Goal: Information Seeking & Learning: Learn about a topic

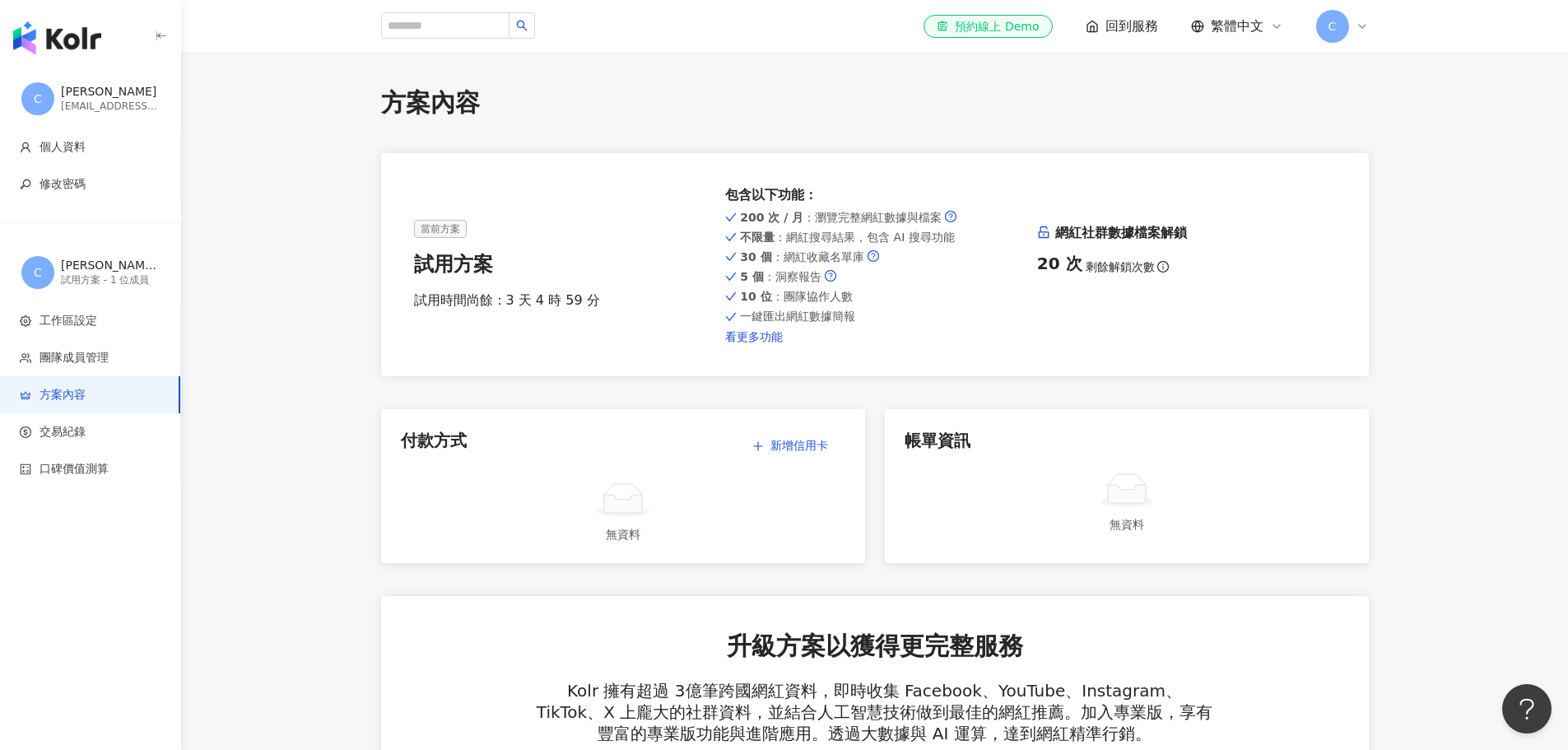
click at [753, 333] on link "看更多功能" at bounding box center [875, 337] width 299 height 13
click at [461, 30] on input "search" at bounding box center [445, 25] width 128 height 26
type input "*"
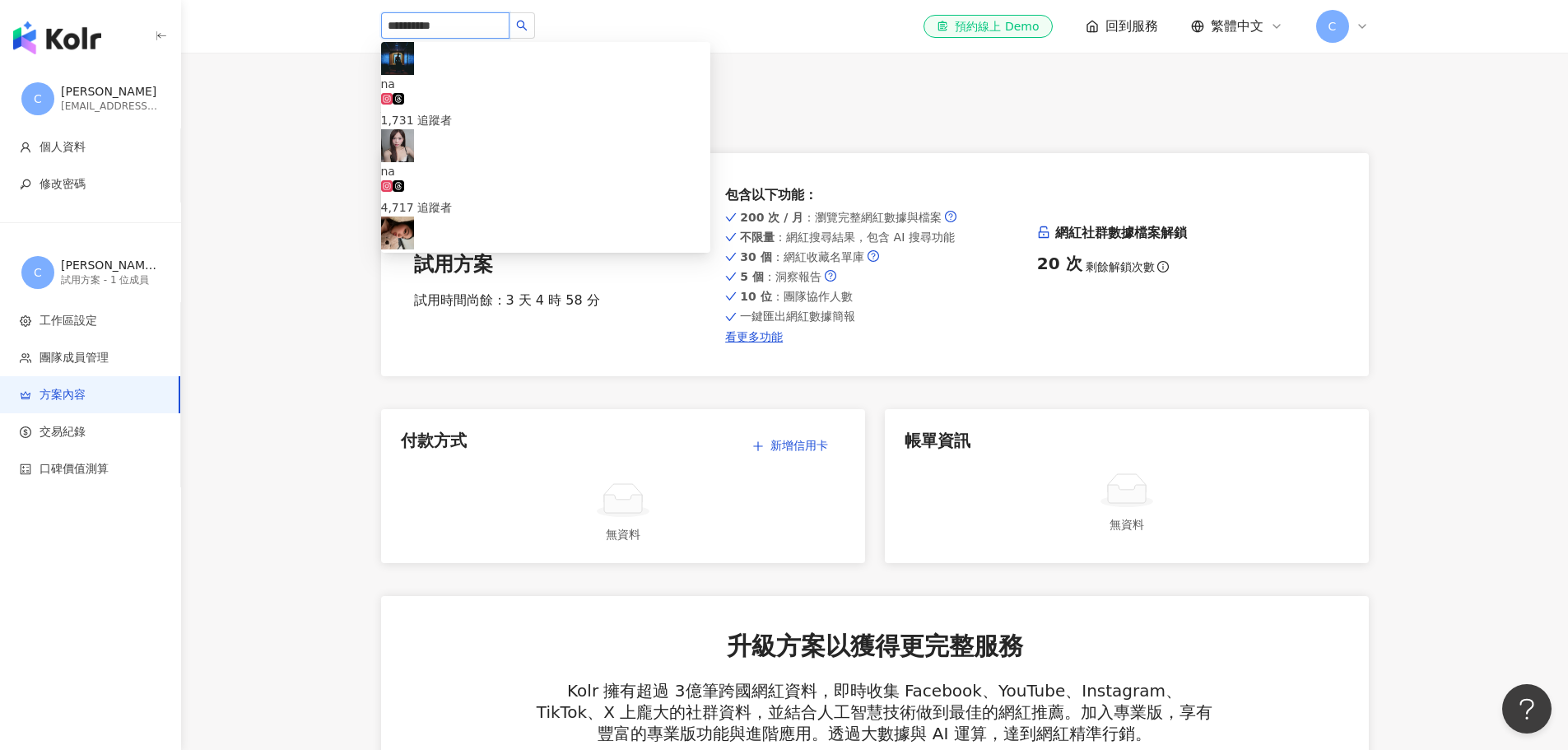
type input "**********"
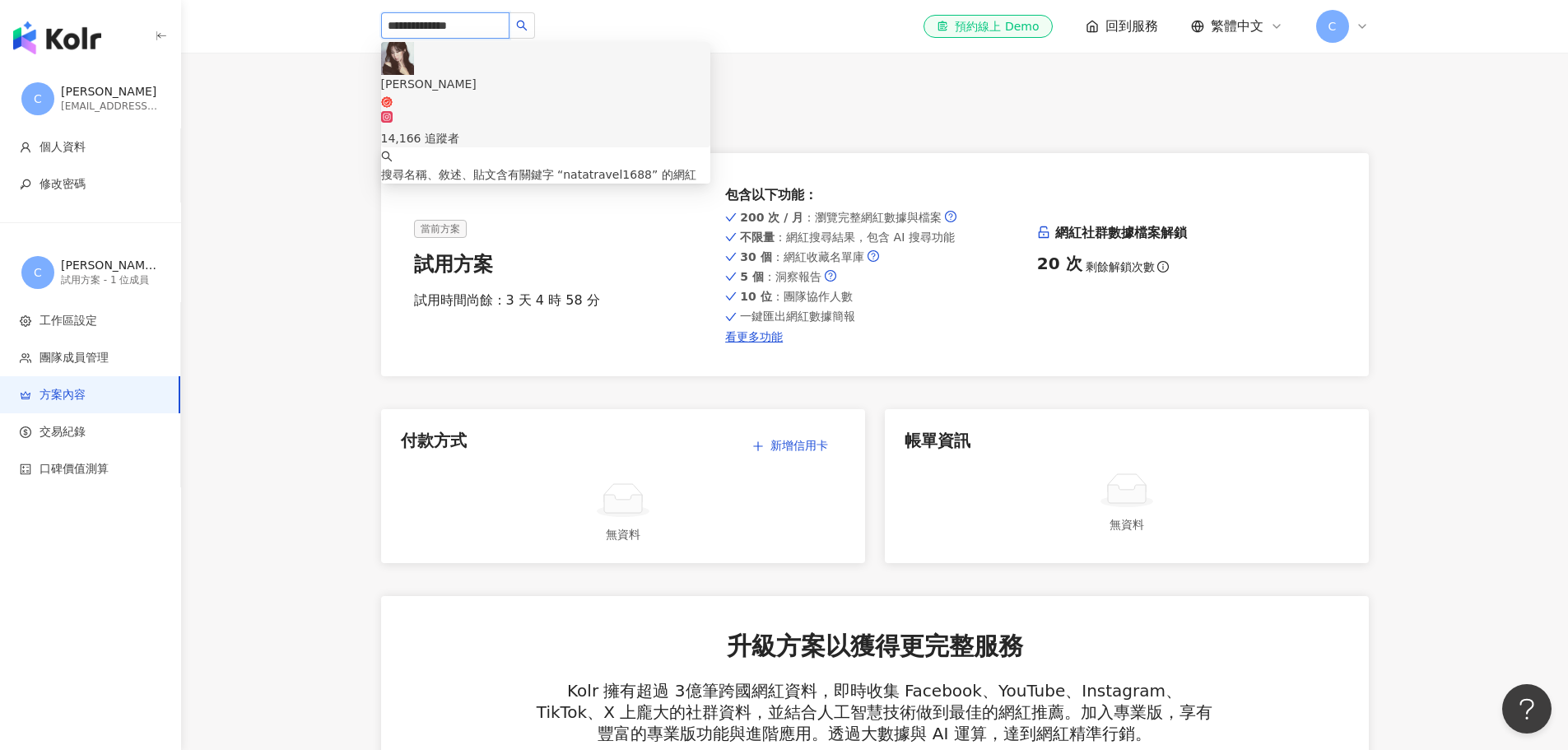
click at [470, 75] on div "[PERSON_NAME]" at bounding box center [546, 84] width 329 height 18
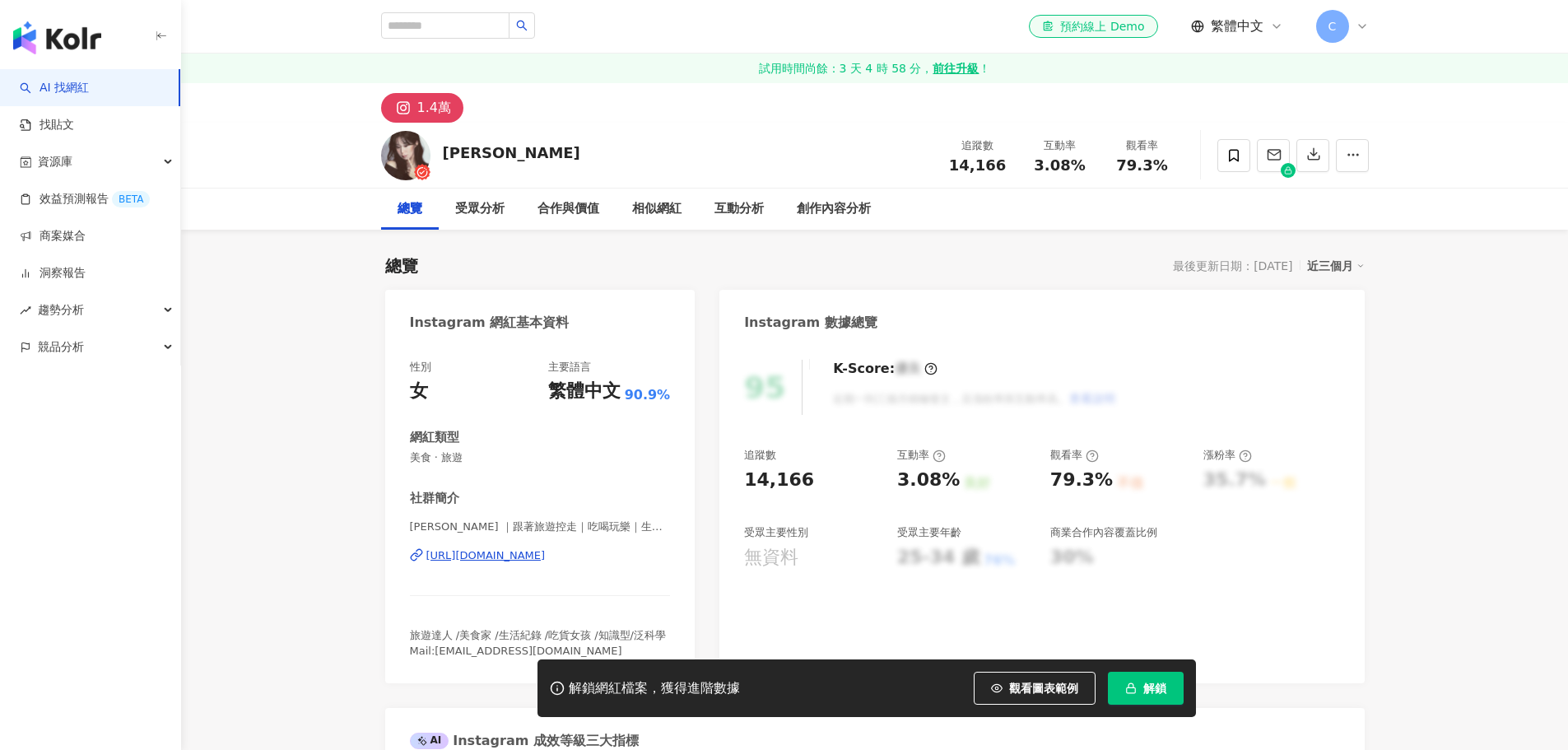
click at [1145, 687] on span "解鎖" at bounding box center [1155, 688] width 23 height 13
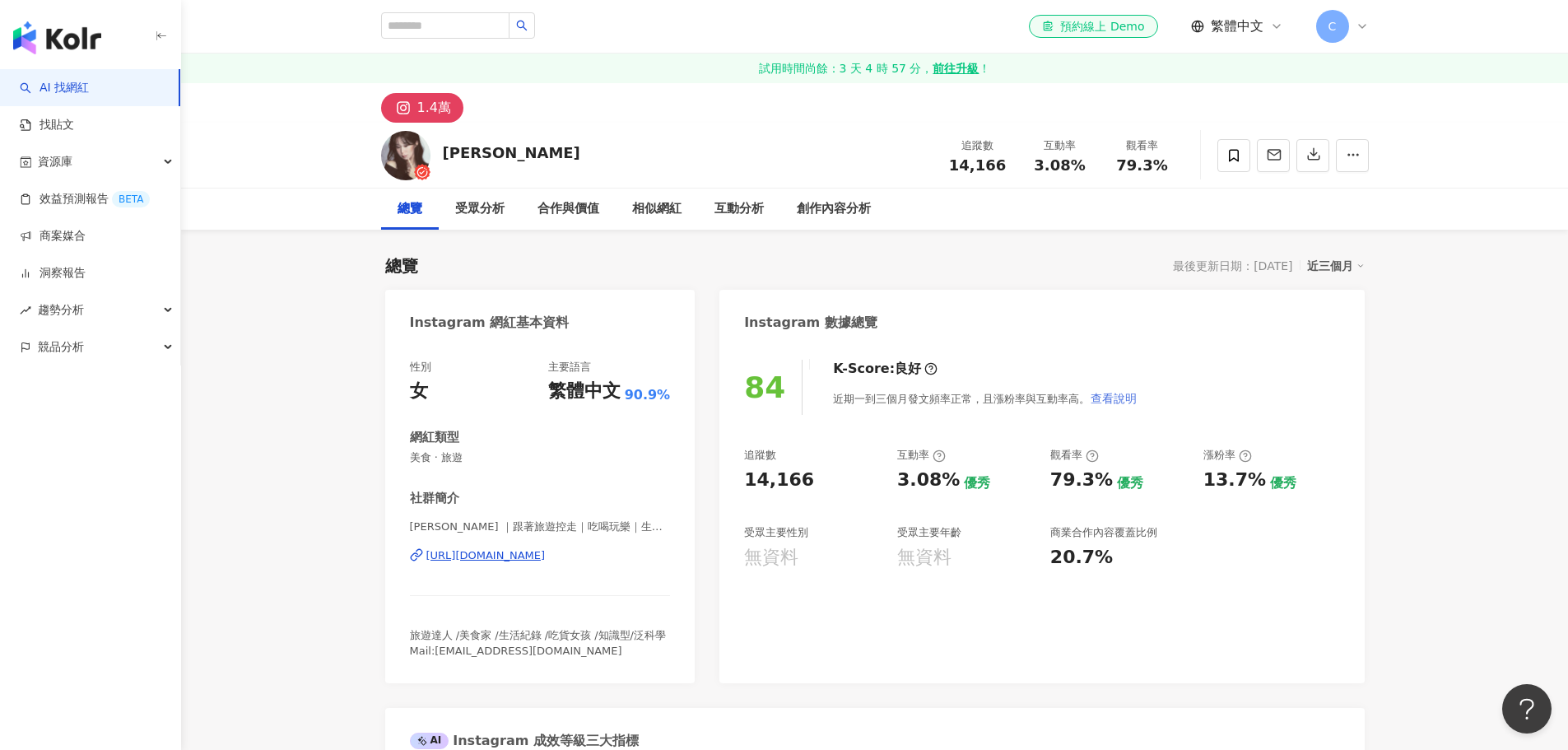
click at [1120, 396] on span "查看說明" at bounding box center [1113, 398] width 46 height 13
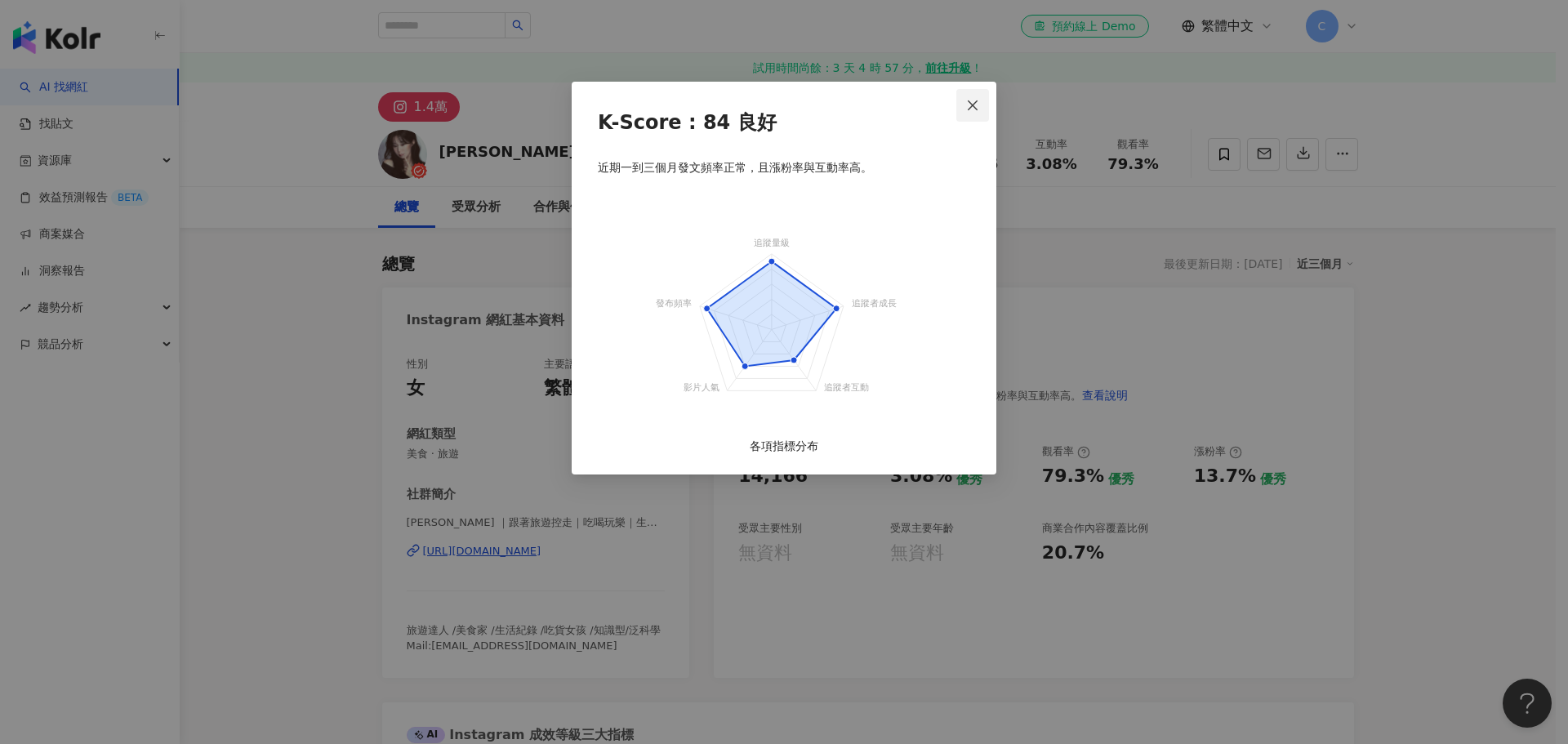
click at [973, 110] on icon "close" at bounding box center [973, 105] width 13 height 13
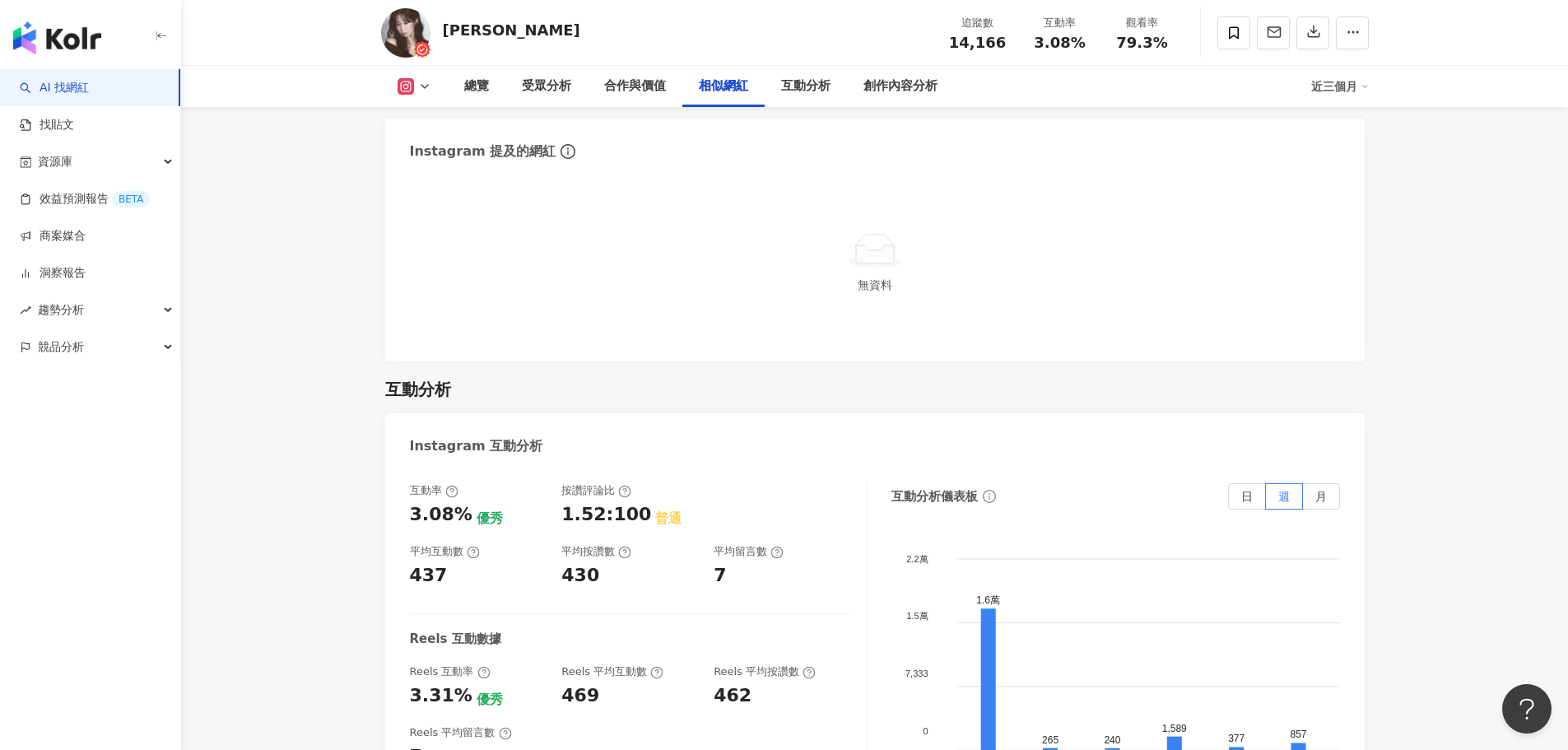
scroll to position [2881, 0]
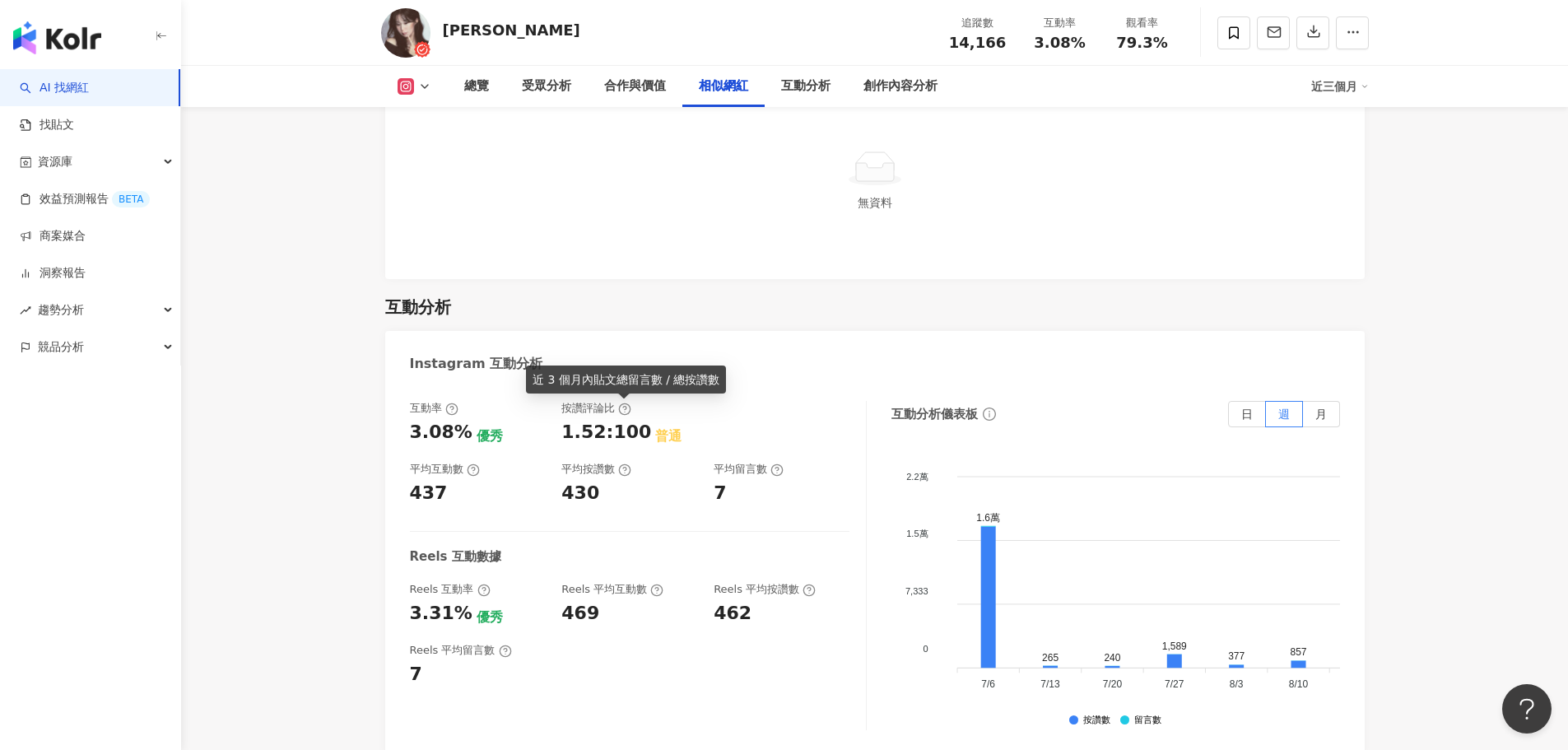
click at [623, 409] on icon at bounding box center [625, 409] width 13 height 13
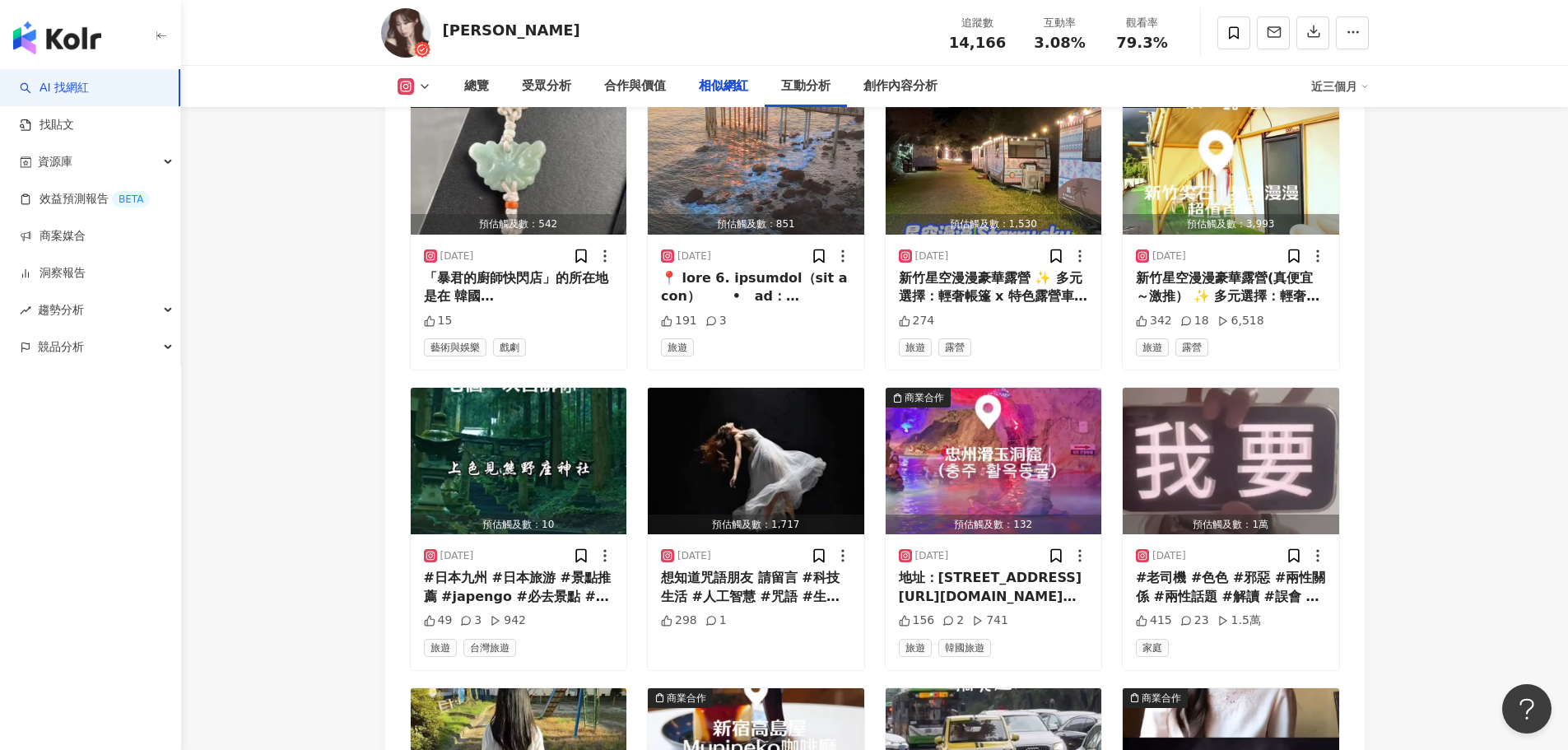
scroll to position [0, 0]
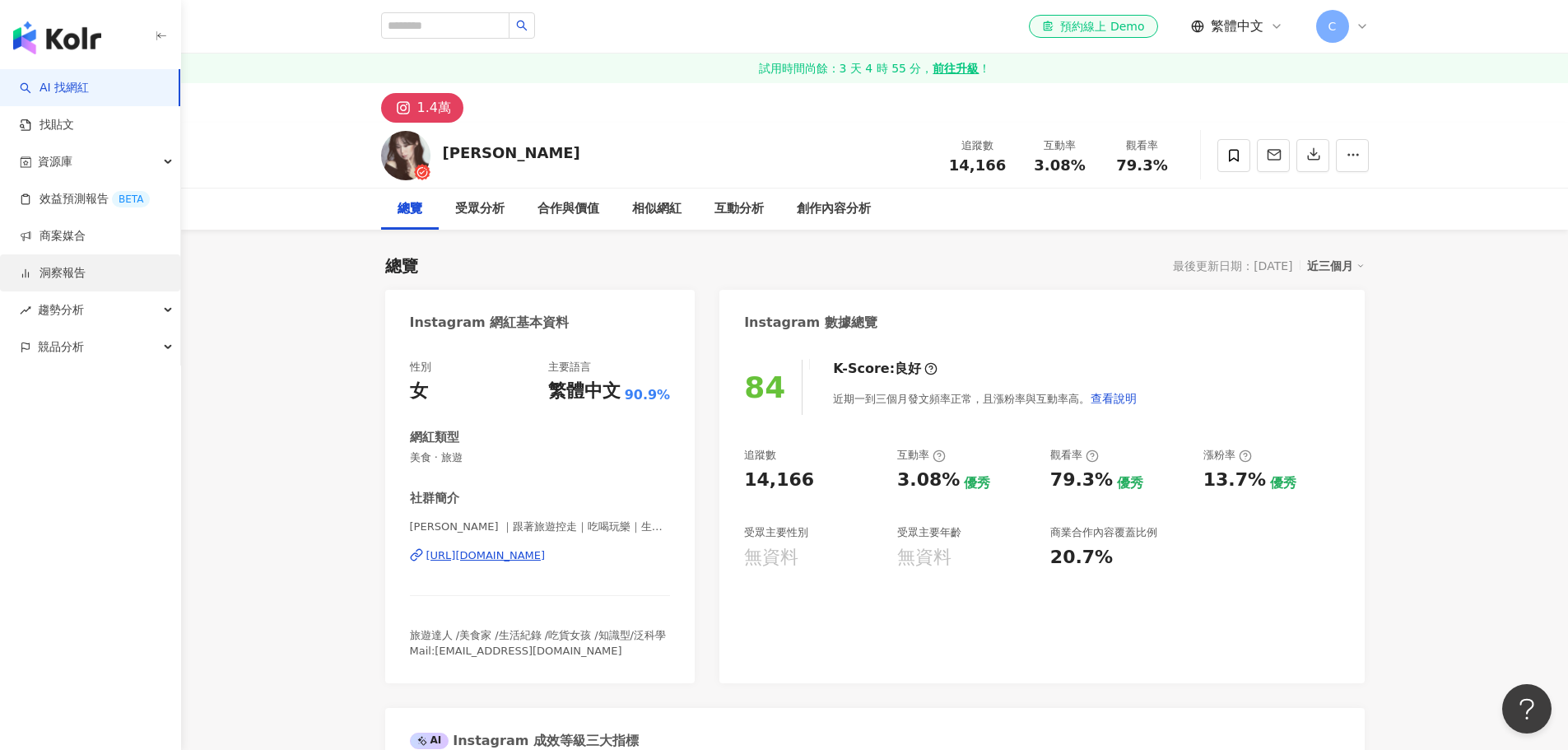
click at [52, 279] on link "洞察報告" at bounding box center [53, 273] width 66 height 16
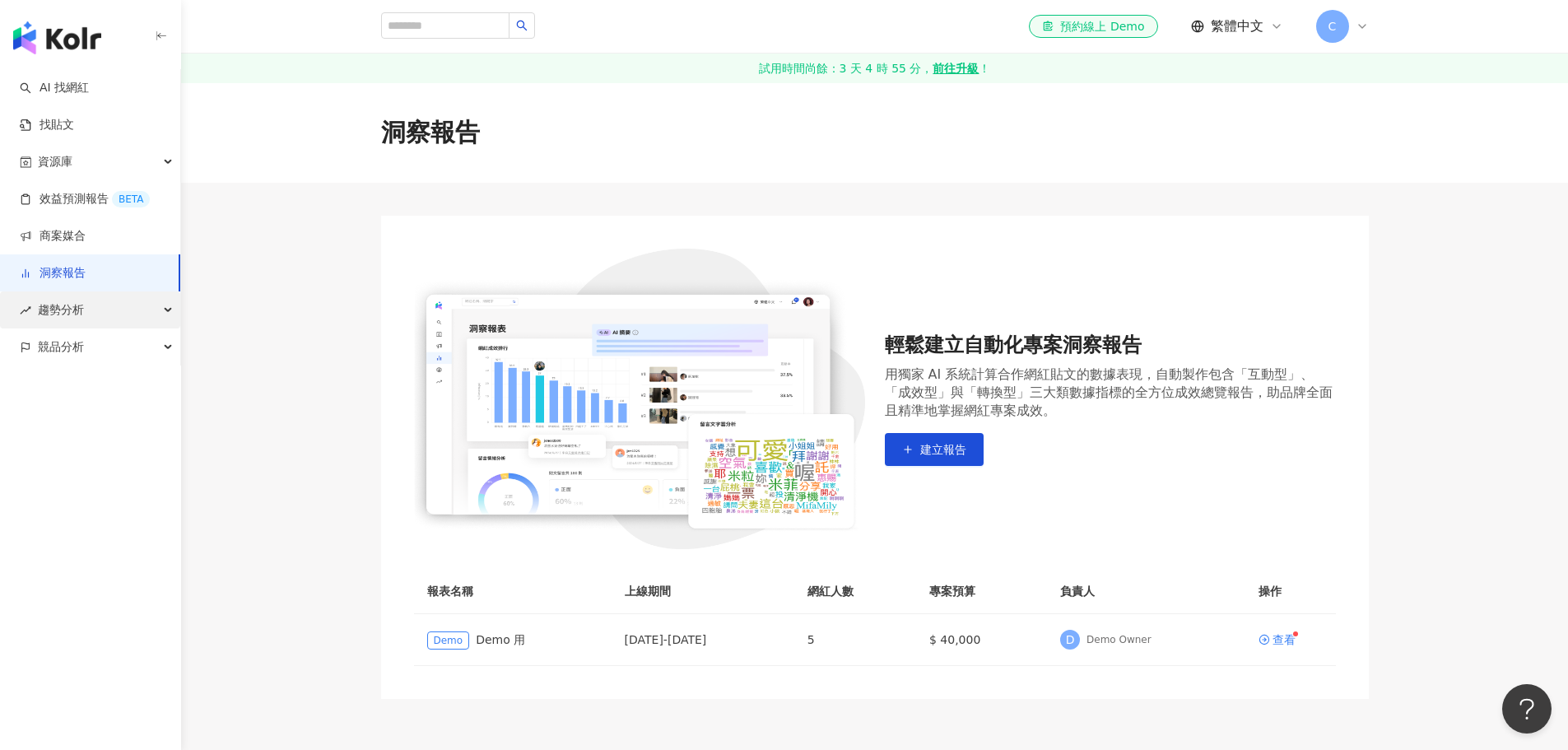
click at [90, 311] on div "趨勢分析" at bounding box center [90, 310] width 181 height 37
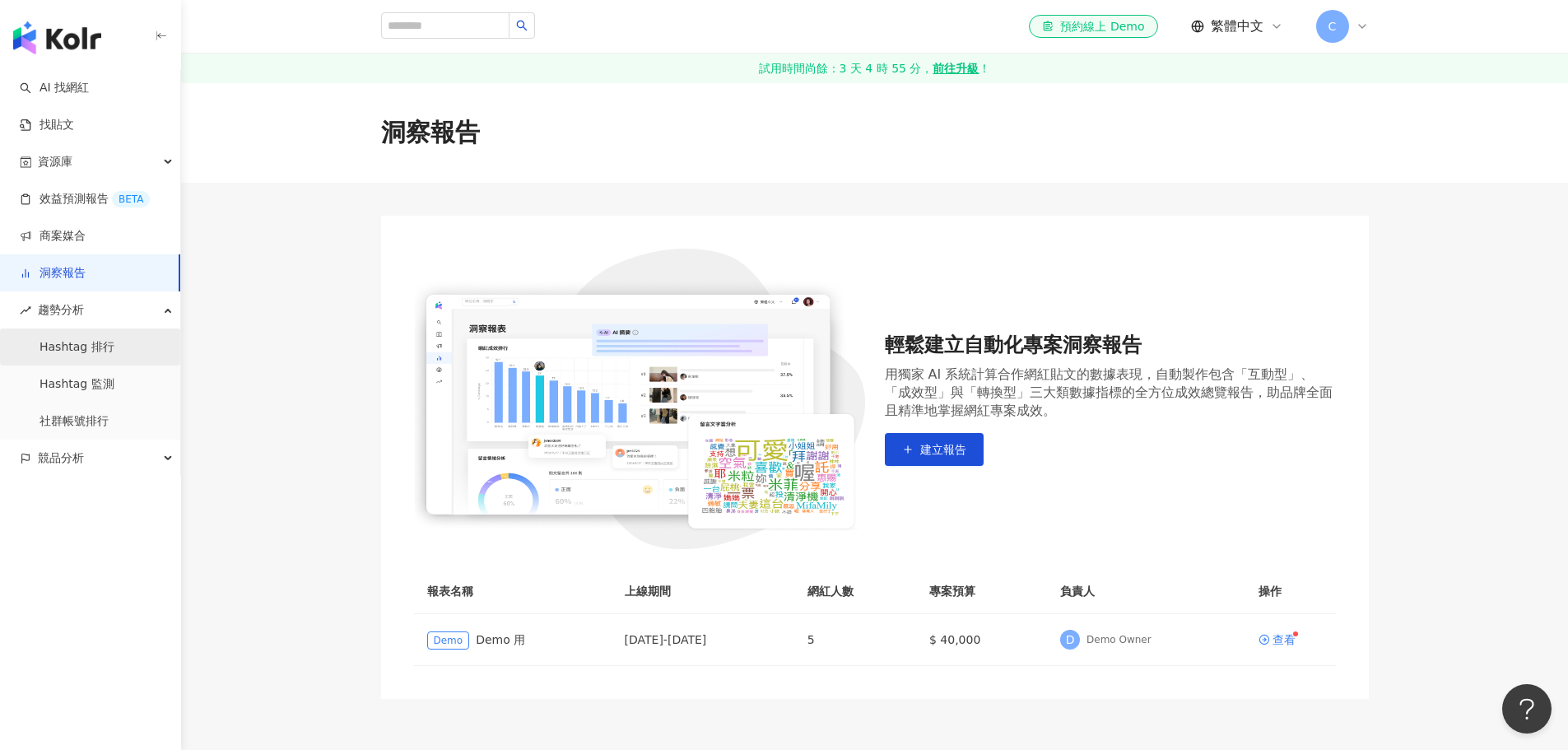
click at [94, 345] on link "Hashtag 排行" at bounding box center [77, 346] width 75 height 16
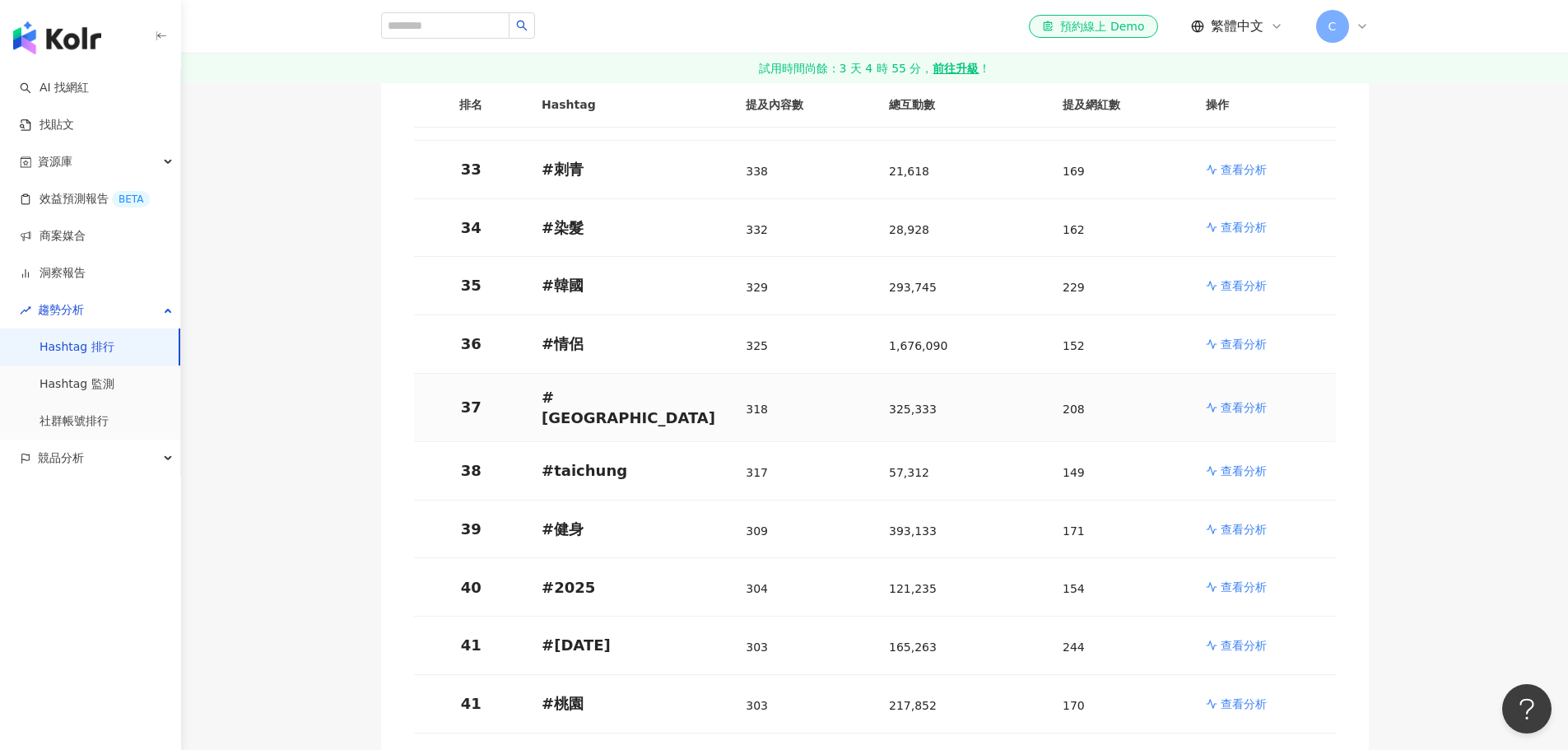
scroll to position [2305, 0]
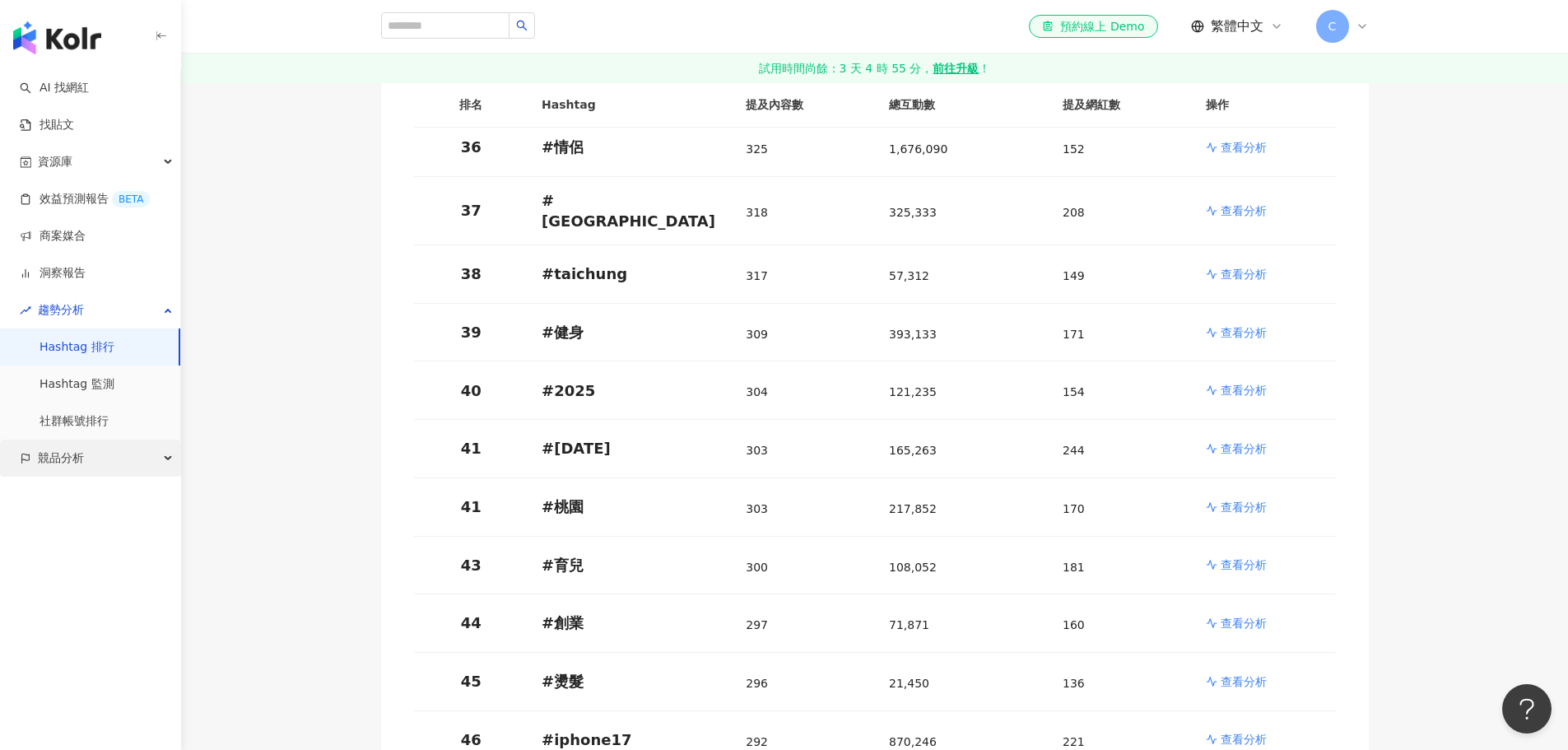
click at [141, 460] on div "競品分析" at bounding box center [90, 457] width 181 height 37
click at [97, 501] on link "品牌帳號分析" at bounding box center [73, 495] width 69 height 16
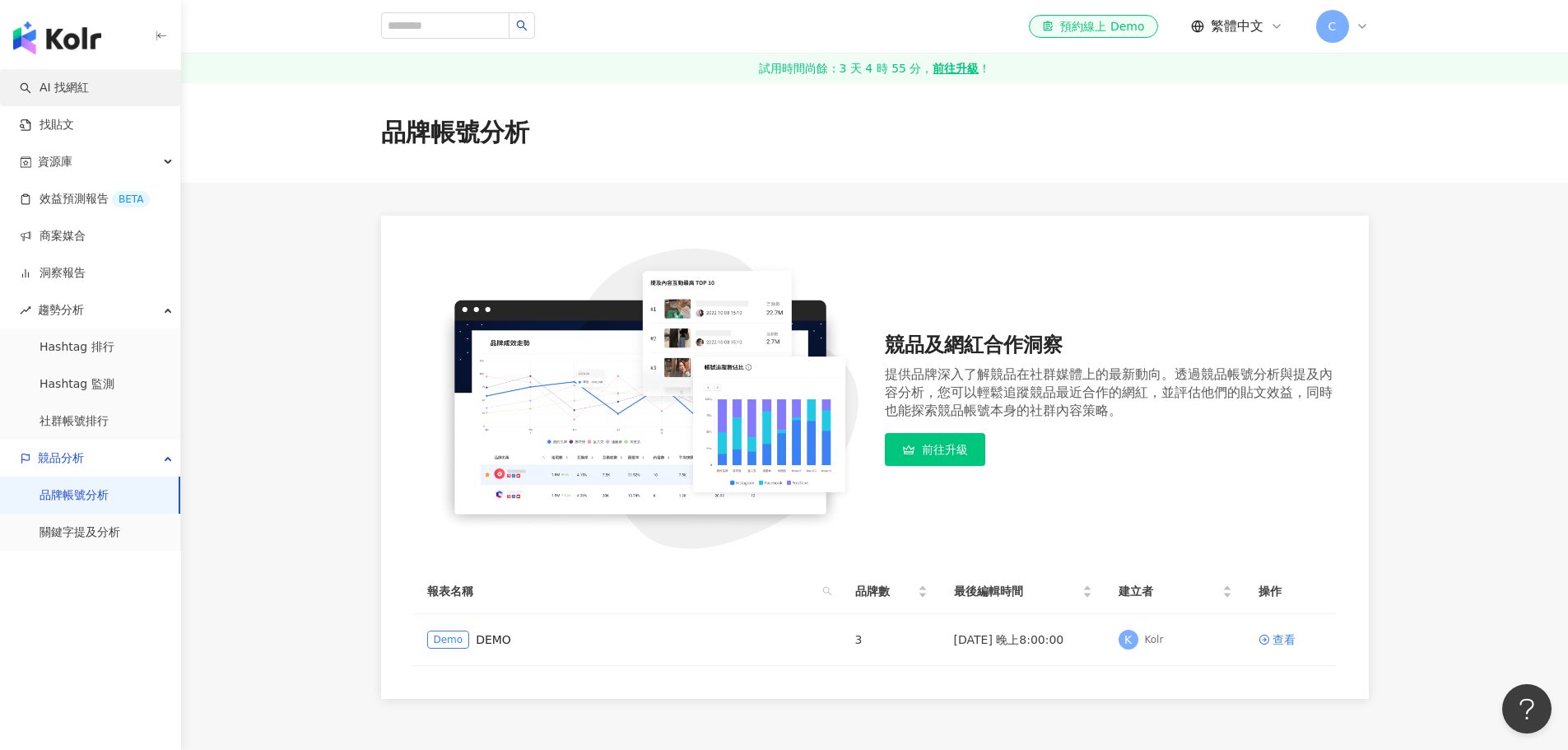
click at [68, 95] on link "AI 找網紅" at bounding box center [54, 88] width 69 height 16
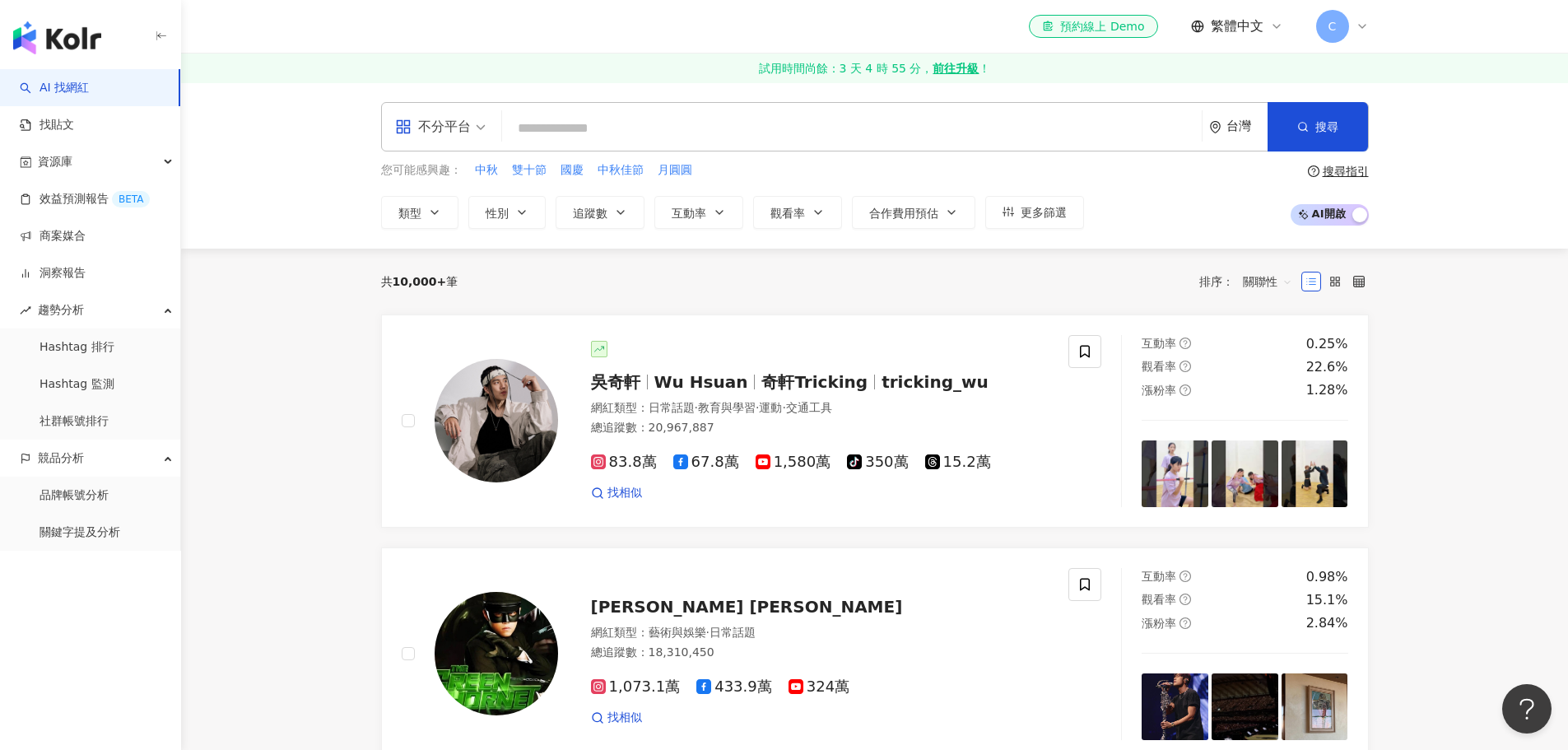
click at [484, 127] on span "不分平台" at bounding box center [440, 127] width 90 height 26
click at [444, 207] on div "Instagram" at bounding box center [445, 203] width 93 height 21
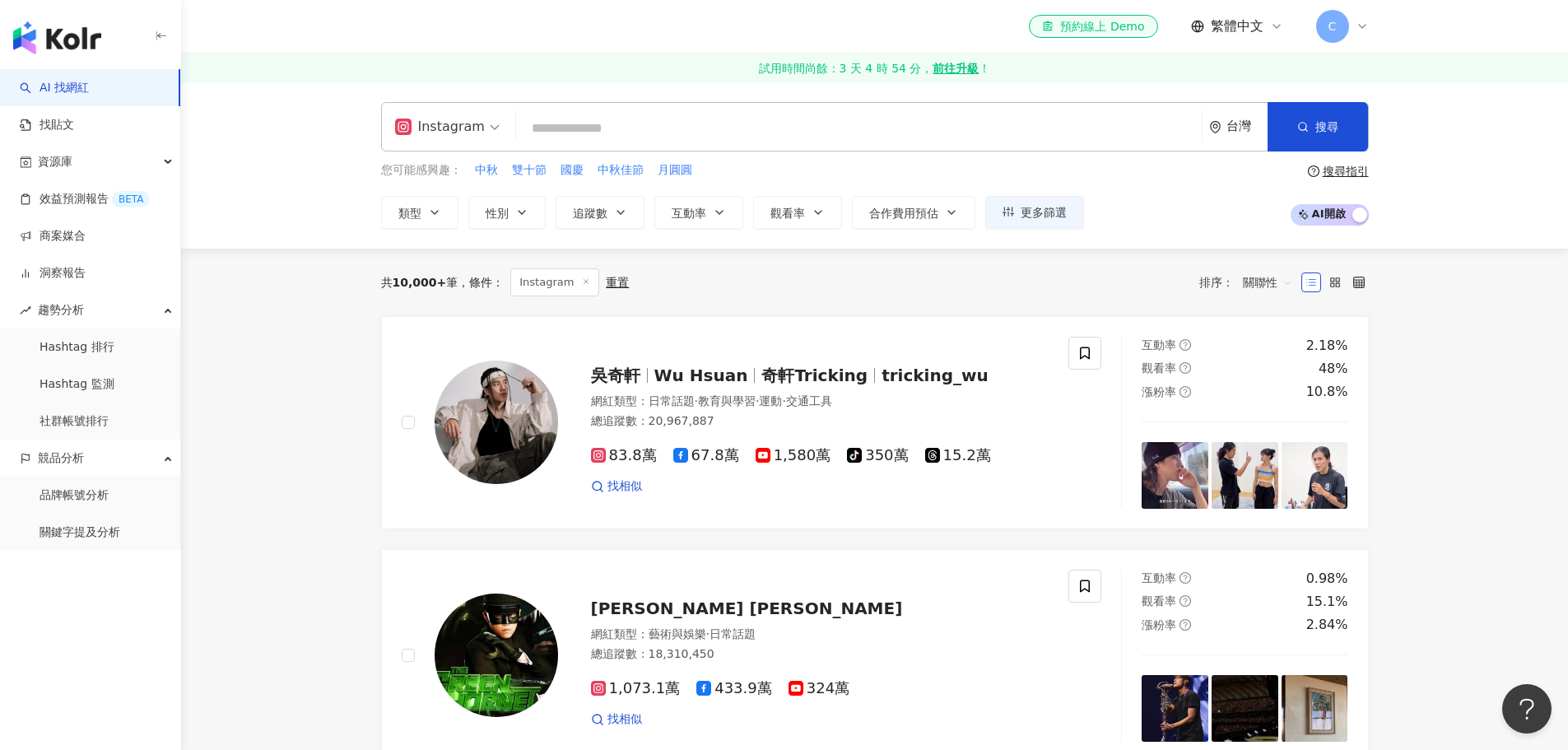
click at [614, 125] on input "search" at bounding box center [858, 128] width 673 height 31
paste input "**********"
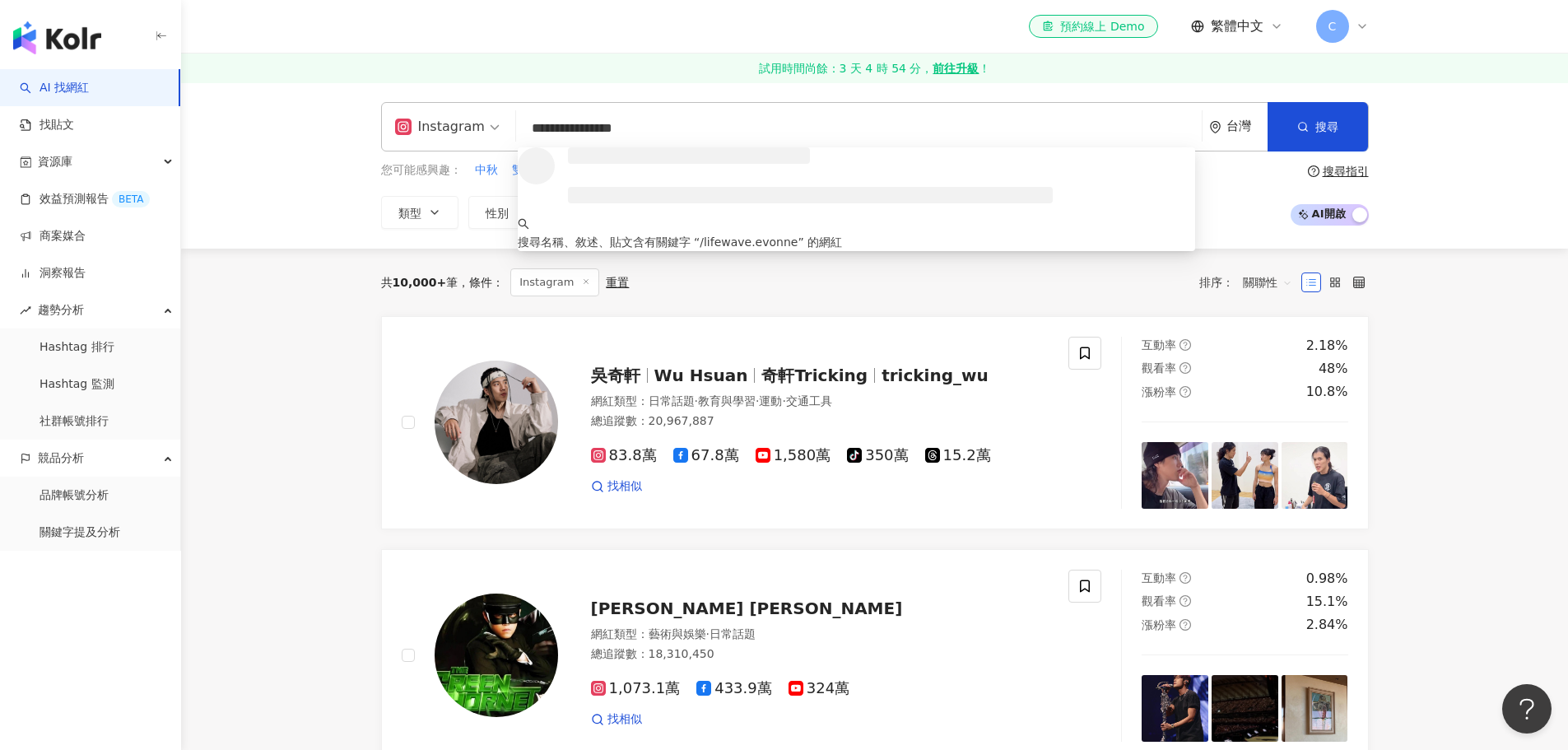
type input "**********"
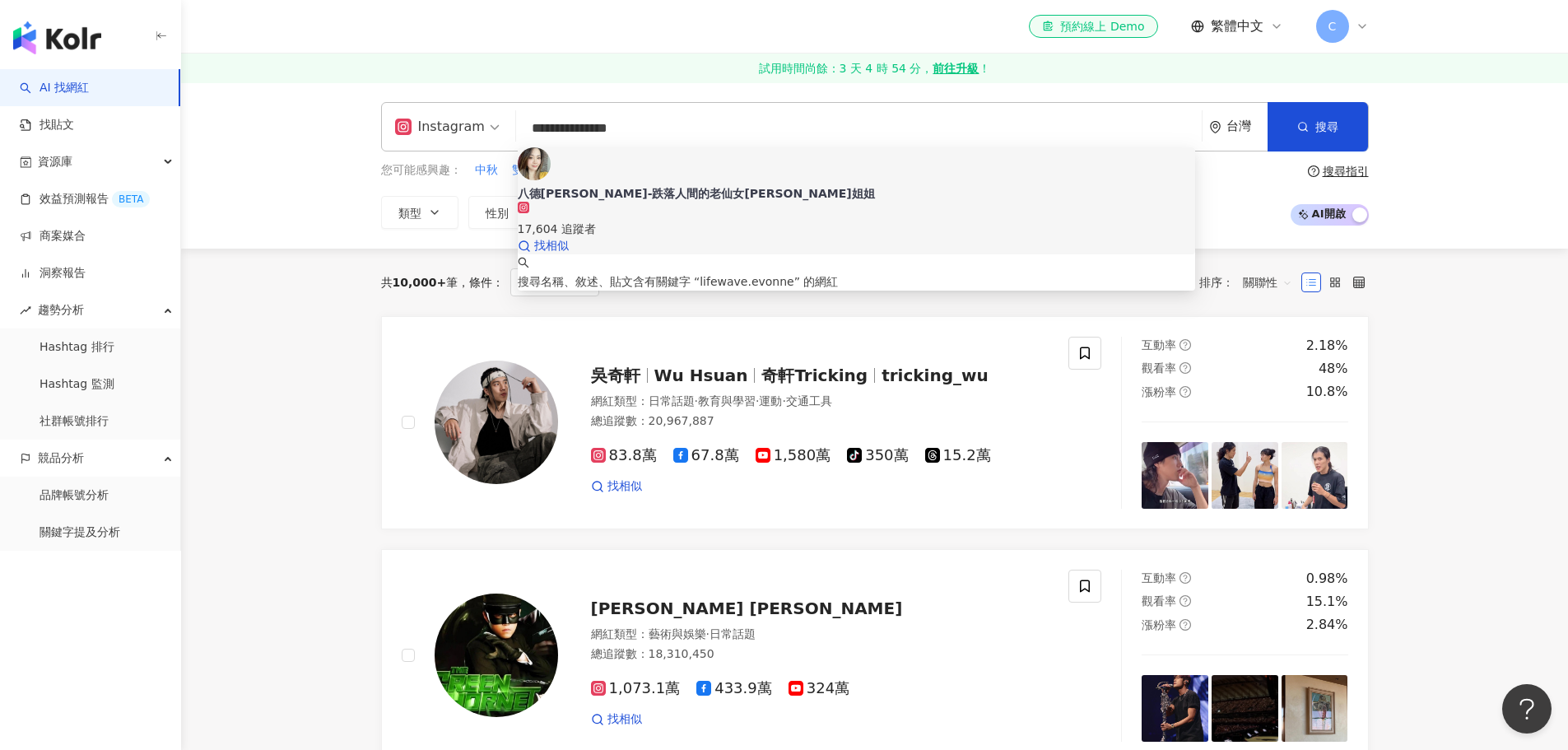
click at [722, 185] on div "八德謝金燕-跌落人間的老仙女Evonne姐姐" at bounding box center [856, 193] width 678 height 16
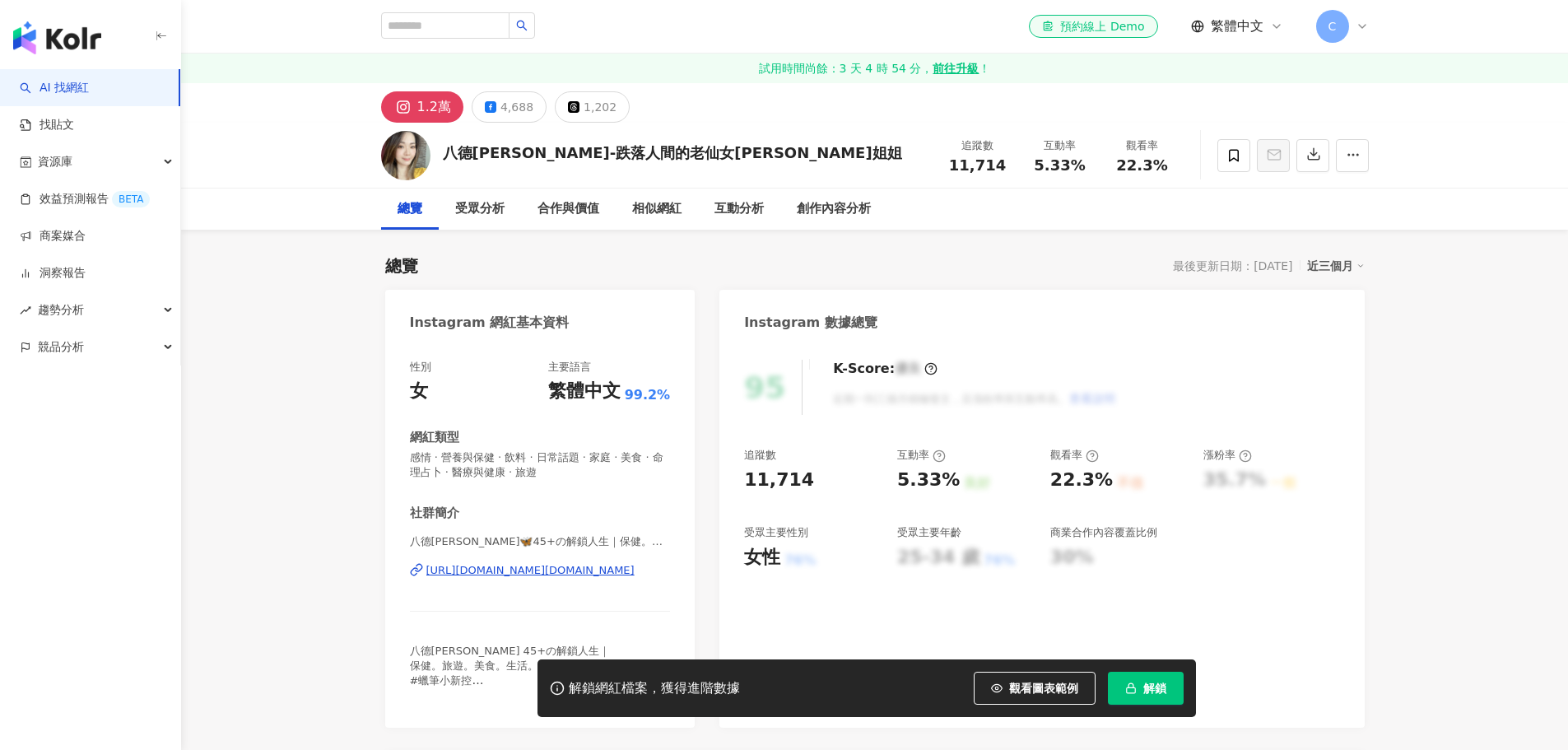
click at [1160, 681] on span "解鎖" at bounding box center [1155, 688] width 23 height 13
click at [1150, 688] on span "解鎖" at bounding box center [1155, 688] width 23 height 13
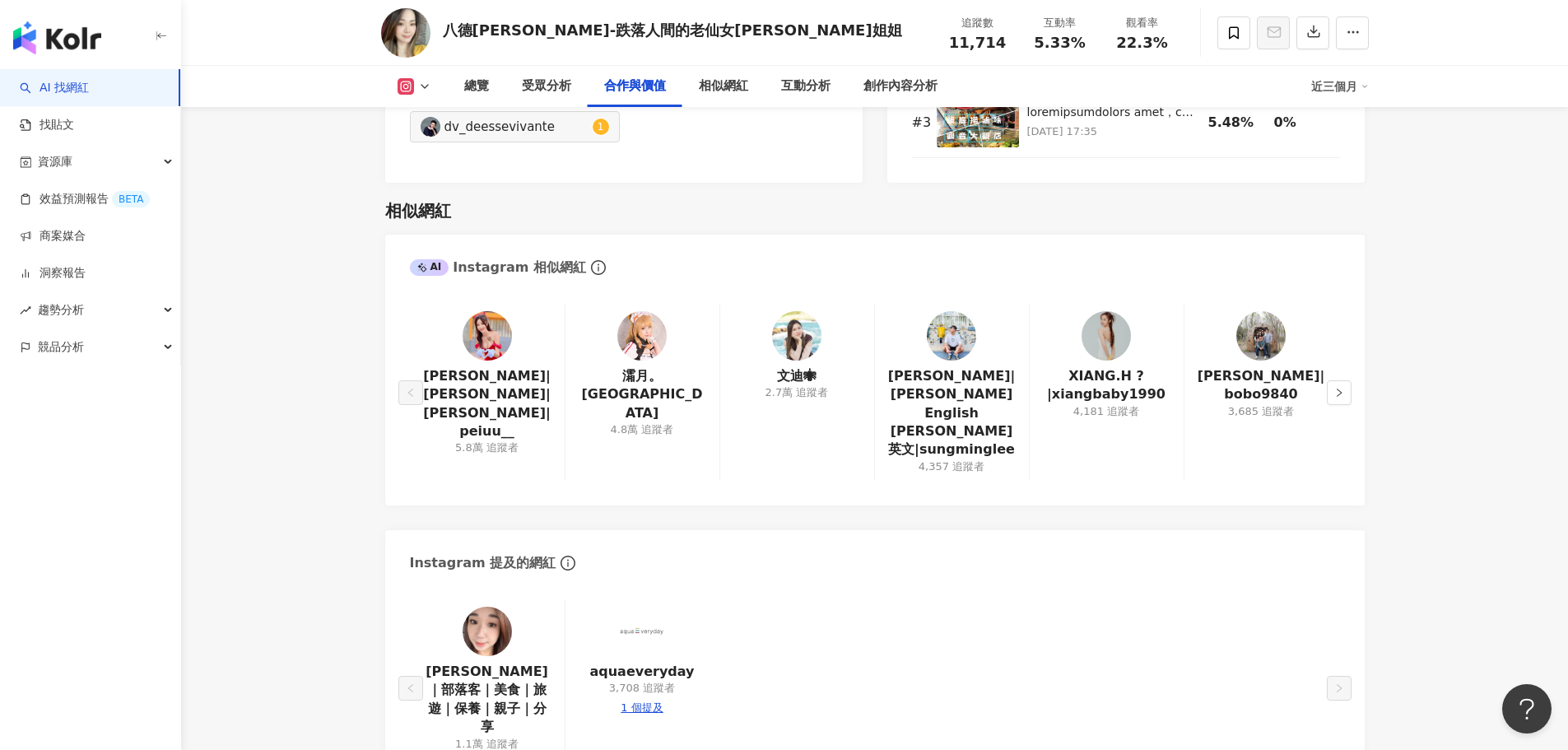
scroll to position [2881, 0]
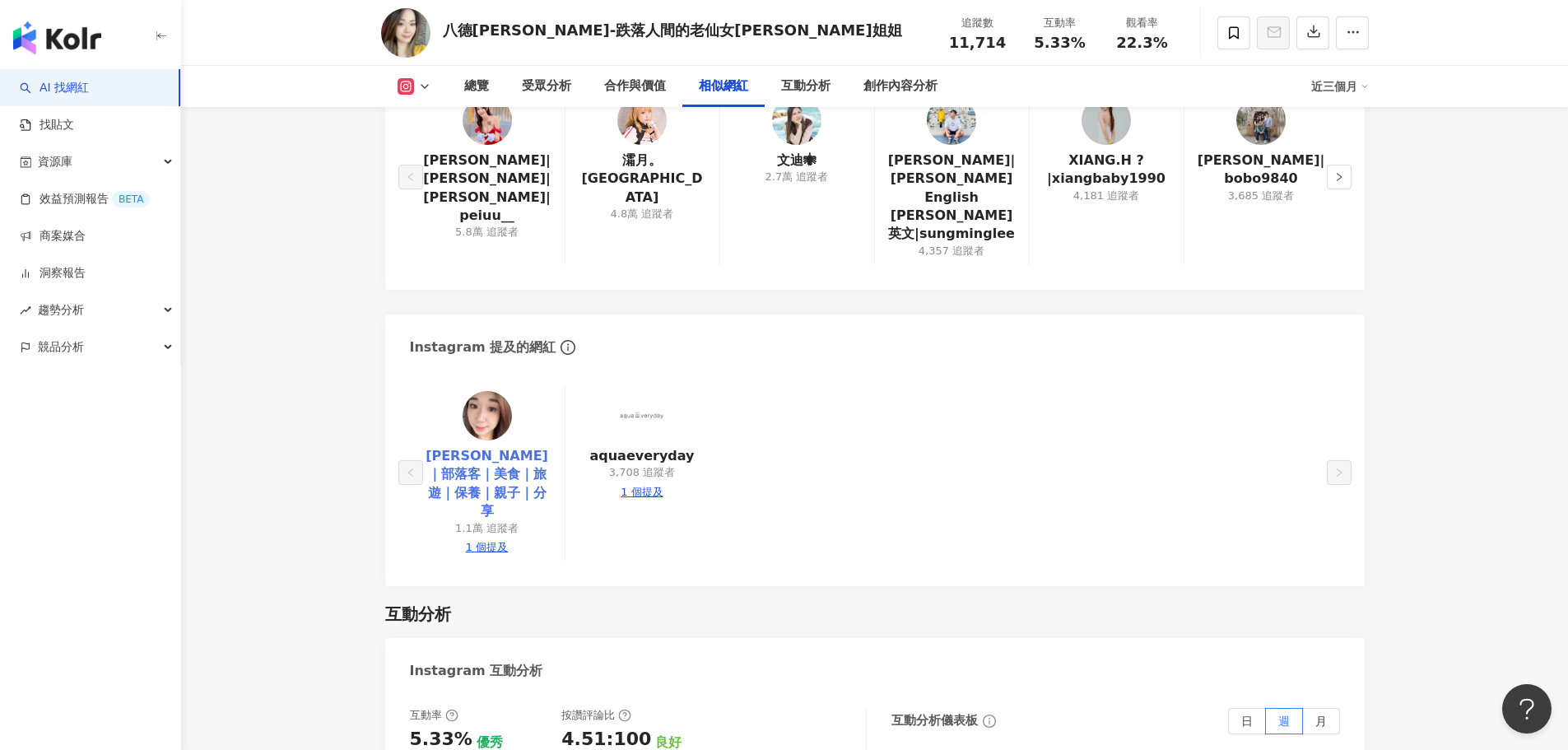
click at [493, 447] on link "禕珊｜部落客｜美食｜旅遊｜保養｜親子｜分享" at bounding box center [488, 484] width 128 height 74
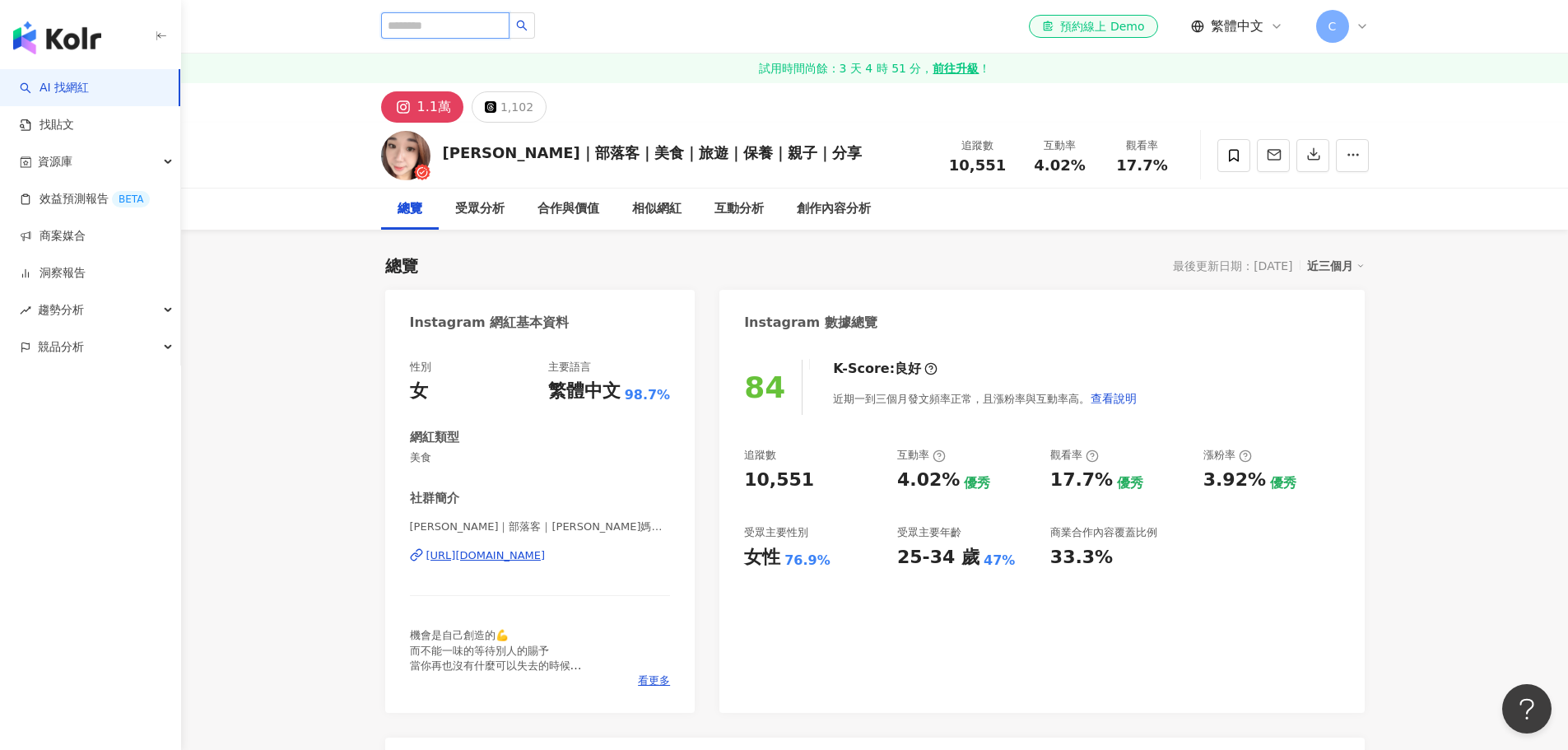
click at [487, 28] on input "search" at bounding box center [445, 25] width 128 height 26
type input "*"
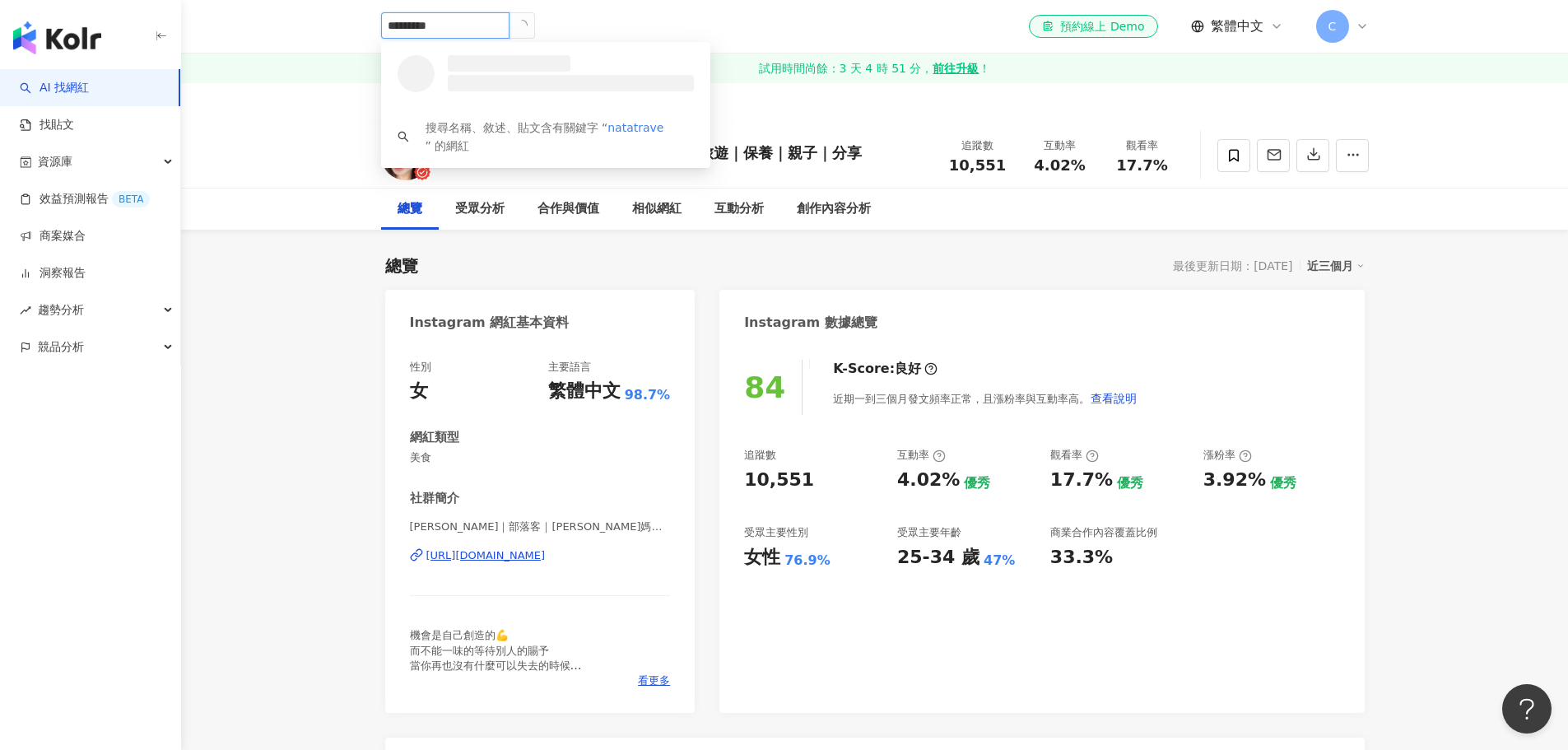
type input "**********"
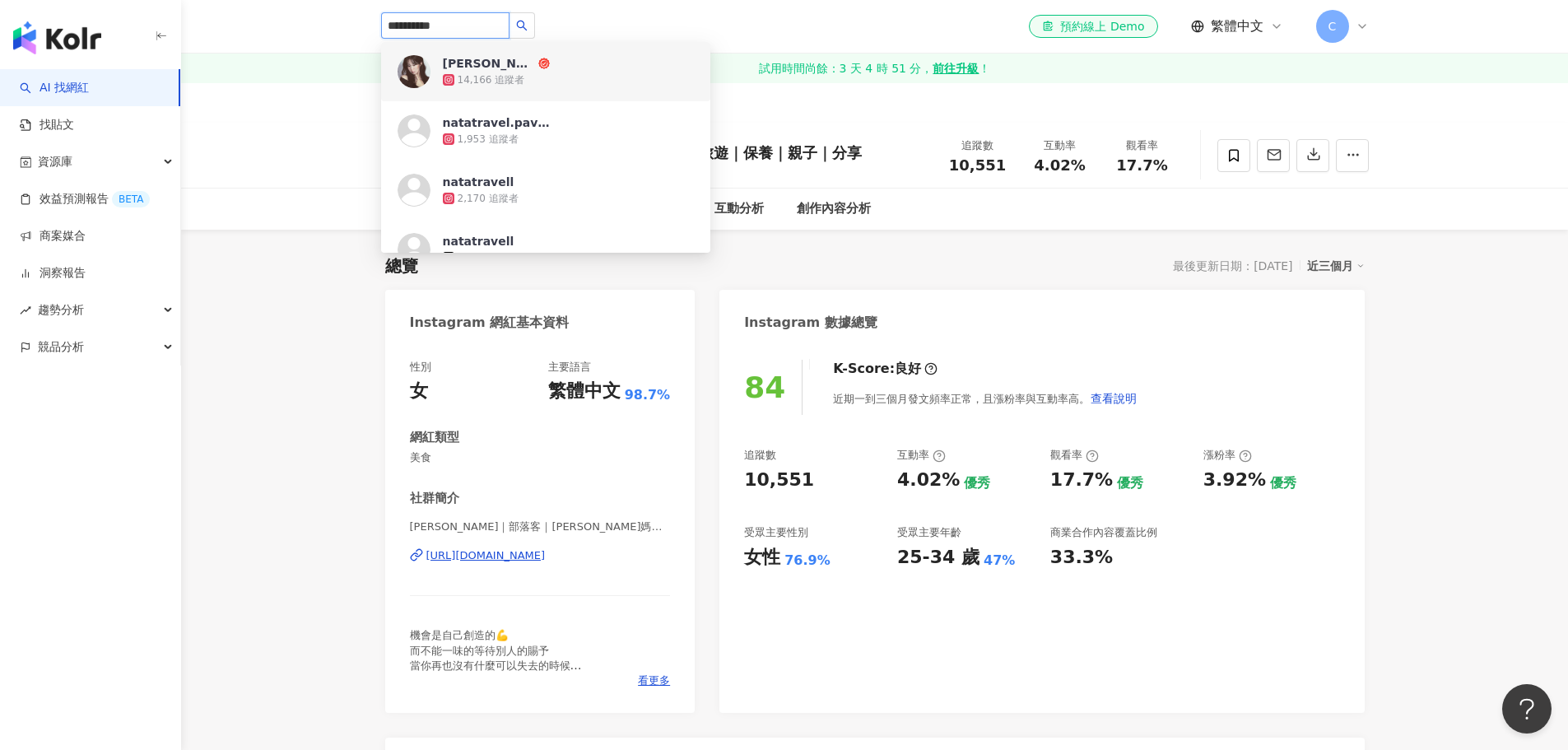
click at [484, 79] on div "14,166 追蹤者" at bounding box center [491, 80] width 68 height 14
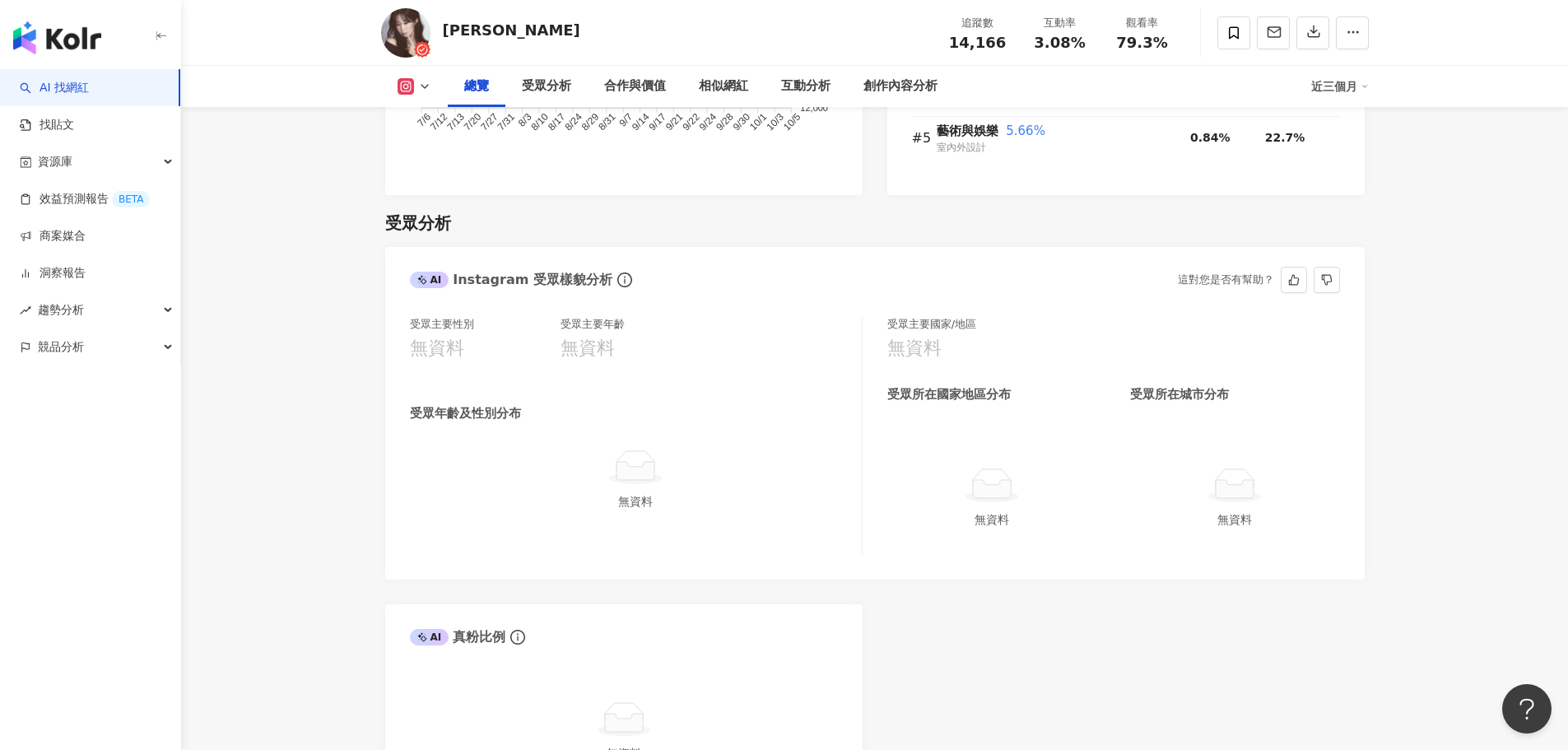
scroll to position [1646, 0]
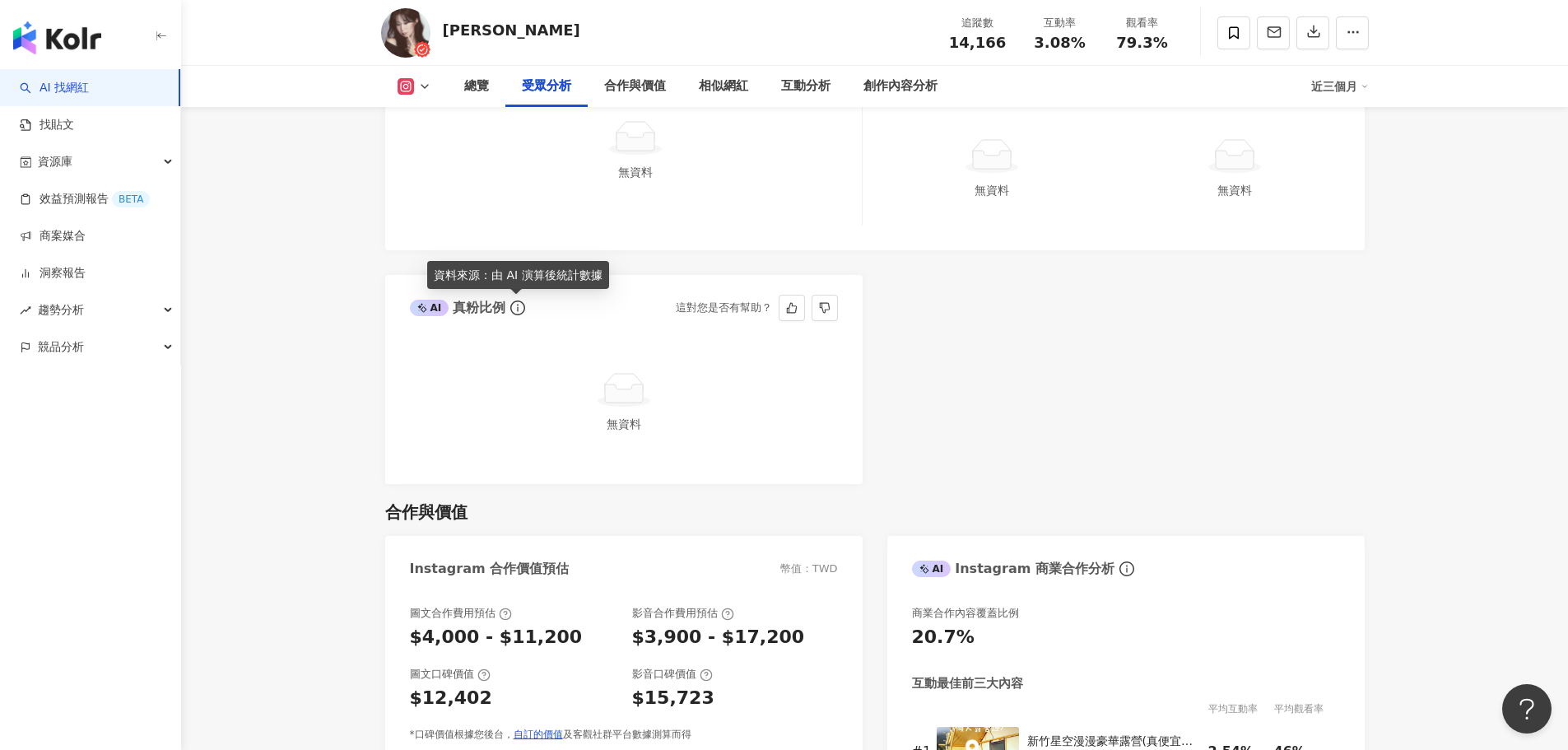
click at [513, 304] on icon "info-circle" at bounding box center [518, 308] width 15 height 15
click at [424, 309] on icon at bounding box center [423, 309] width 6 height 6
click at [627, 423] on div "無資料" at bounding box center [624, 423] width 415 height 18
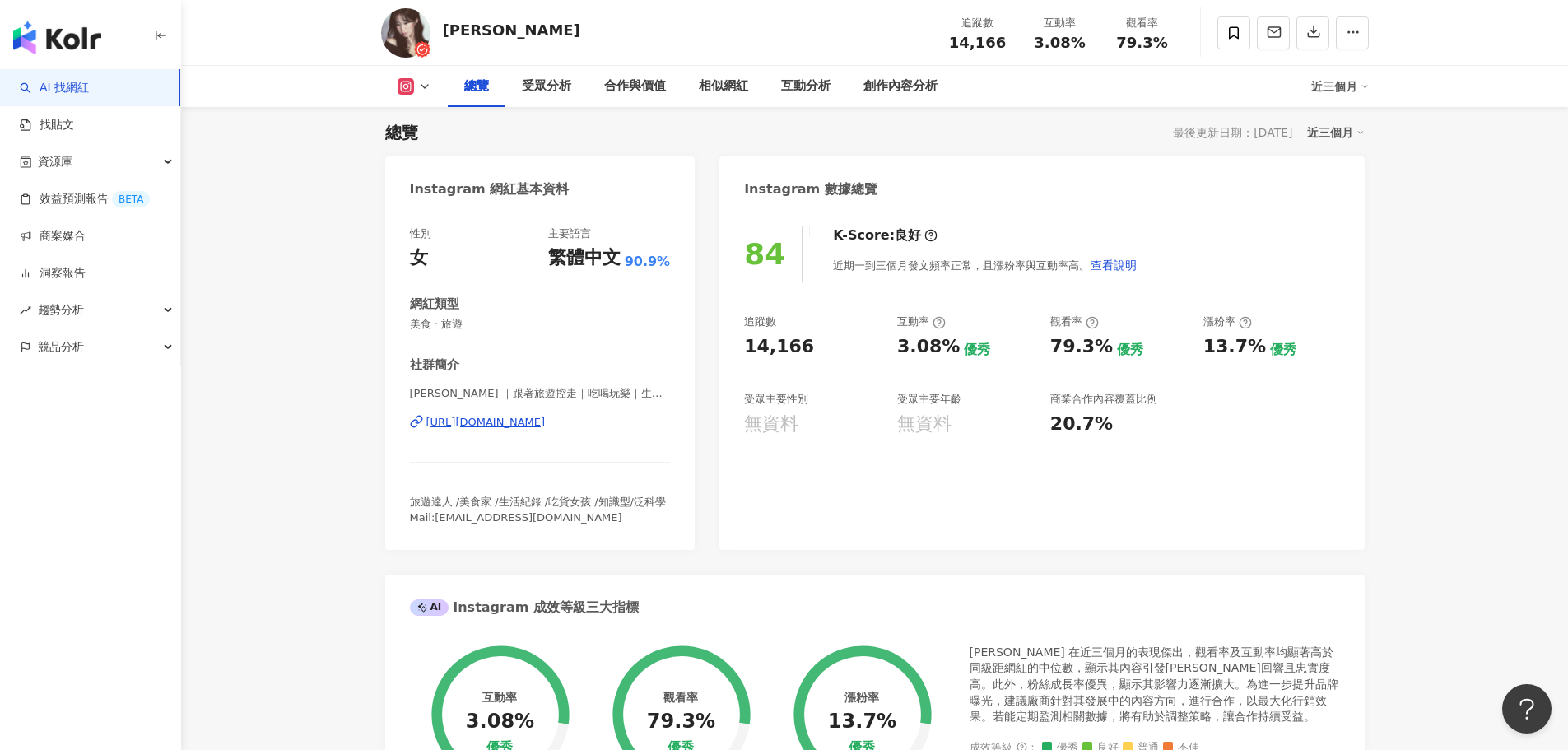
scroll to position [0, 0]
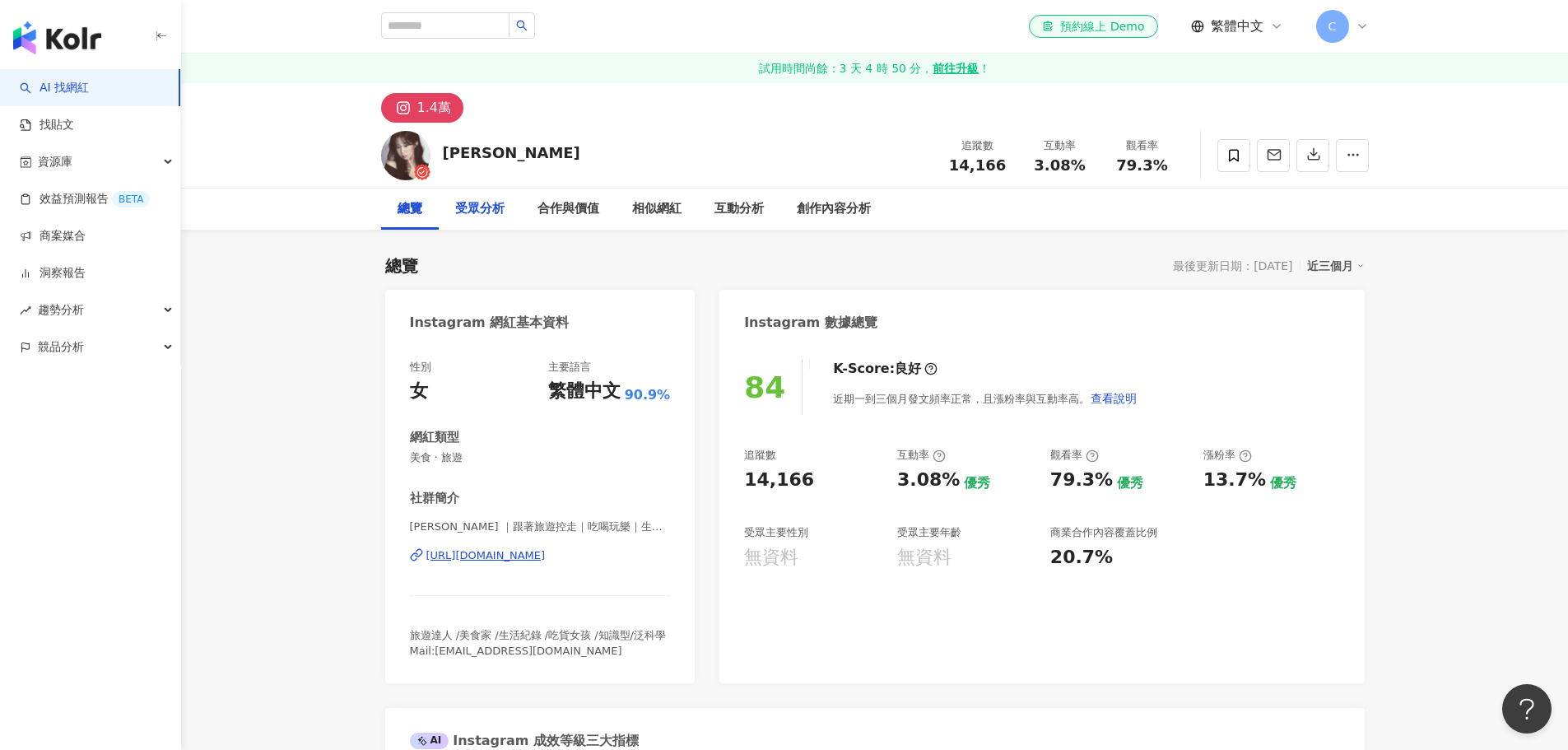
click at [475, 207] on div "受眾分析" at bounding box center [480, 209] width 49 height 20
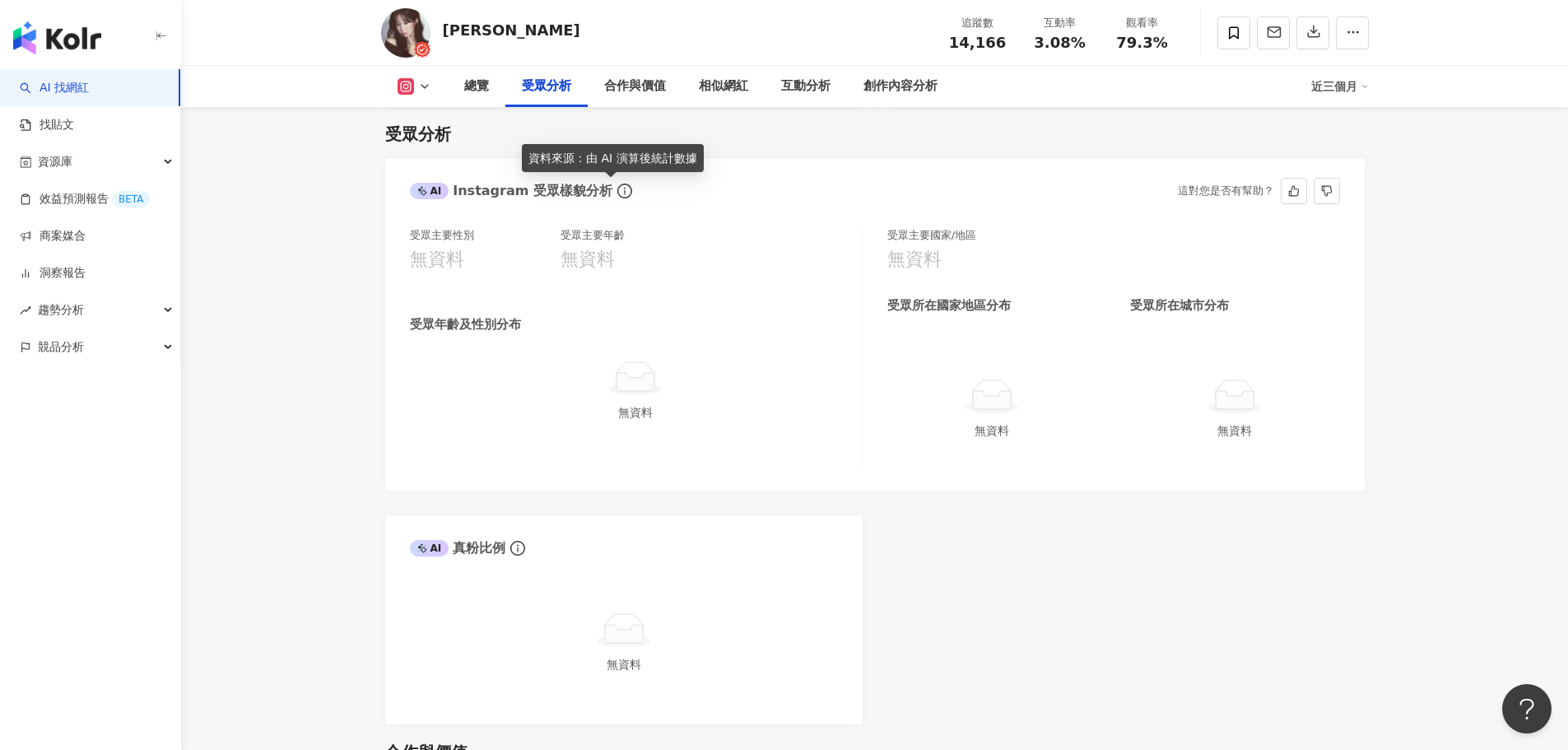
click at [617, 193] on icon "info-circle" at bounding box center [625, 191] width 15 height 15
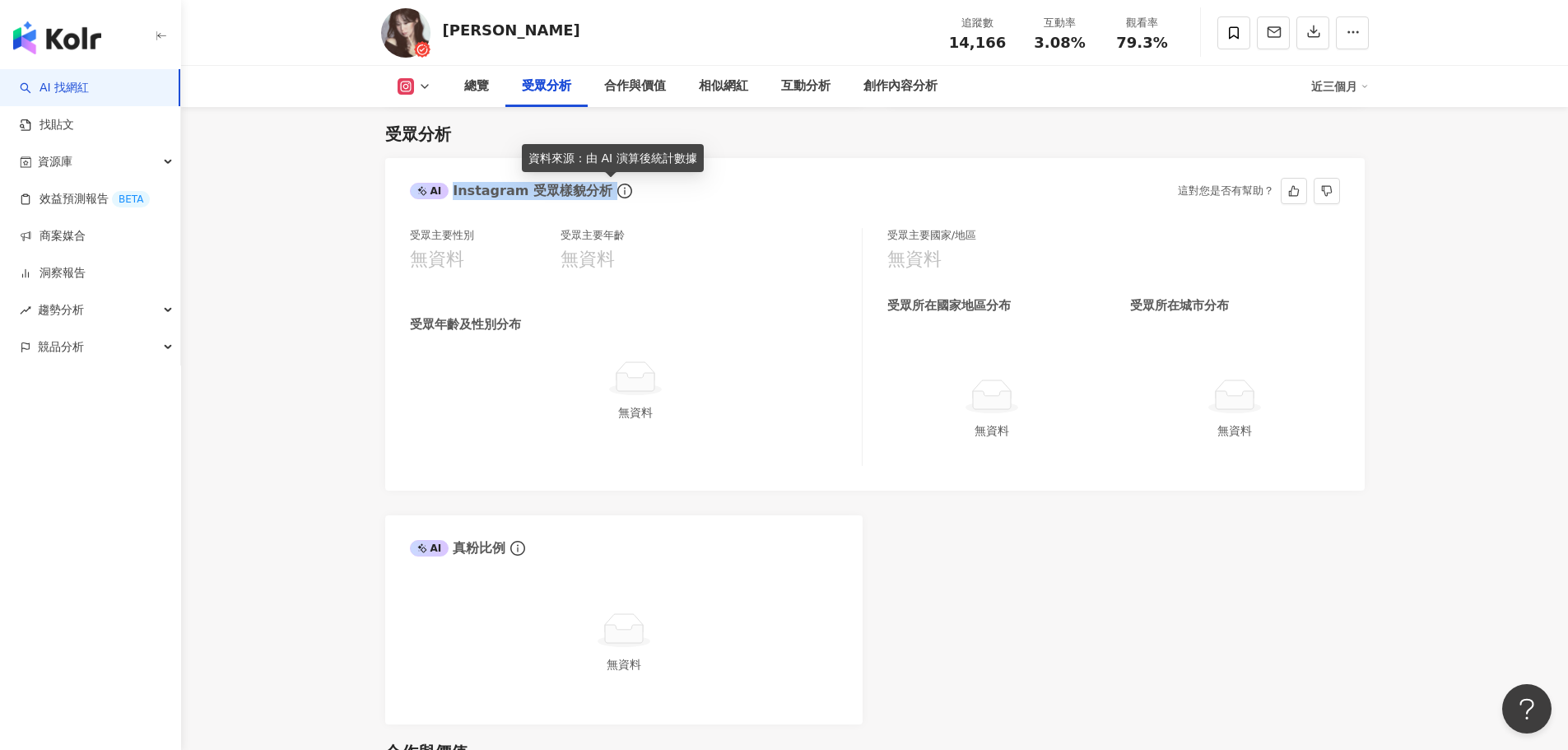
click at [617, 193] on icon "info-circle" at bounding box center [625, 191] width 15 height 15
click at [485, 332] on div "受眾年齡及性別分布" at bounding box center [466, 325] width 111 height 17
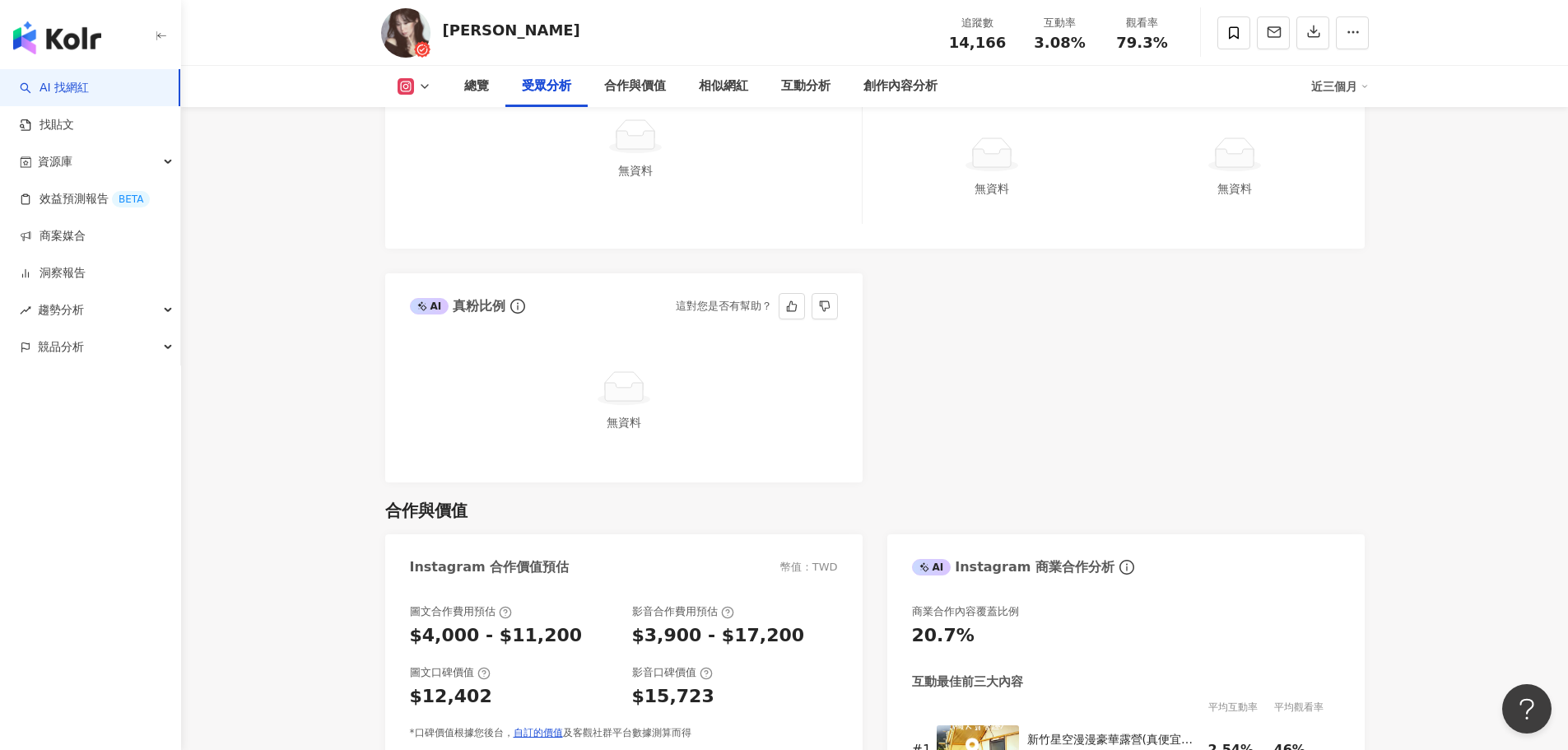
scroll to position [1652, 0]
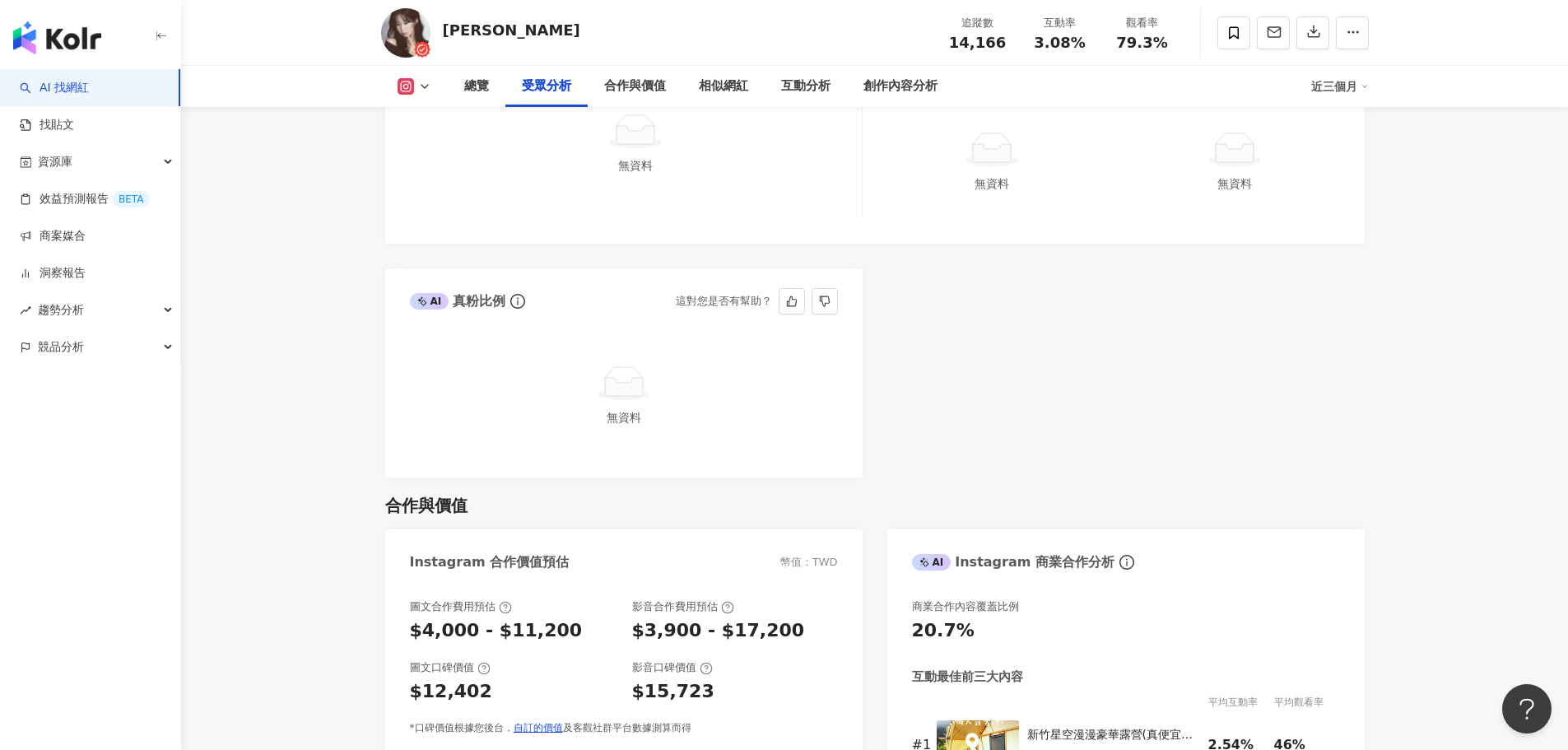
click at [641, 383] on icon at bounding box center [624, 387] width 38 height 18
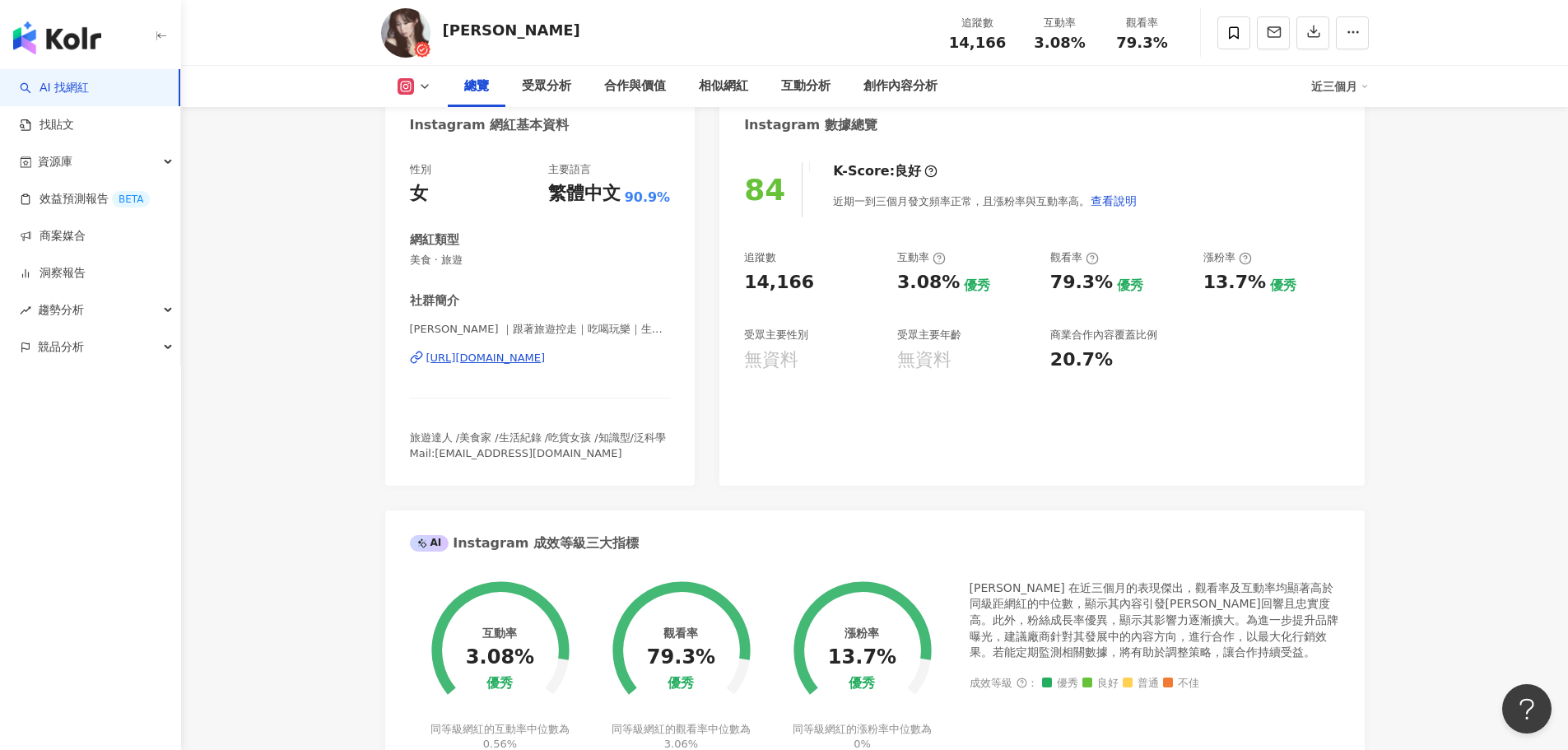
scroll to position [7, 0]
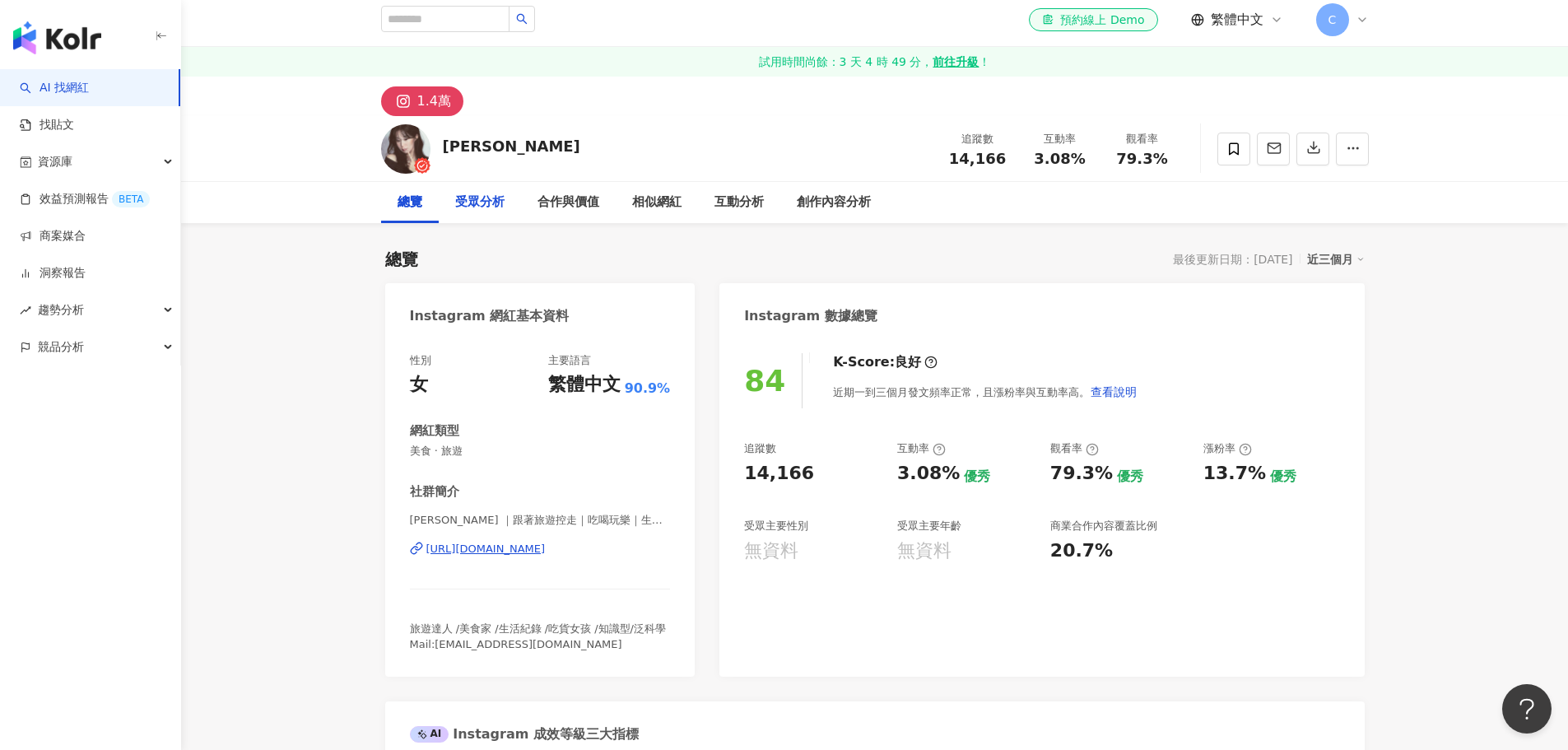
click at [484, 197] on div "受眾分析" at bounding box center [480, 202] width 49 height 20
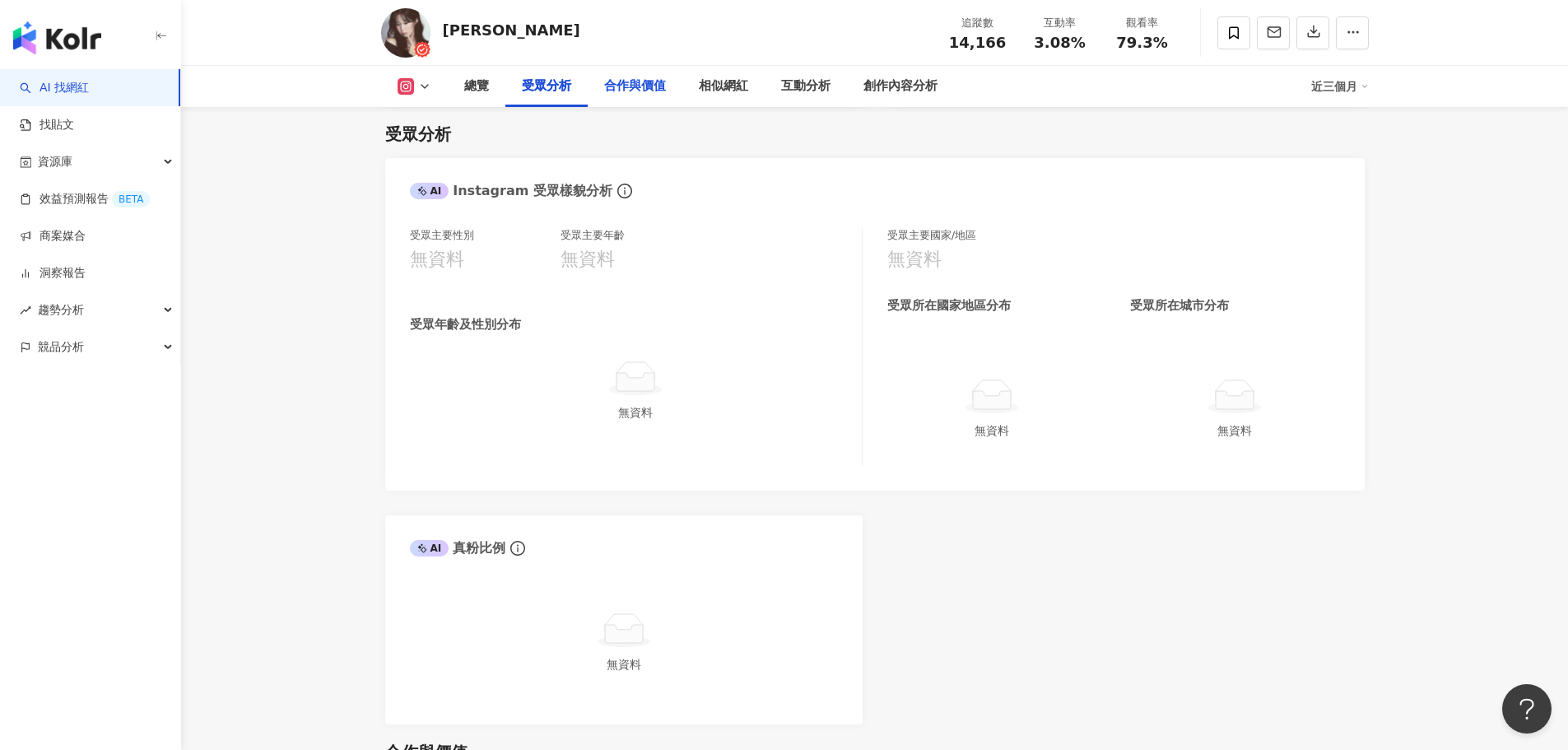
click at [634, 95] on div "合作與價值" at bounding box center [635, 86] width 62 height 20
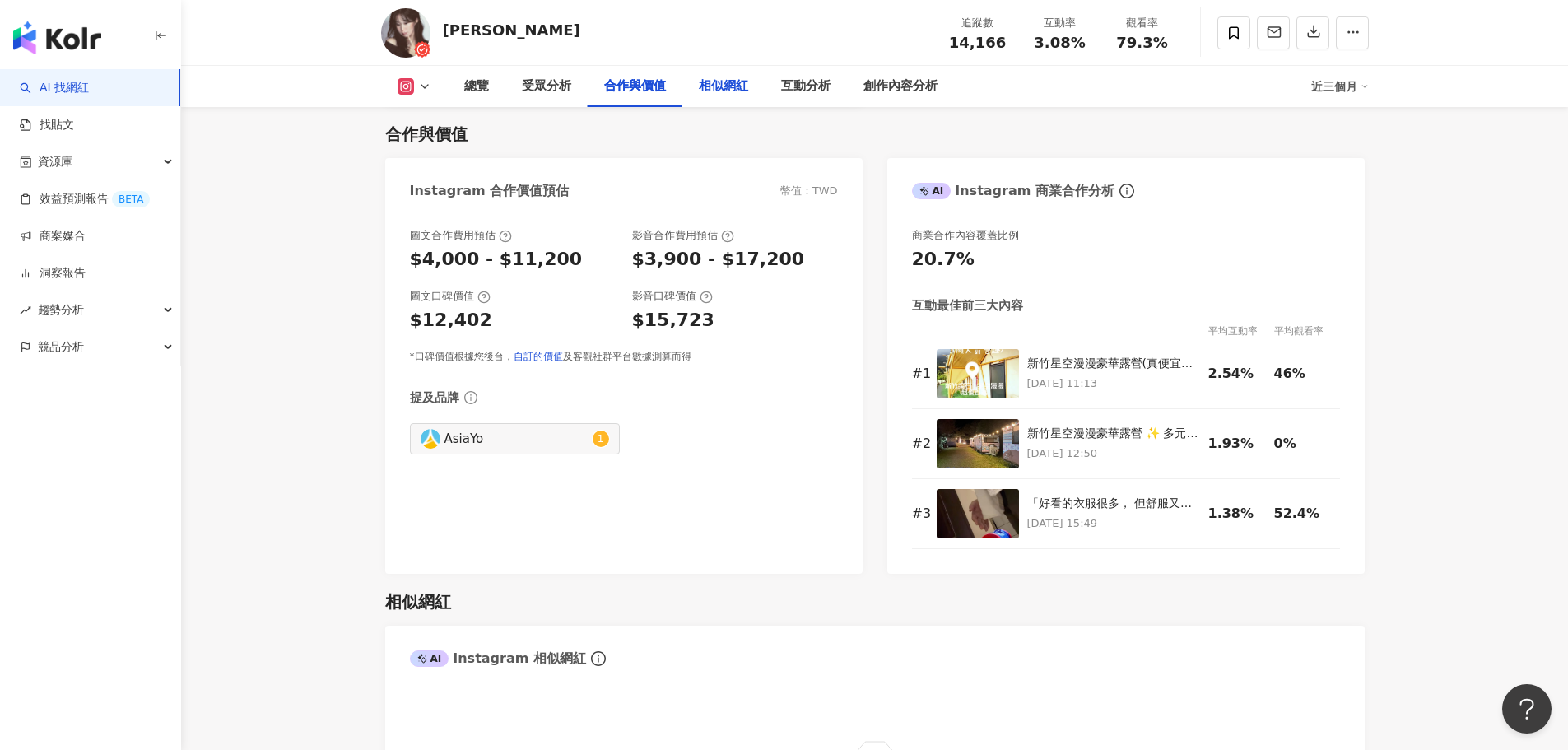
click at [724, 88] on div "相似網紅" at bounding box center [724, 86] width 49 height 20
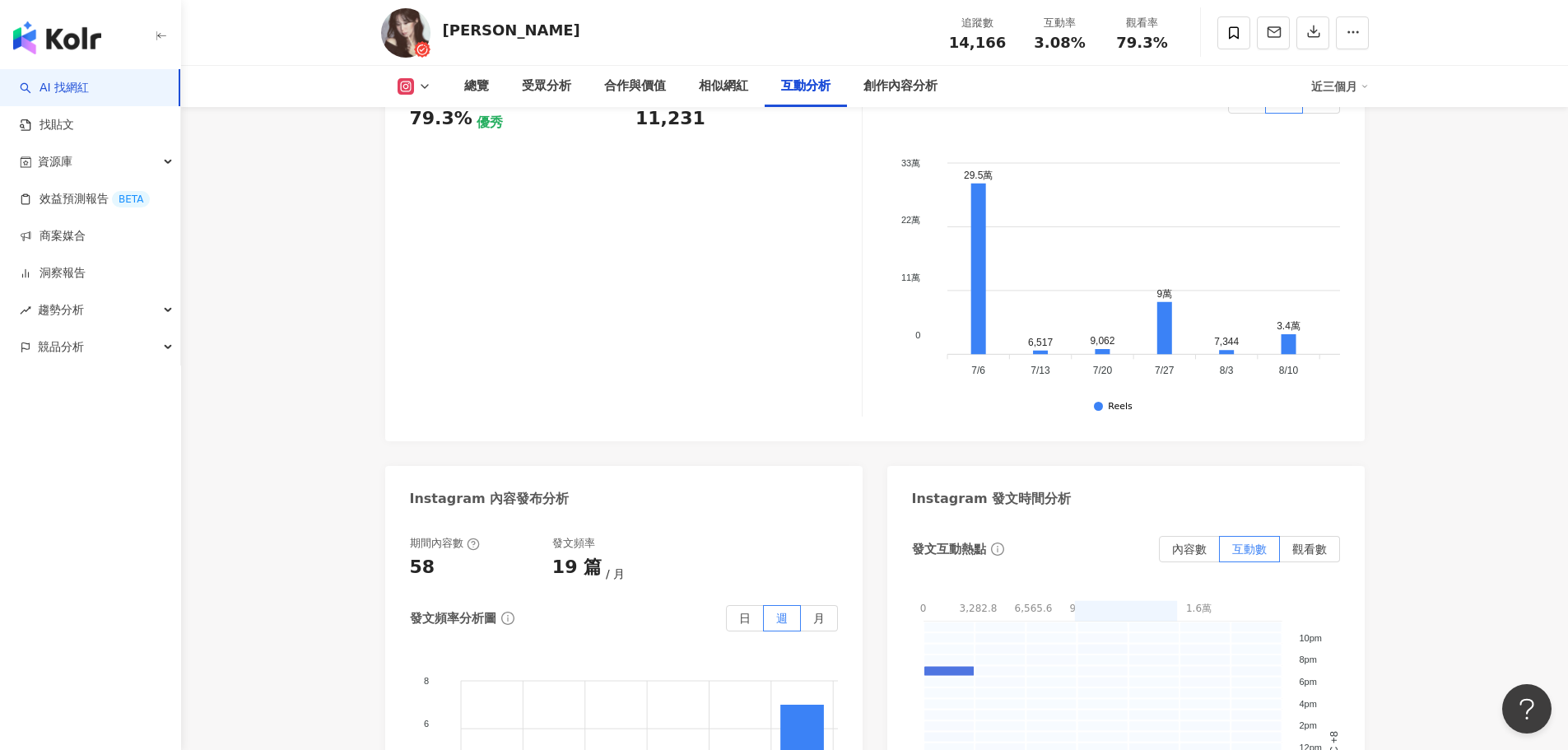
scroll to position [3645, 0]
click at [895, 83] on div "創作內容分析" at bounding box center [901, 86] width 74 height 20
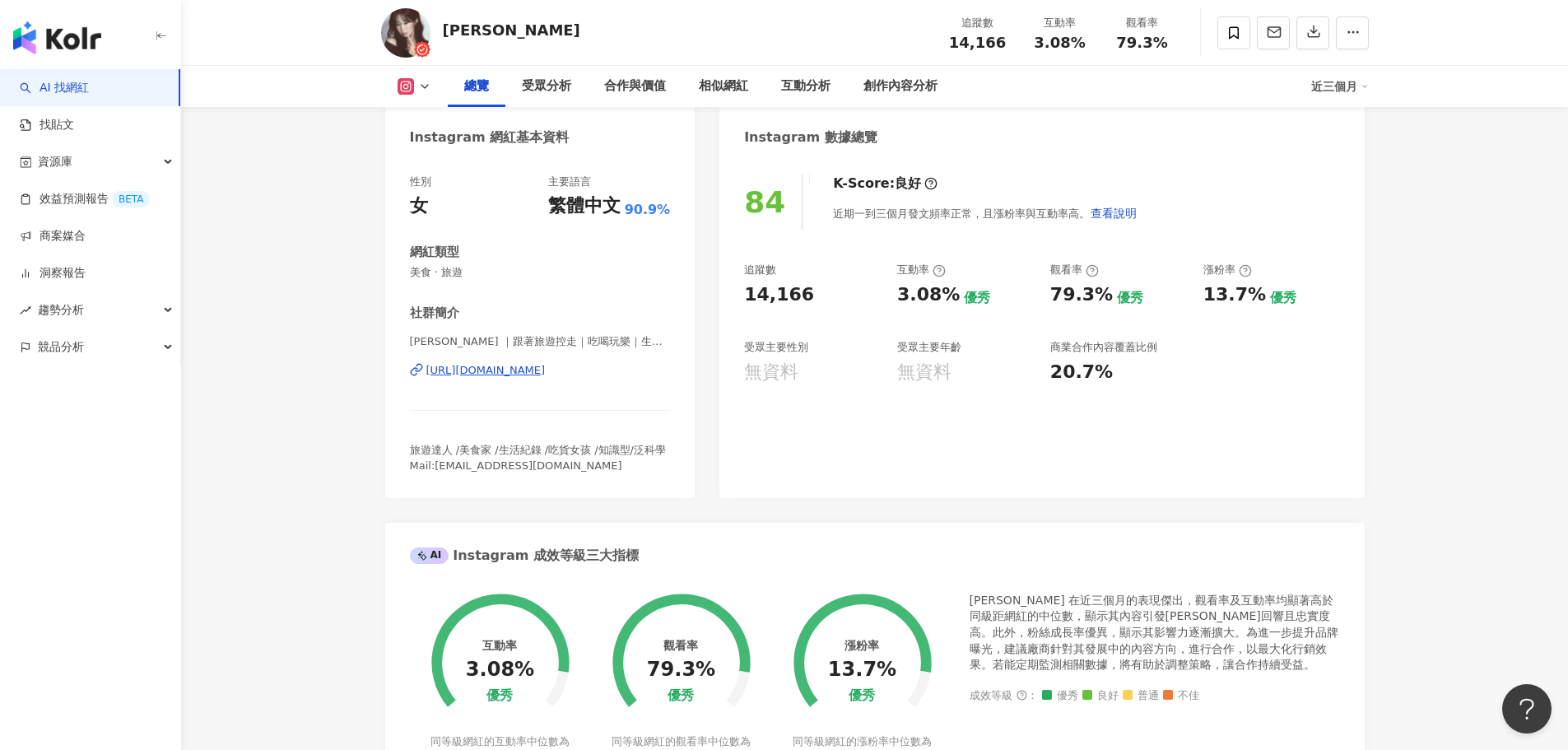
scroll to position [146, 0]
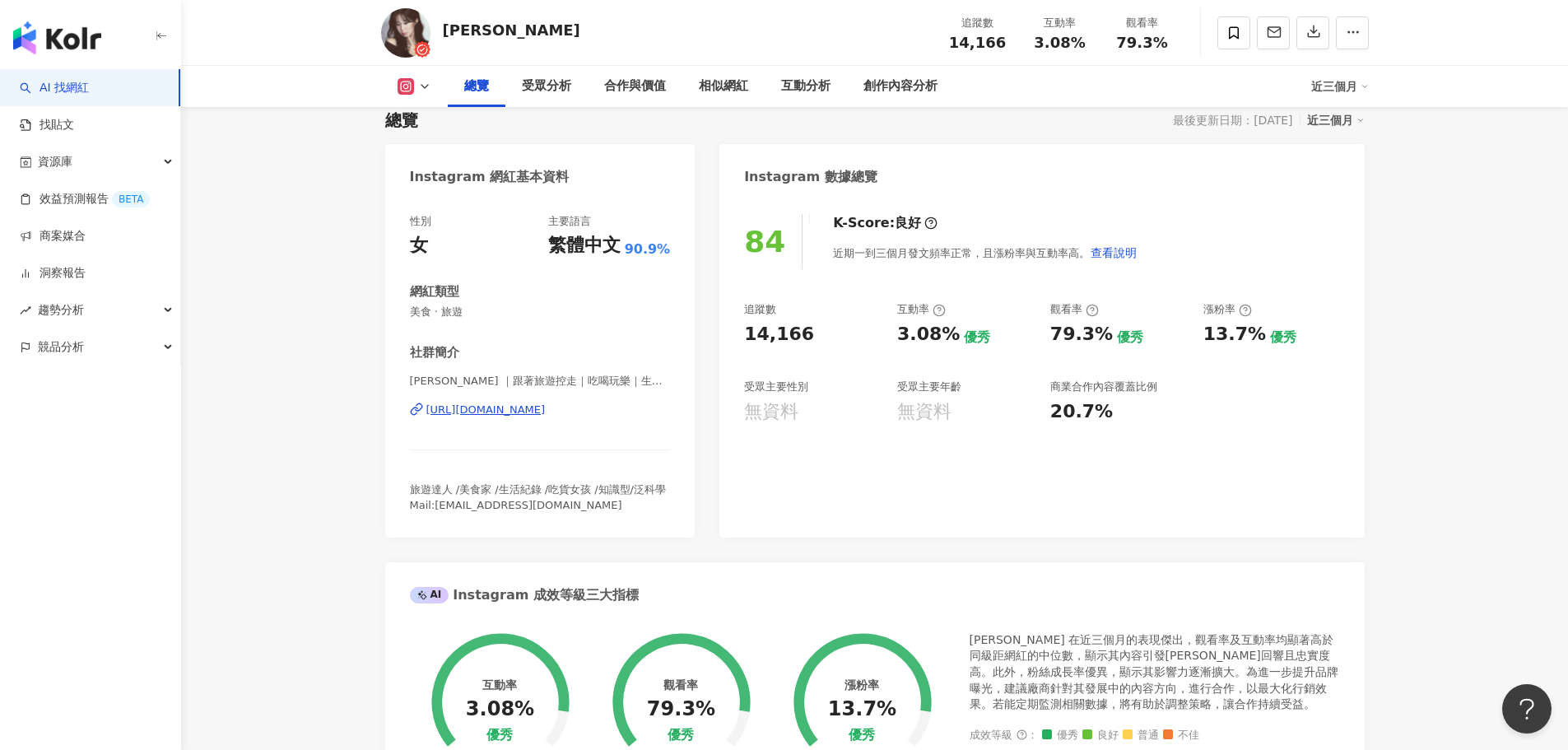
click at [770, 407] on div "無資料" at bounding box center [772, 411] width 55 height 25
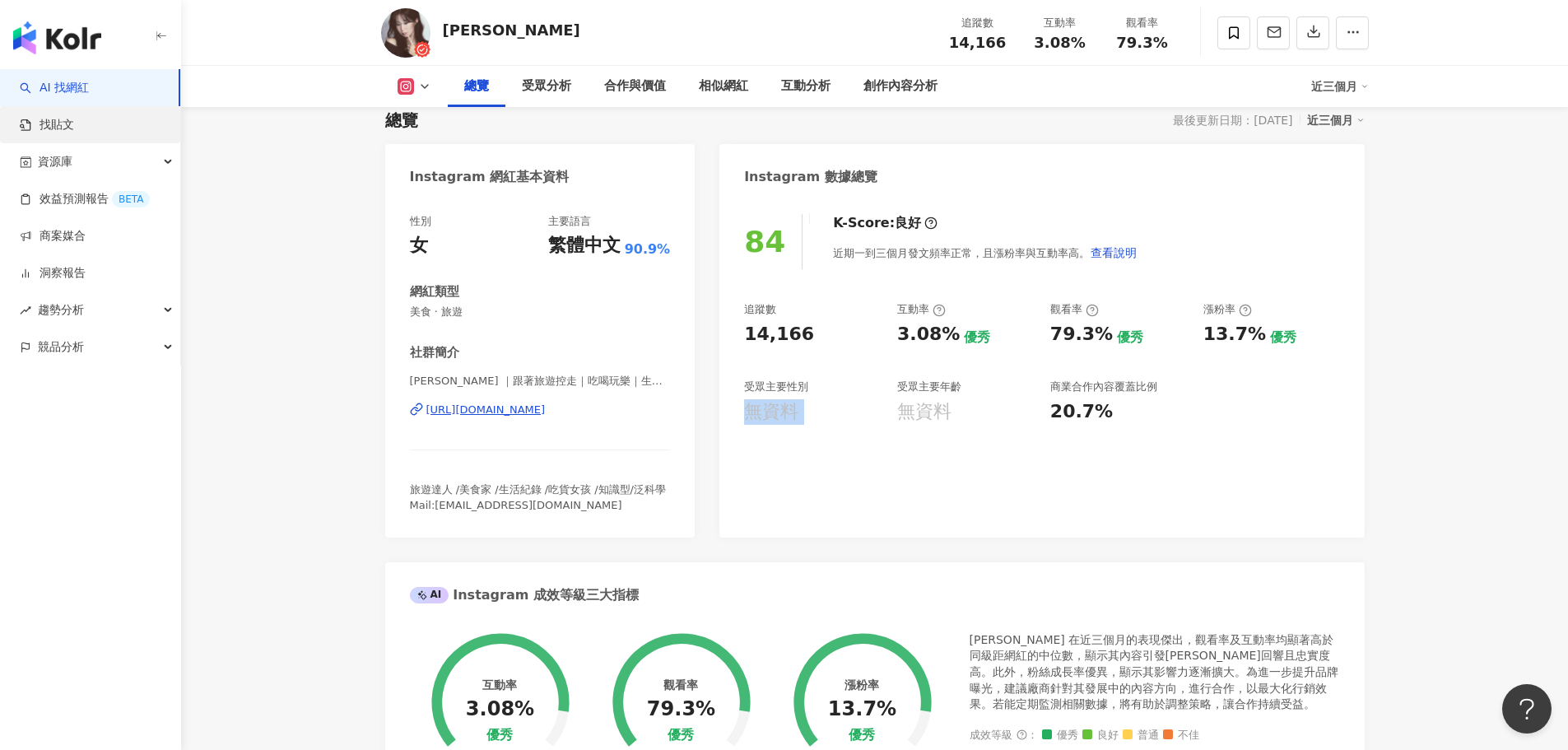
click at [57, 129] on link "找貼文" at bounding box center [47, 124] width 55 height 16
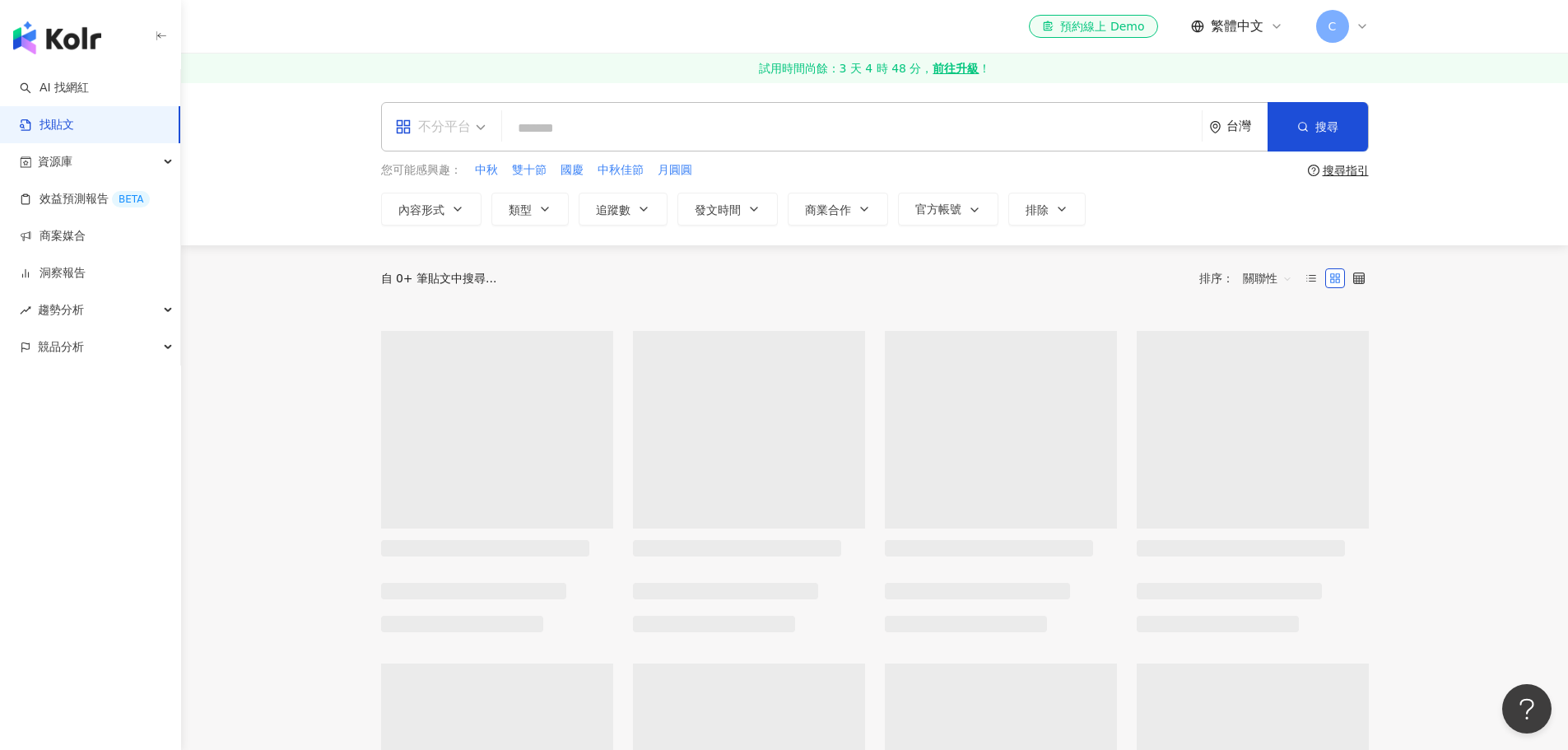
click at [476, 126] on span "不分平台" at bounding box center [440, 127] width 90 height 26
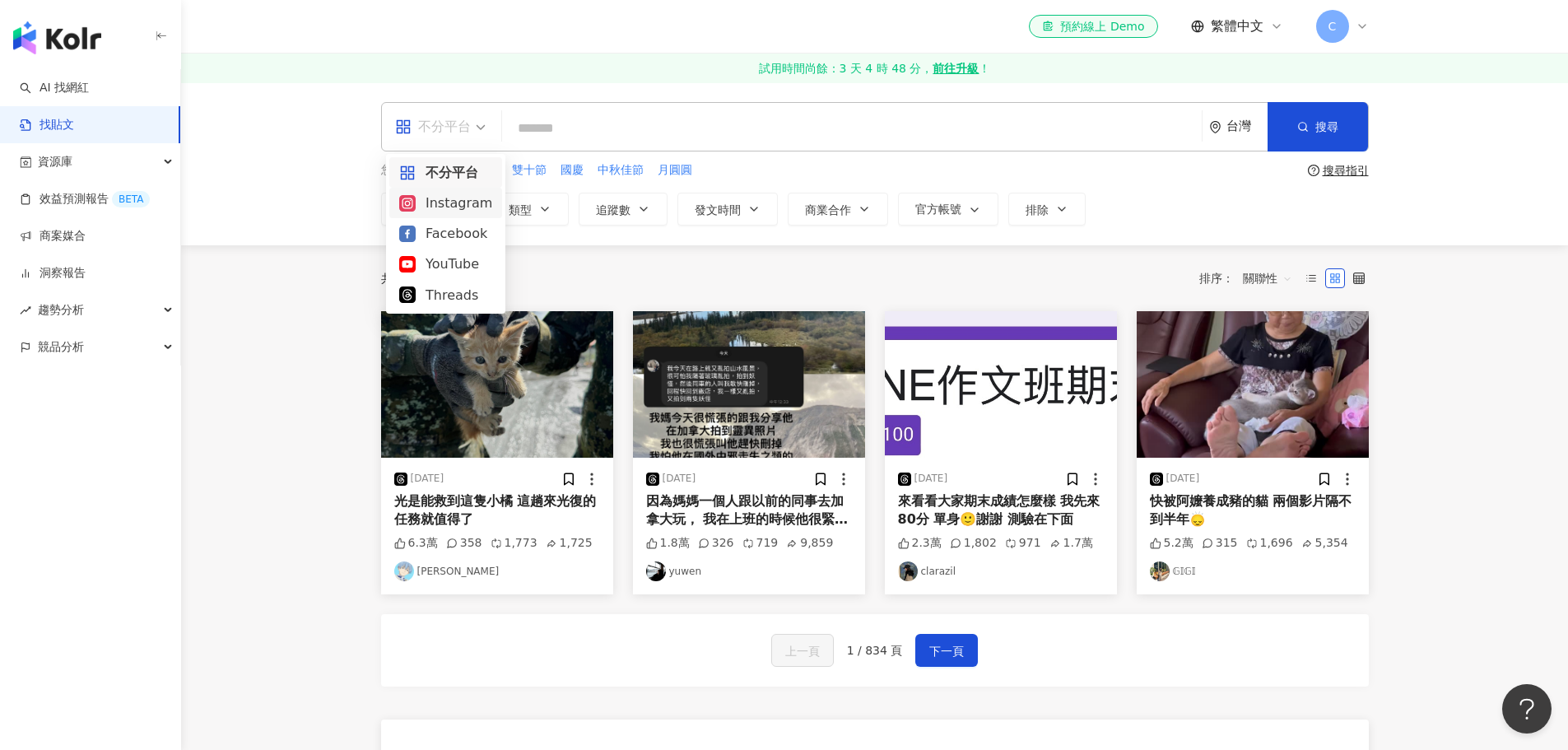
click at [456, 206] on div "Instagram" at bounding box center [445, 203] width 93 height 21
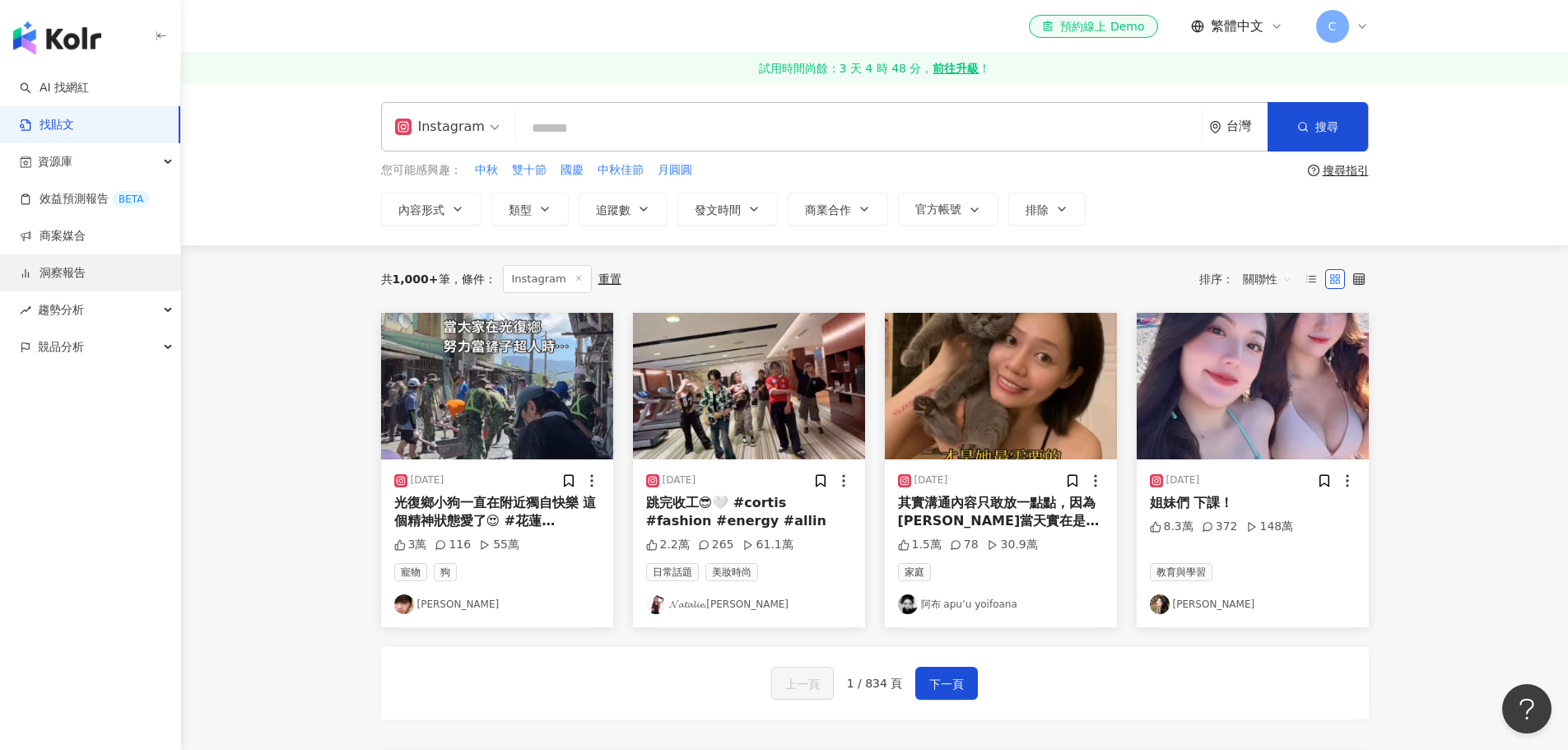
click at [78, 279] on link "洞察報告" at bounding box center [53, 273] width 66 height 16
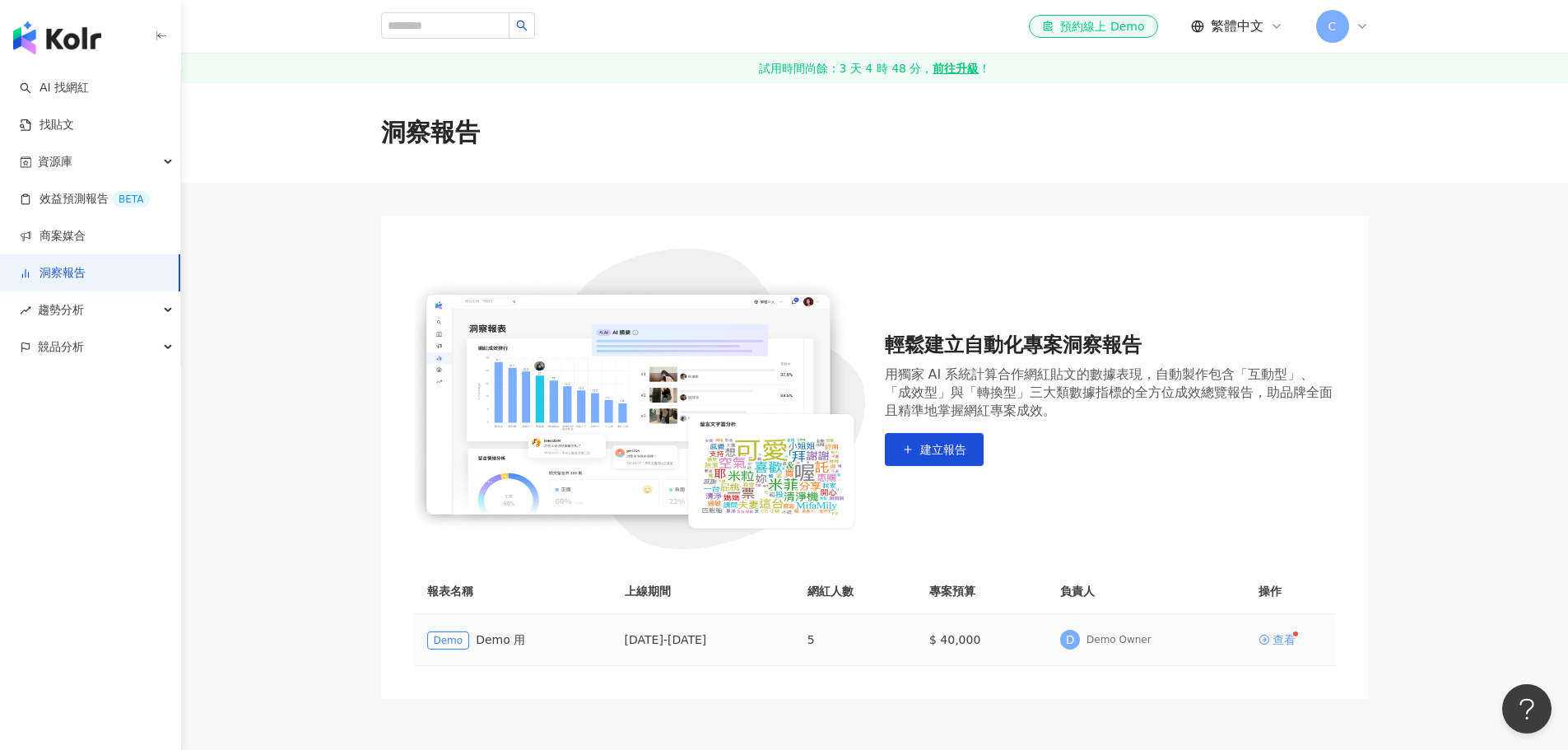
click at [1284, 639] on div "查看" at bounding box center [1284, 640] width 23 height 11
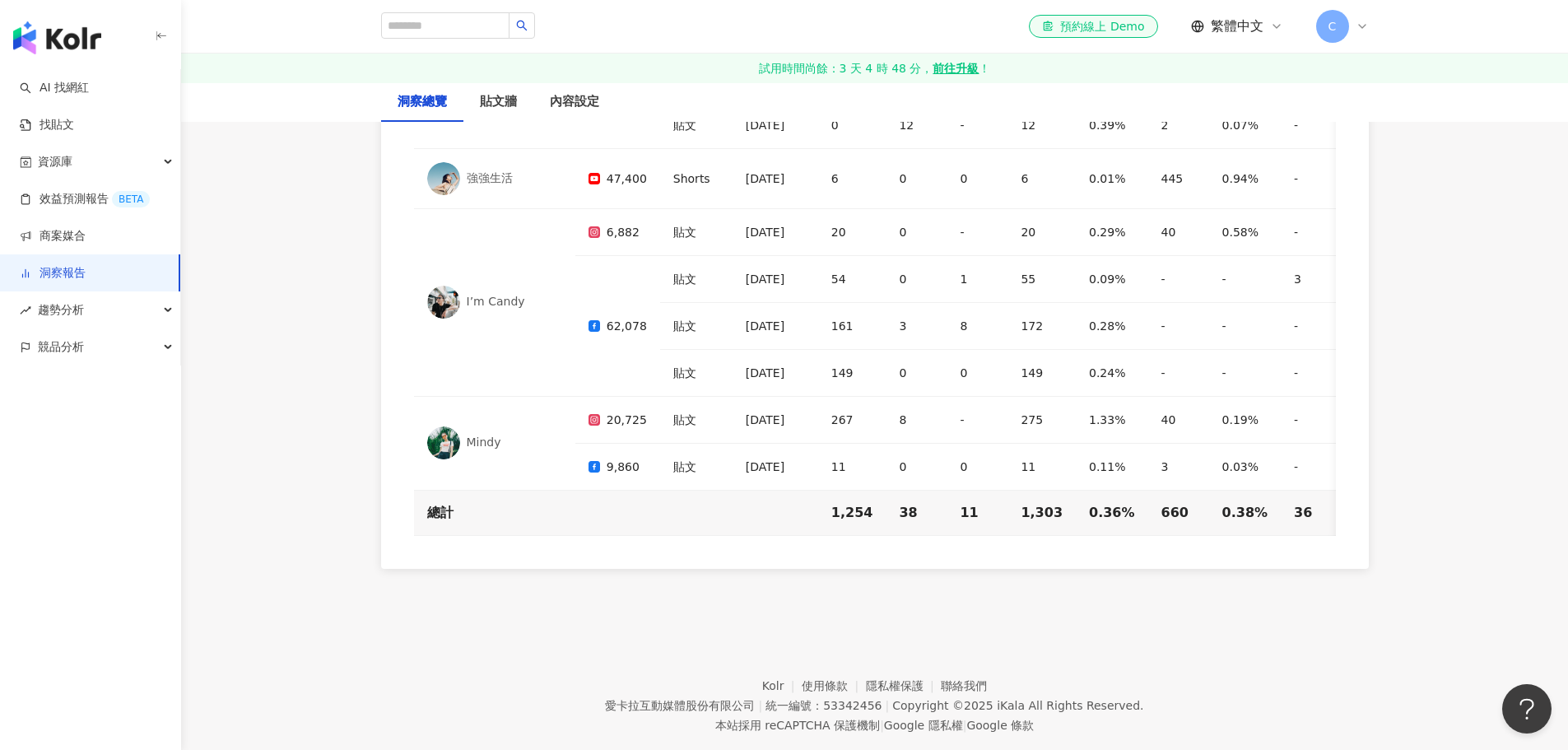
scroll to position [5118, 0]
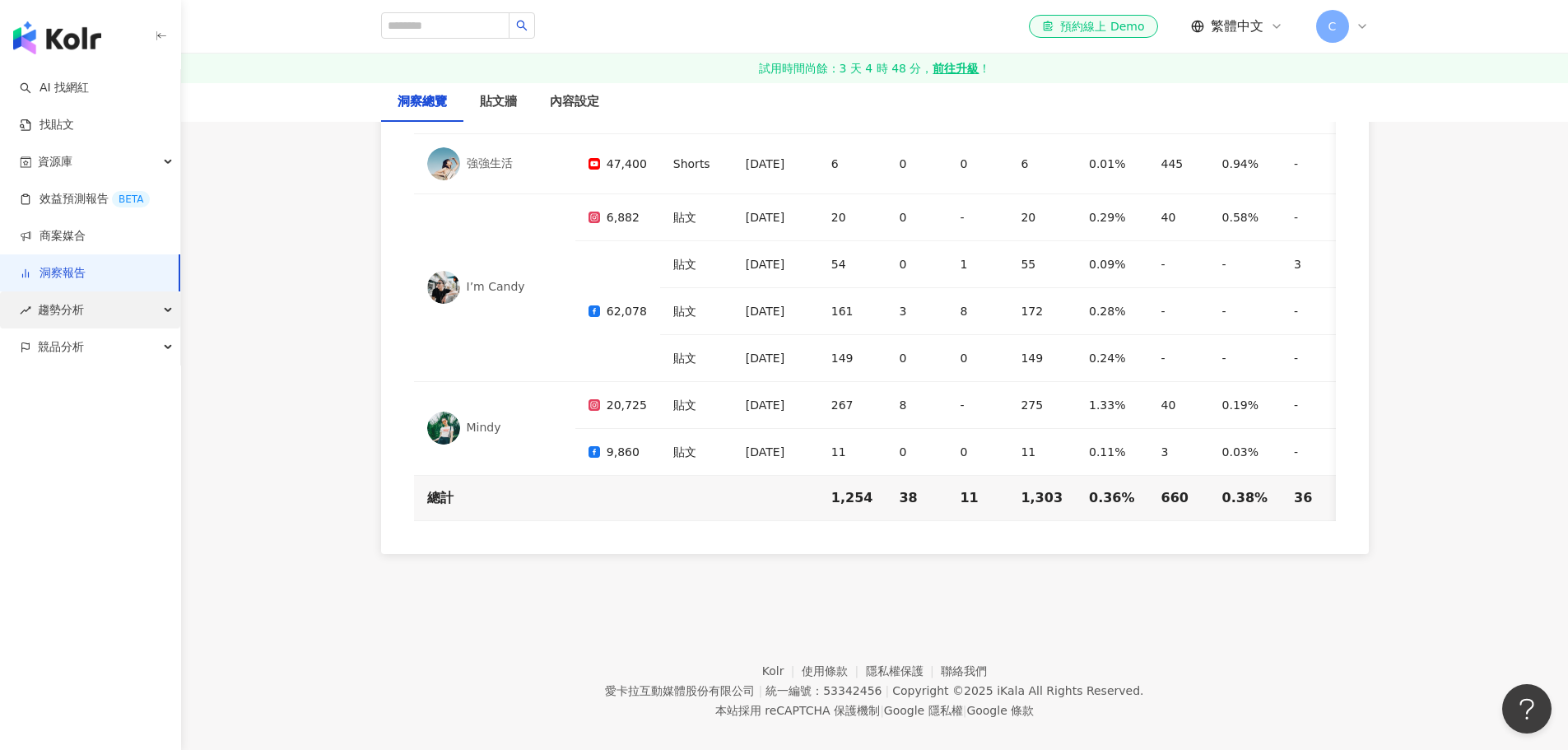
click at [60, 314] on span "趨勢分析" at bounding box center [60, 310] width 46 height 37
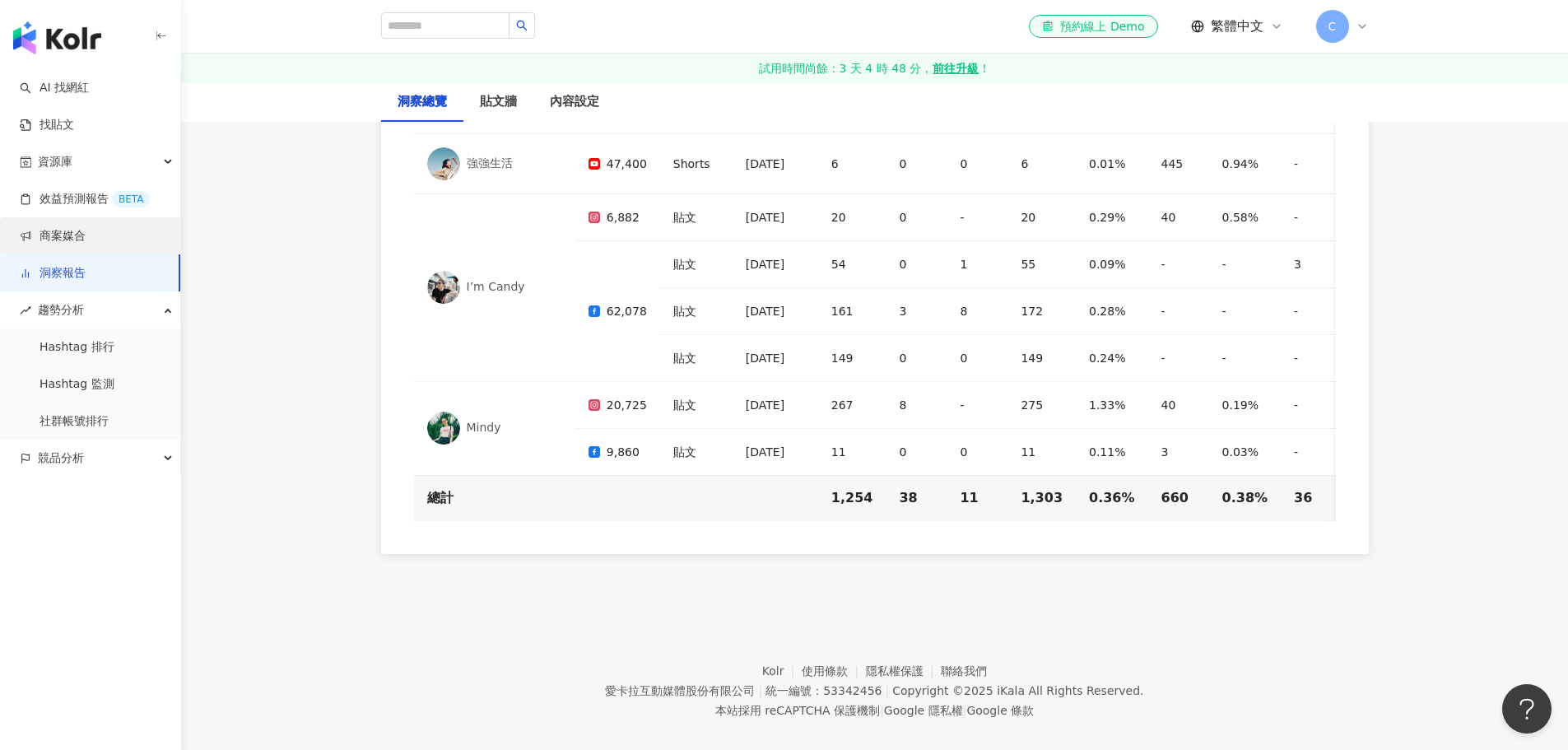
click at [73, 238] on link "商案媒合" at bounding box center [53, 235] width 66 height 16
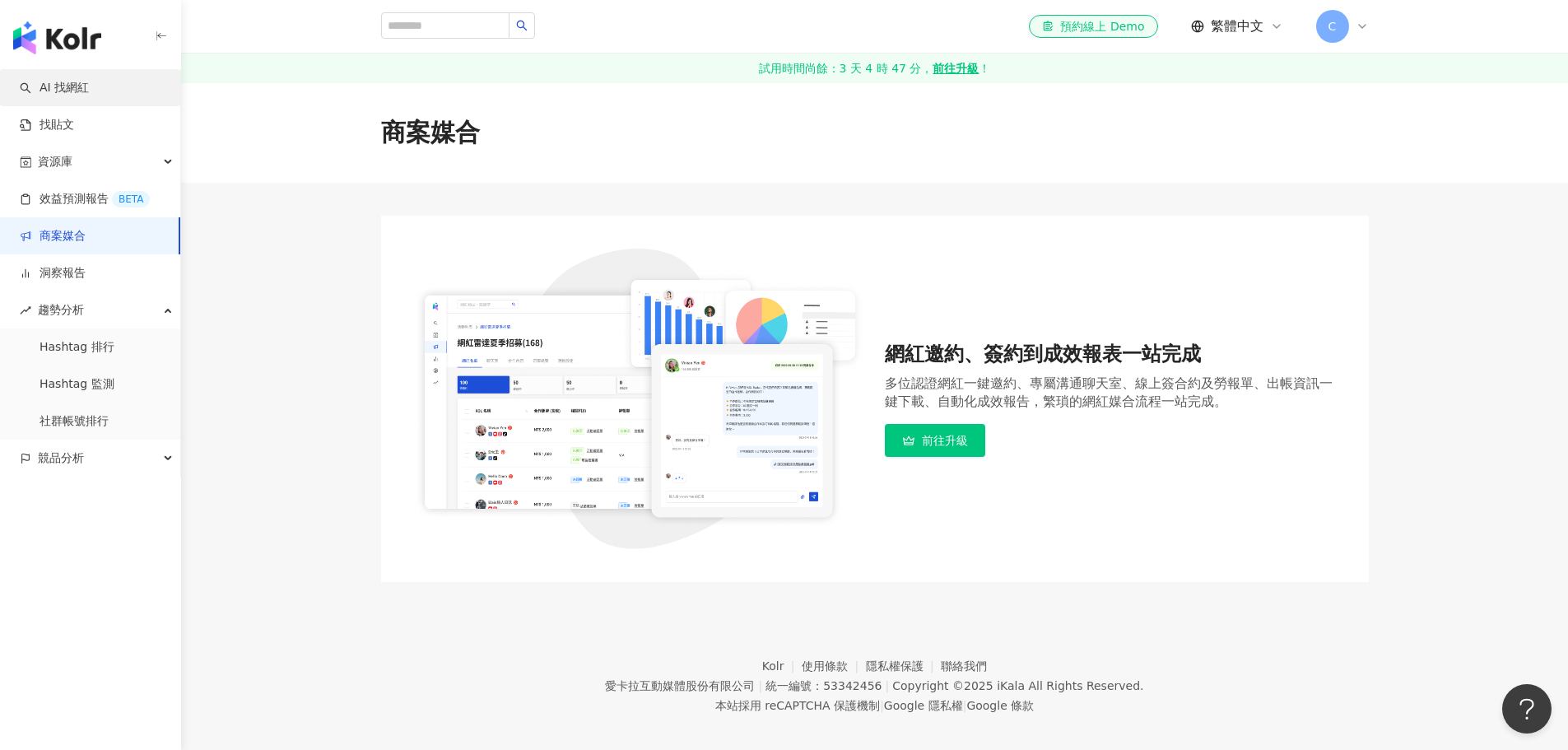
click at [75, 80] on link "AI 找網紅" at bounding box center [54, 88] width 69 height 16
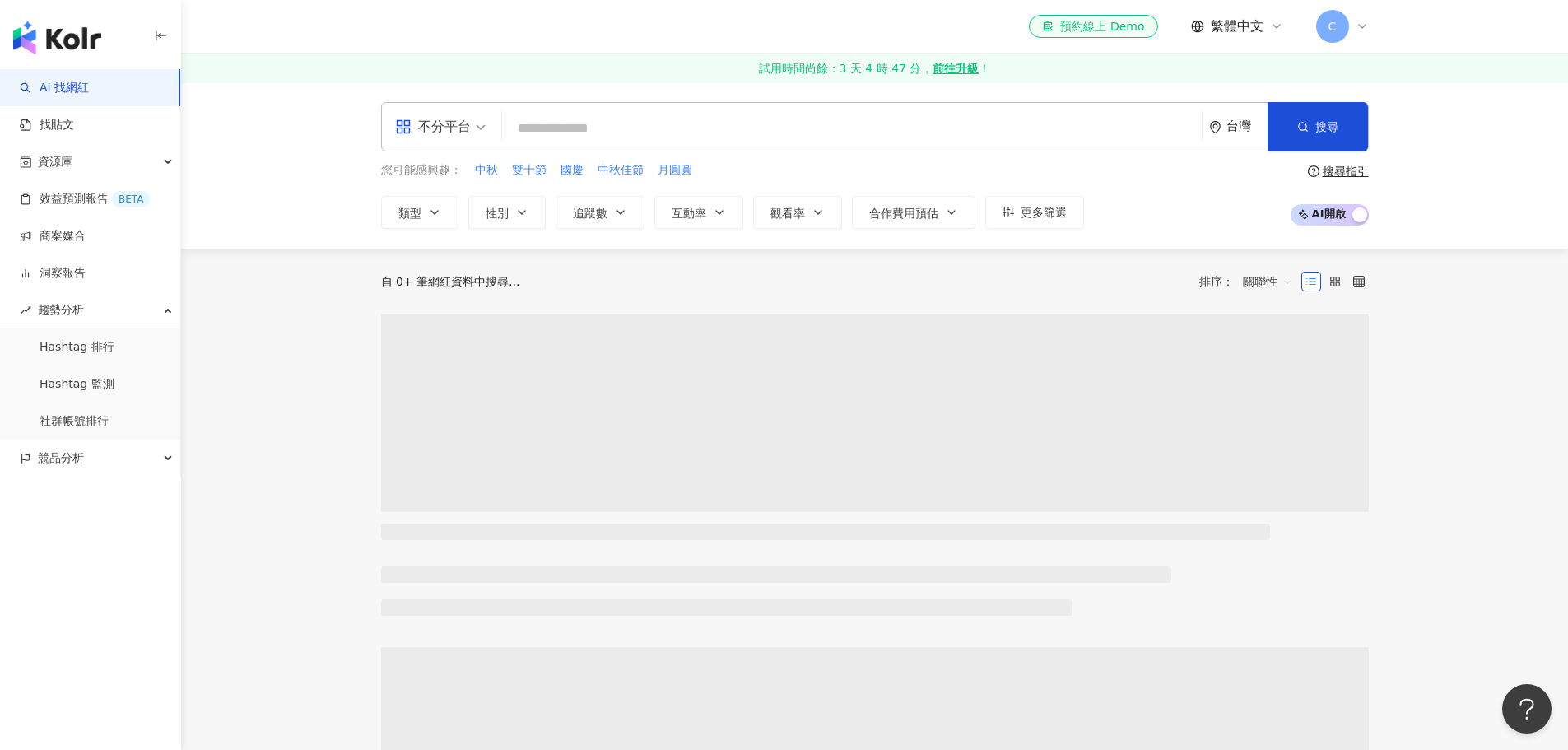
click at [474, 125] on span "不分平台" at bounding box center [440, 127] width 90 height 26
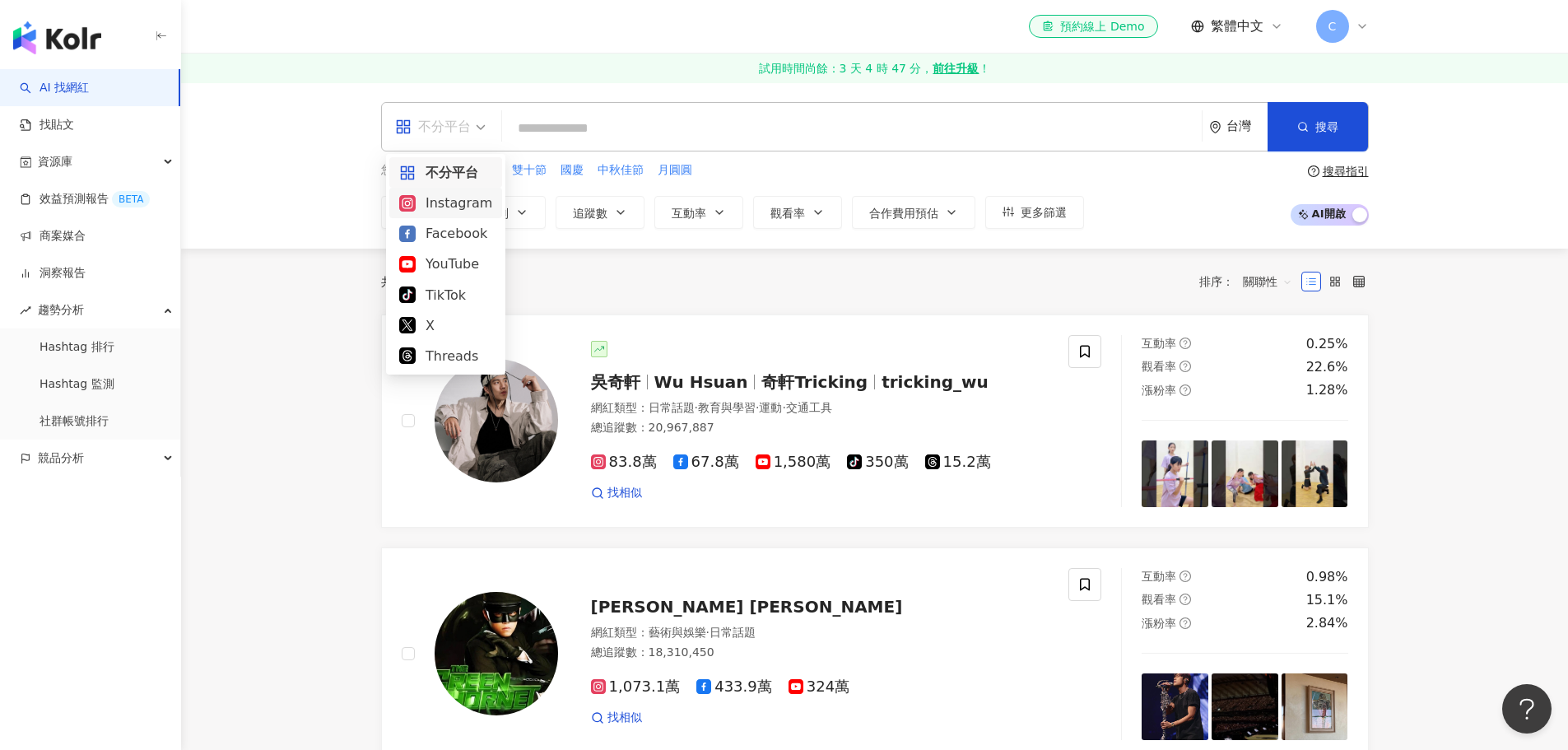
click at [441, 199] on div "Instagram" at bounding box center [445, 203] width 93 height 21
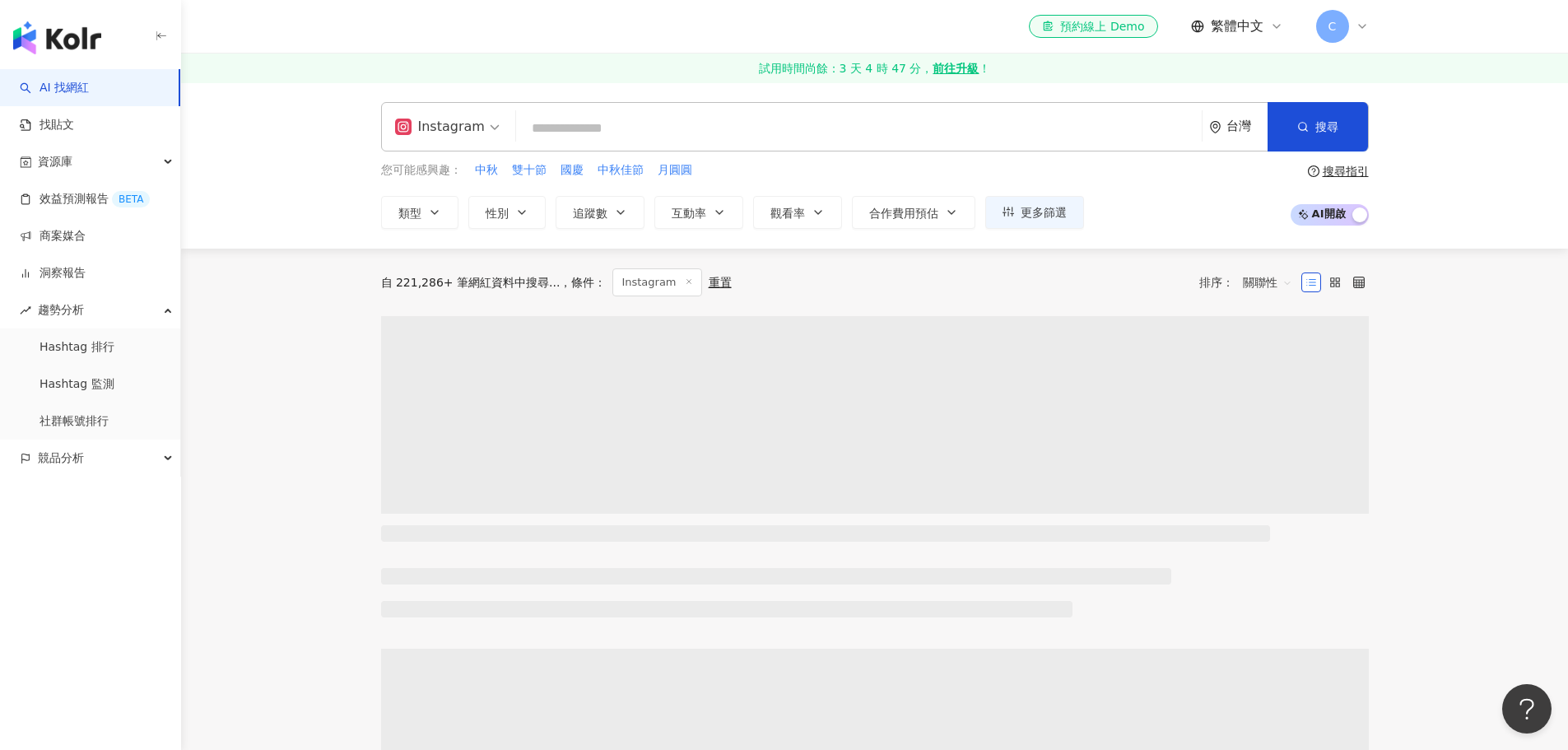
click at [740, 122] on input "search" at bounding box center [858, 128] width 673 height 31
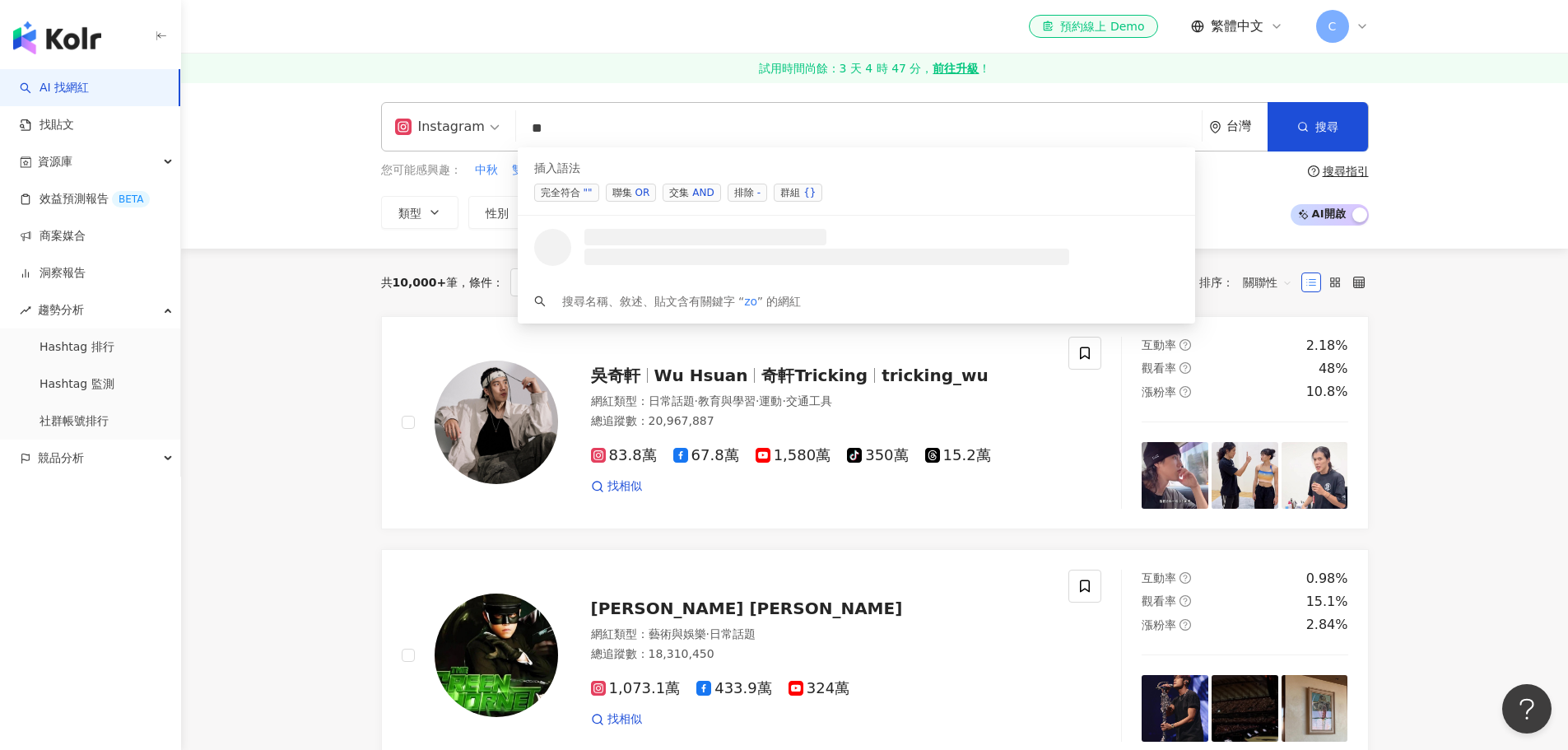
type input "*"
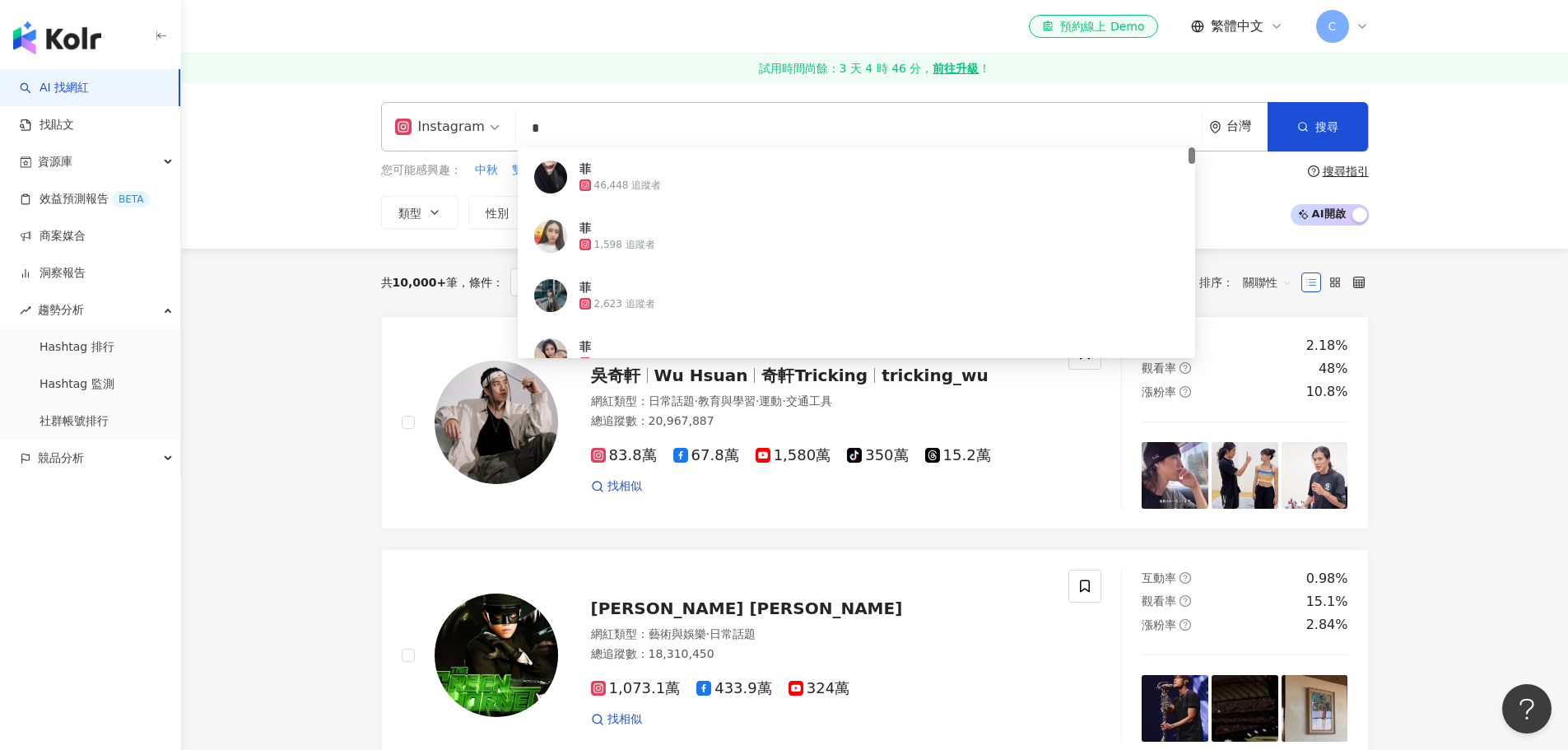
drag, startPoint x: 577, startPoint y: 134, endPoint x: 464, endPoint y: 117, distance: 114.3
click at [464, 117] on div "Instagram * 台灣 搜尋 636d38d4-d3a2-4933-b0e3-0e3b375aa2a9 菲 46,448 追蹤者 菲 1,598 追蹤者…" at bounding box center [875, 126] width 988 height 49
paste input "**********"
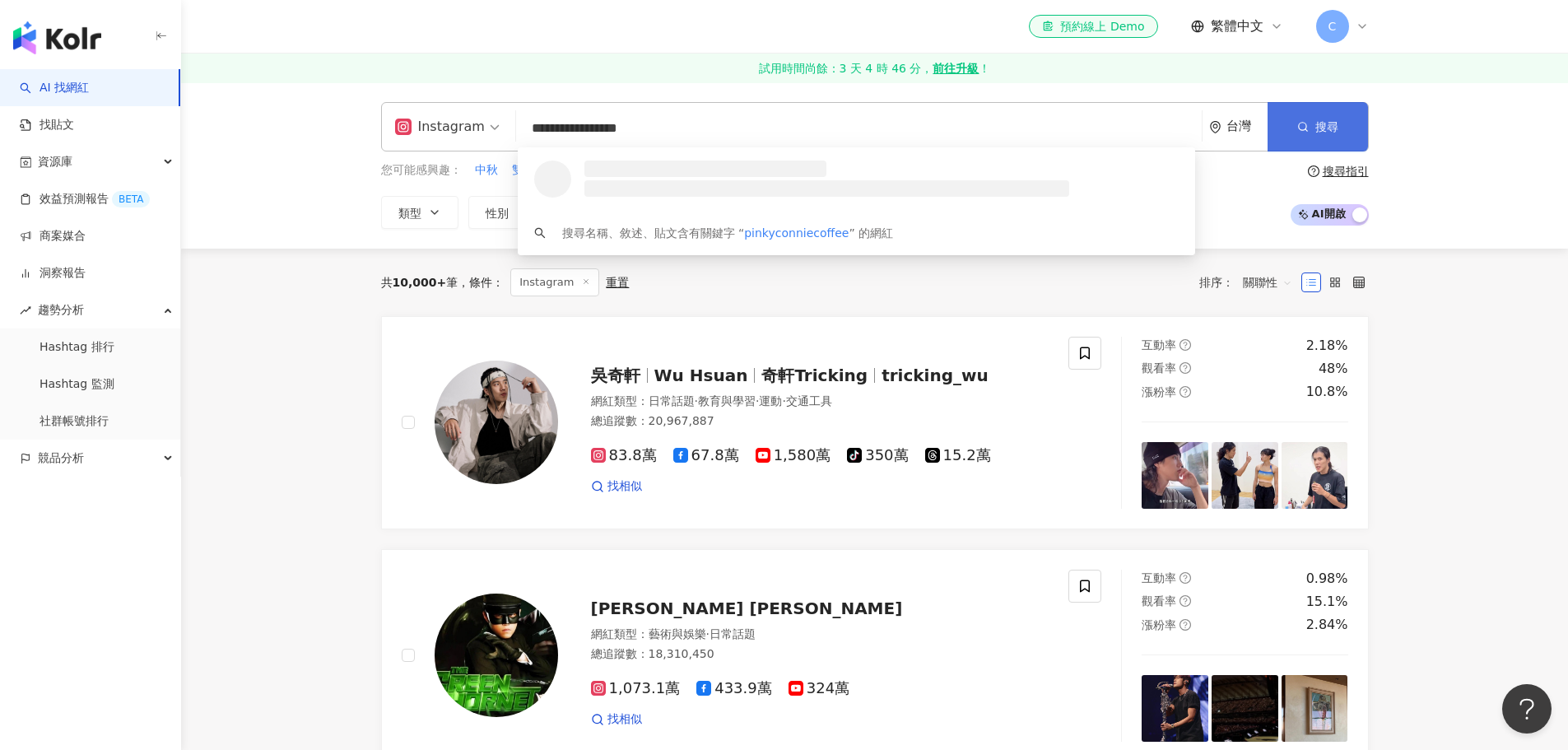
type input "**********"
click at [1319, 120] on span "搜尋" at bounding box center [1327, 127] width 23 height 13
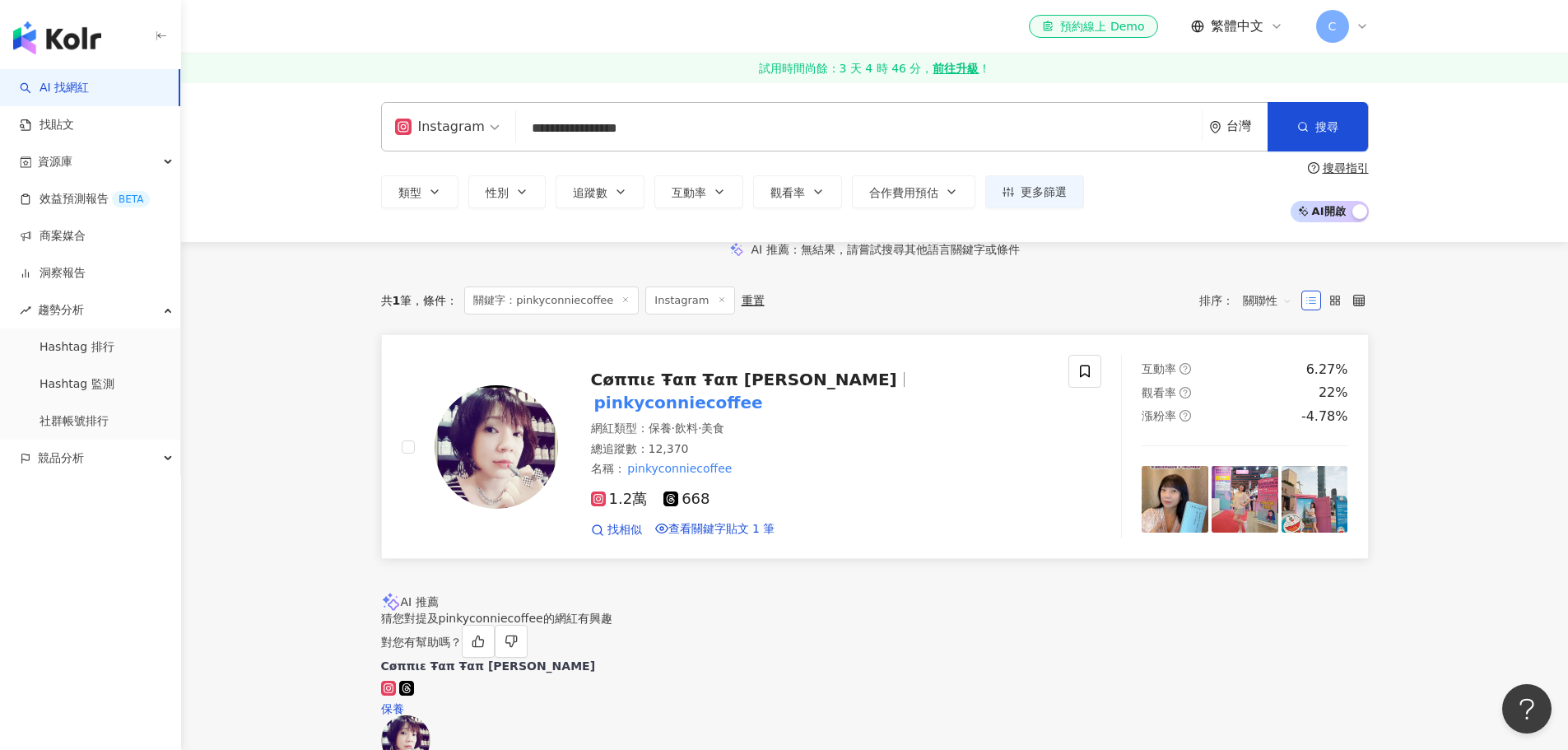
click at [711, 390] on span "Cøππιε Ŧαπ Ŧαπ 嘉妮菲菲" at bounding box center [744, 379] width 306 height 20
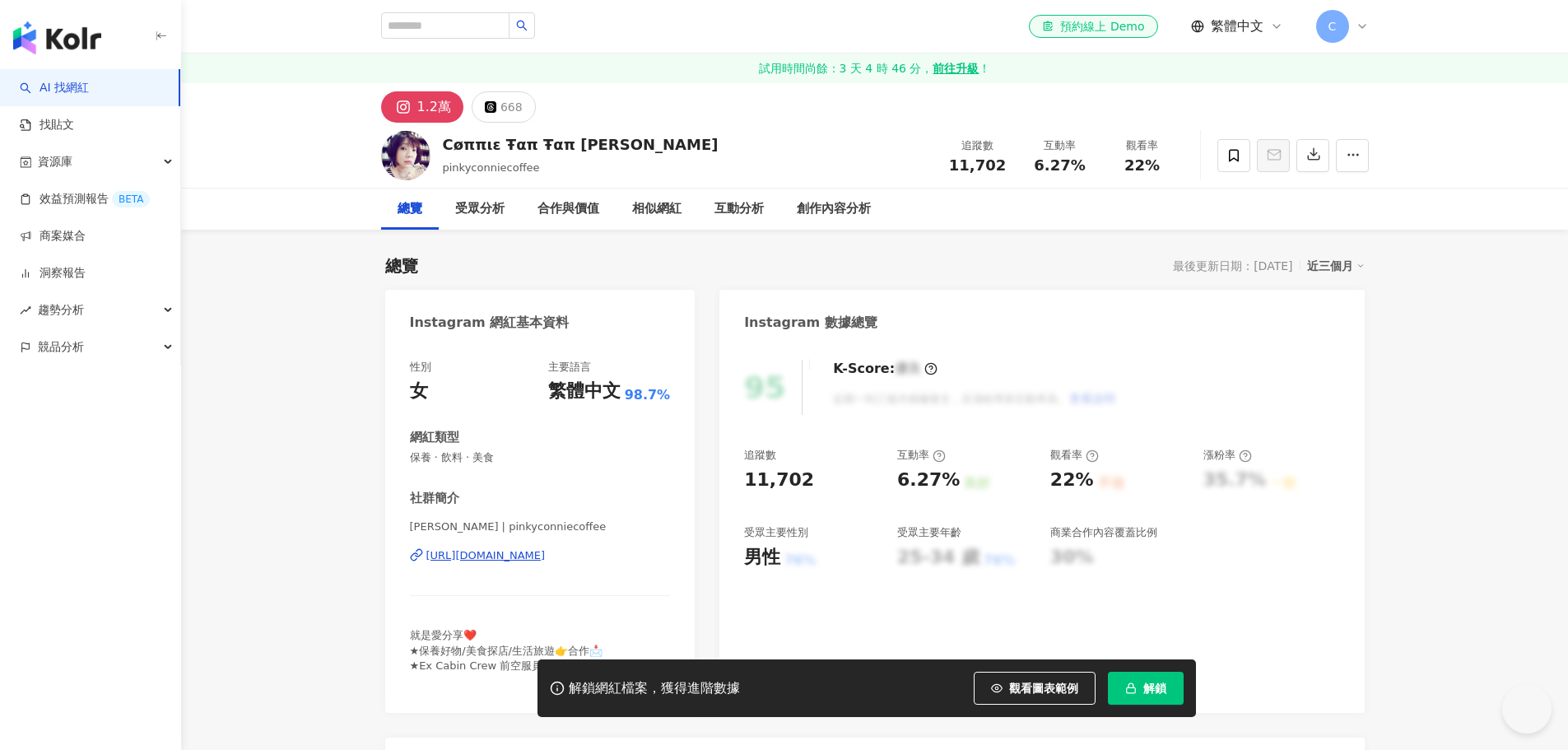
click at [1152, 693] on span "解鎖" at bounding box center [1155, 688] width 23 height 13
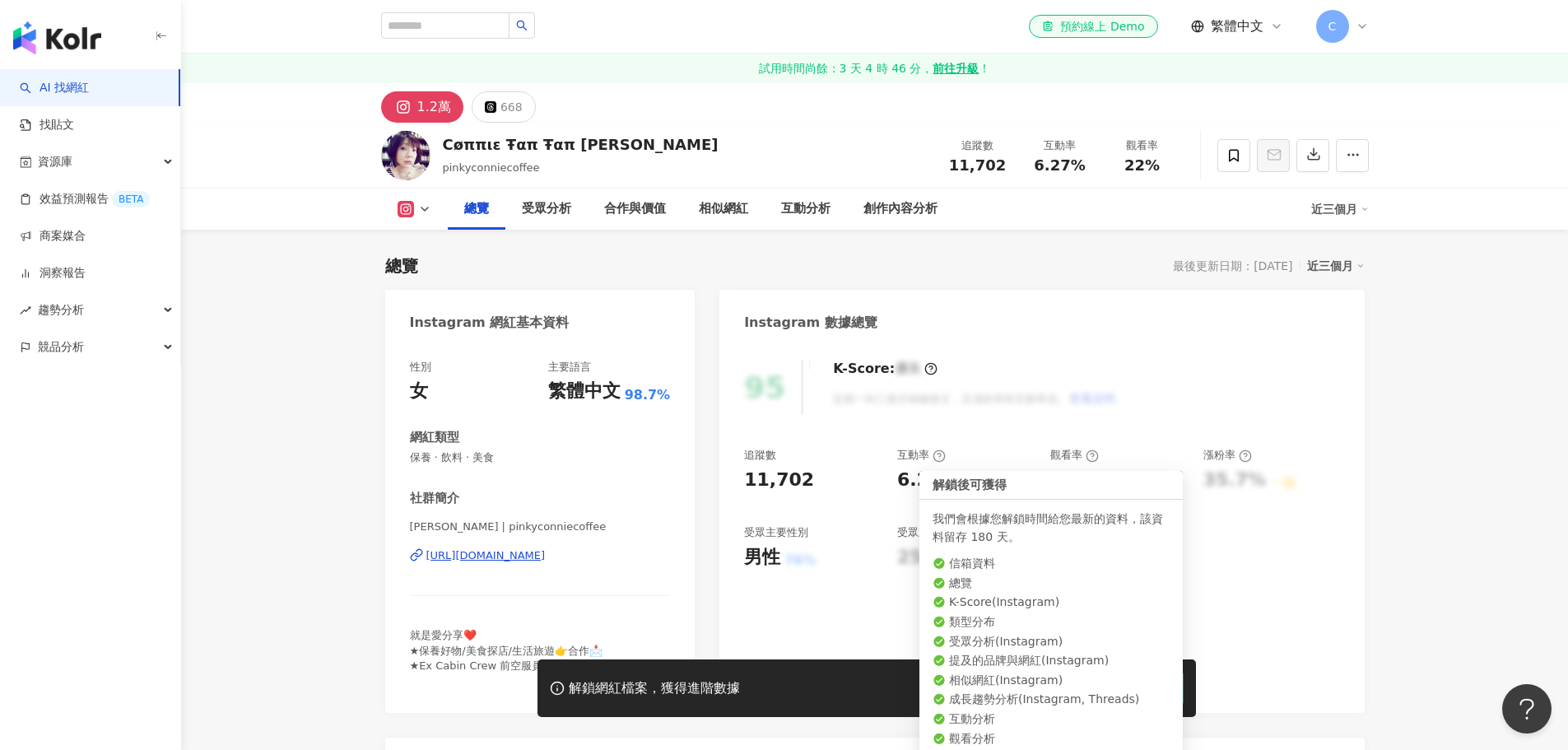
scroll to position [165, 0]
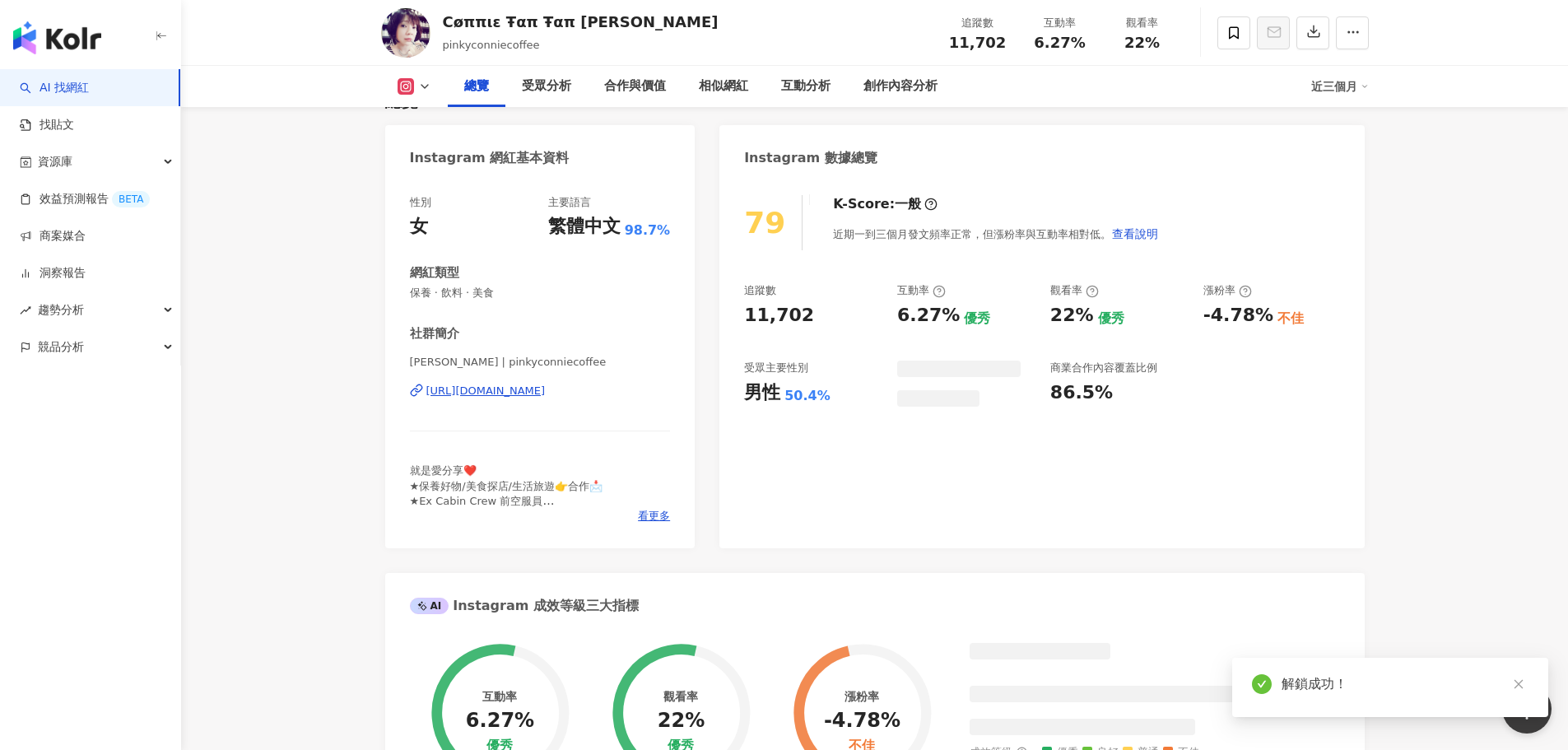
click at [1518, 685] on icon "close" at bounding box center [1519, 684] width 11 height 11
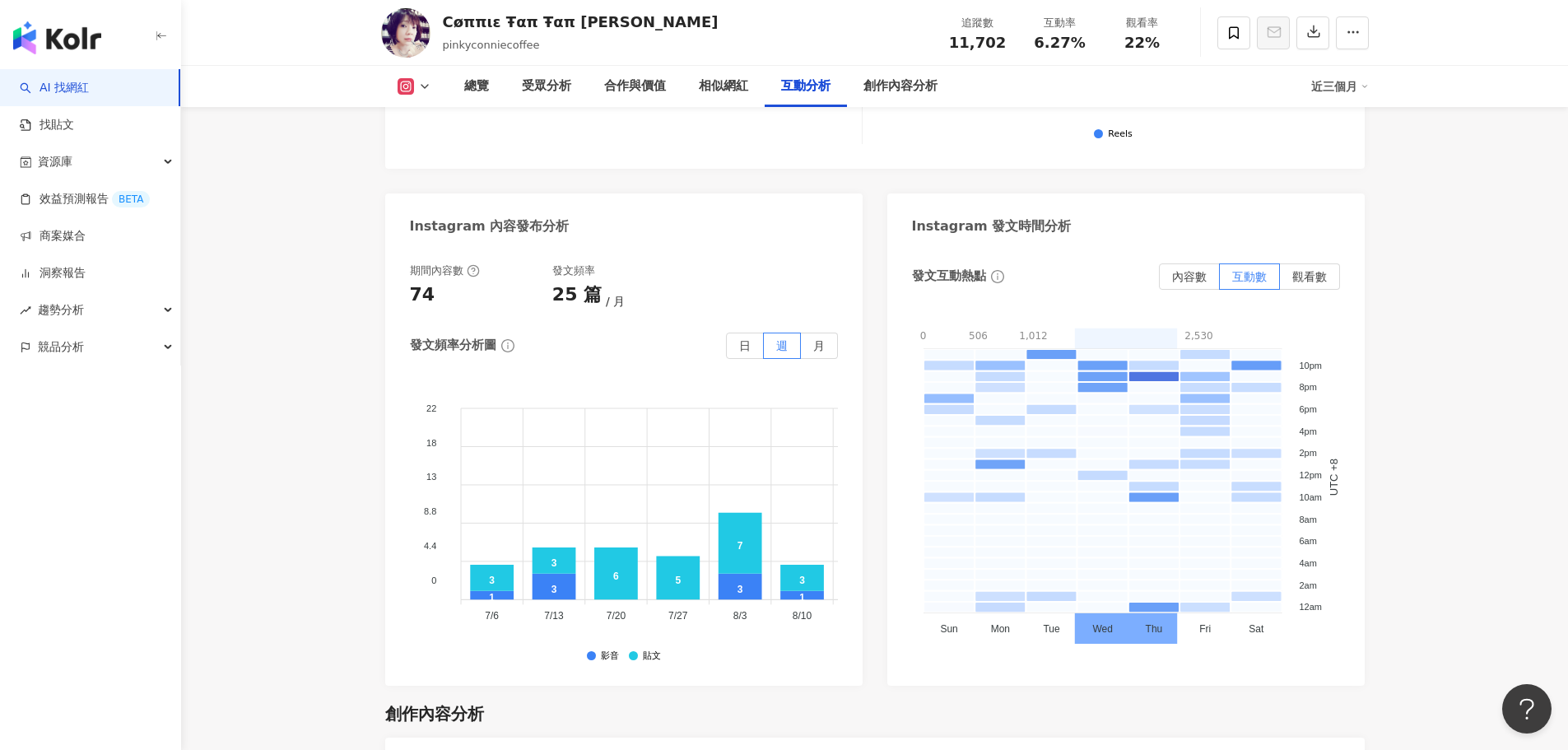
scroll to position [3787, 0]
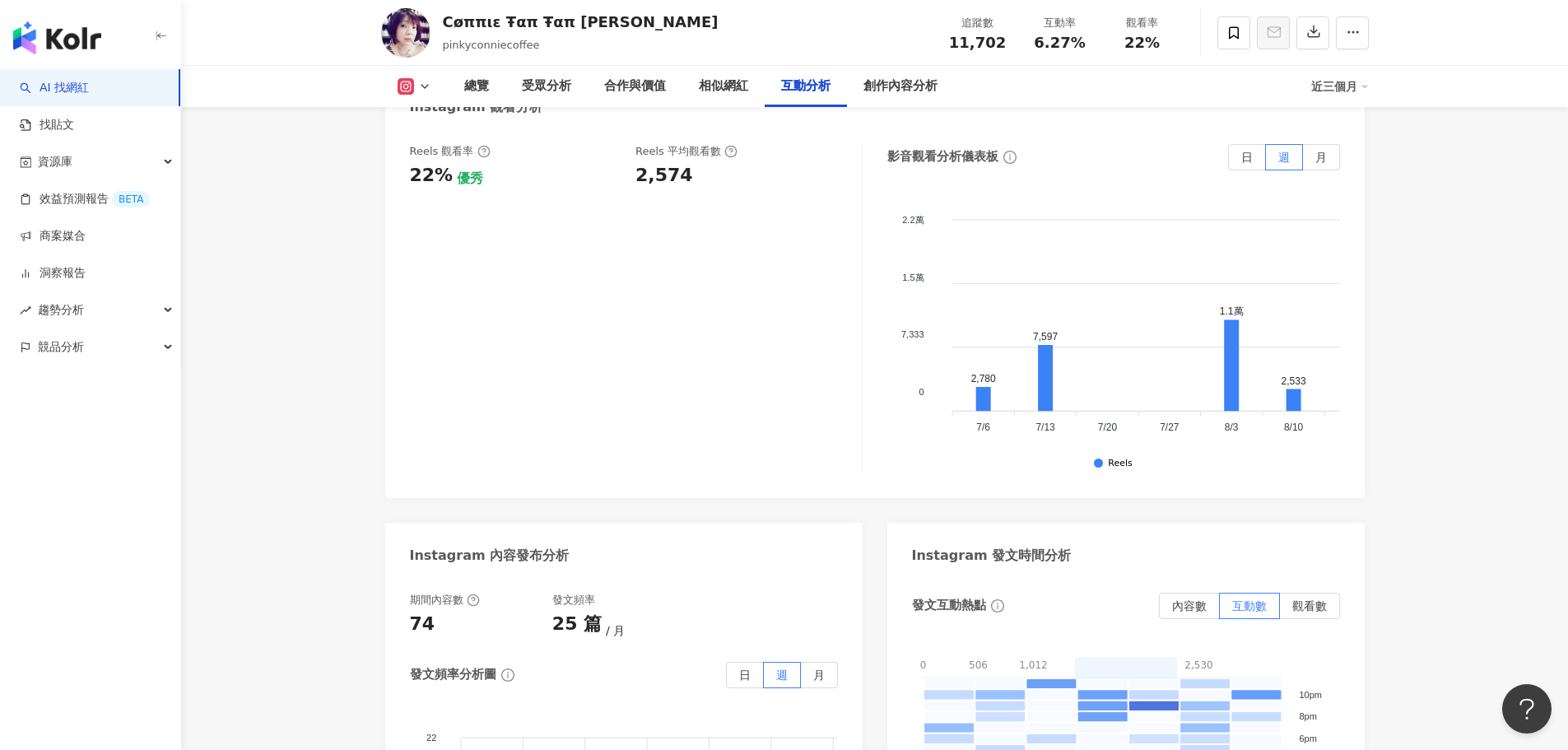
click at [88, 88] on link "AI 找網紅" at bounding box center [54, 88] width 69 height 16
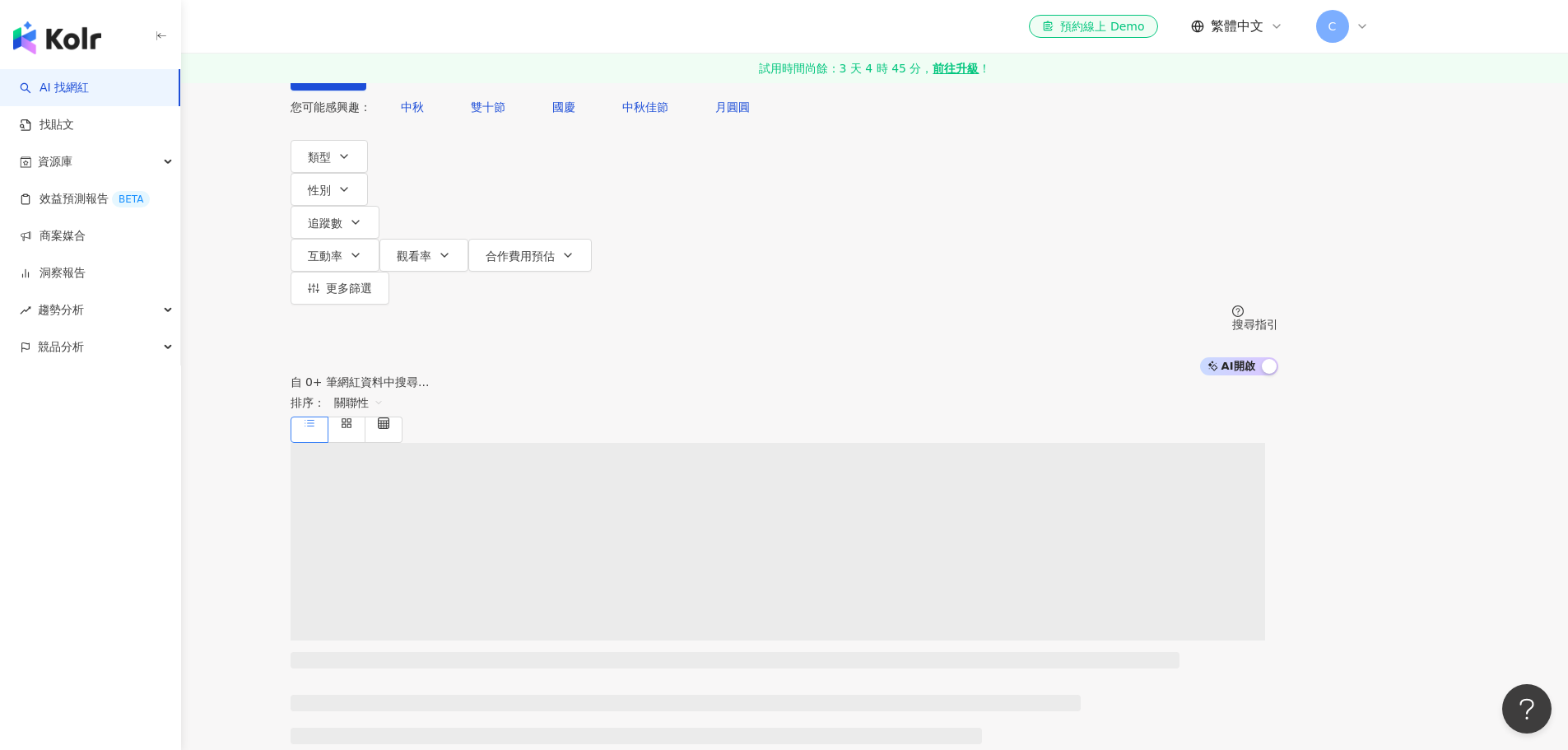
click at [530, 31] on input "search" at bounding box center [464, 15] width 134 height 31
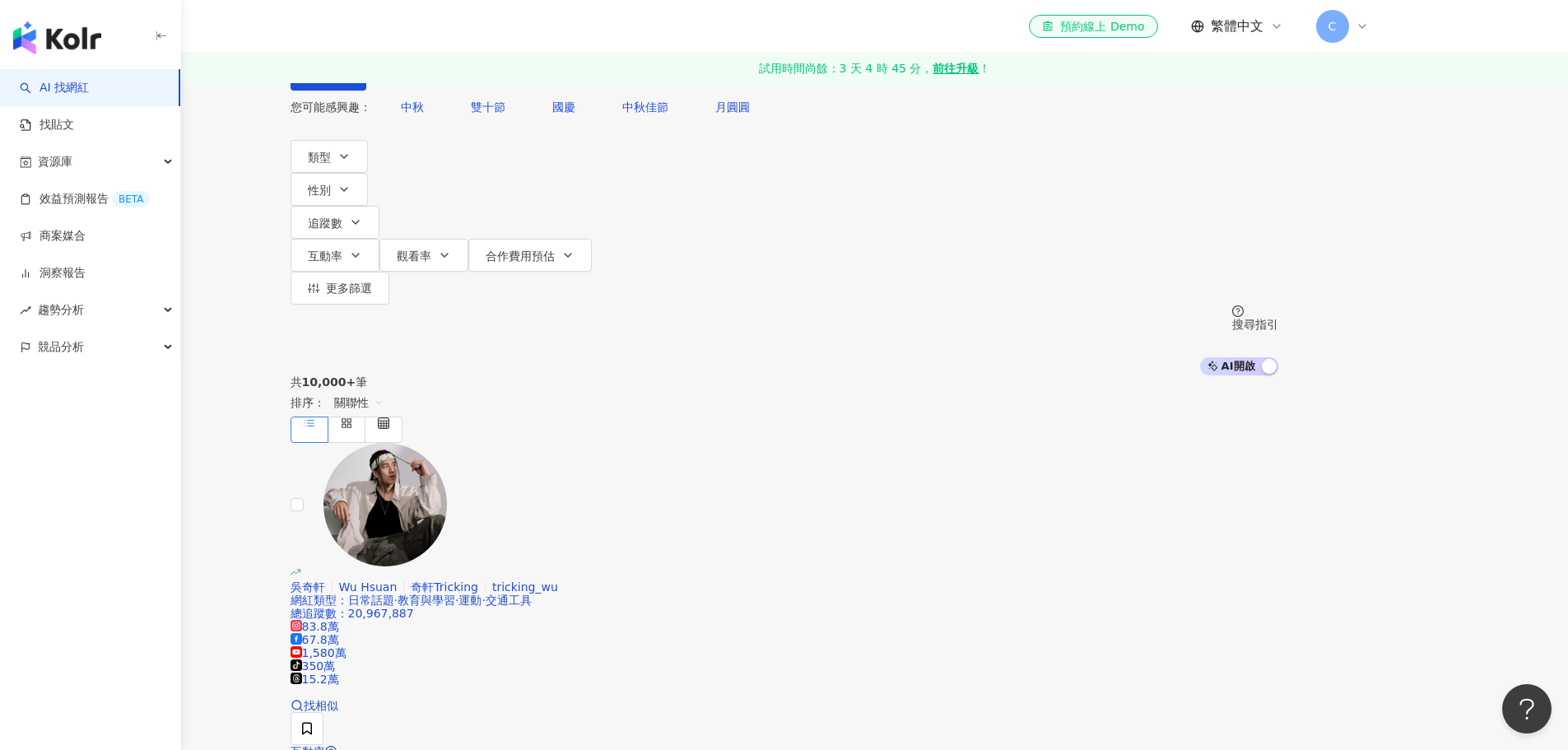
type input "*"
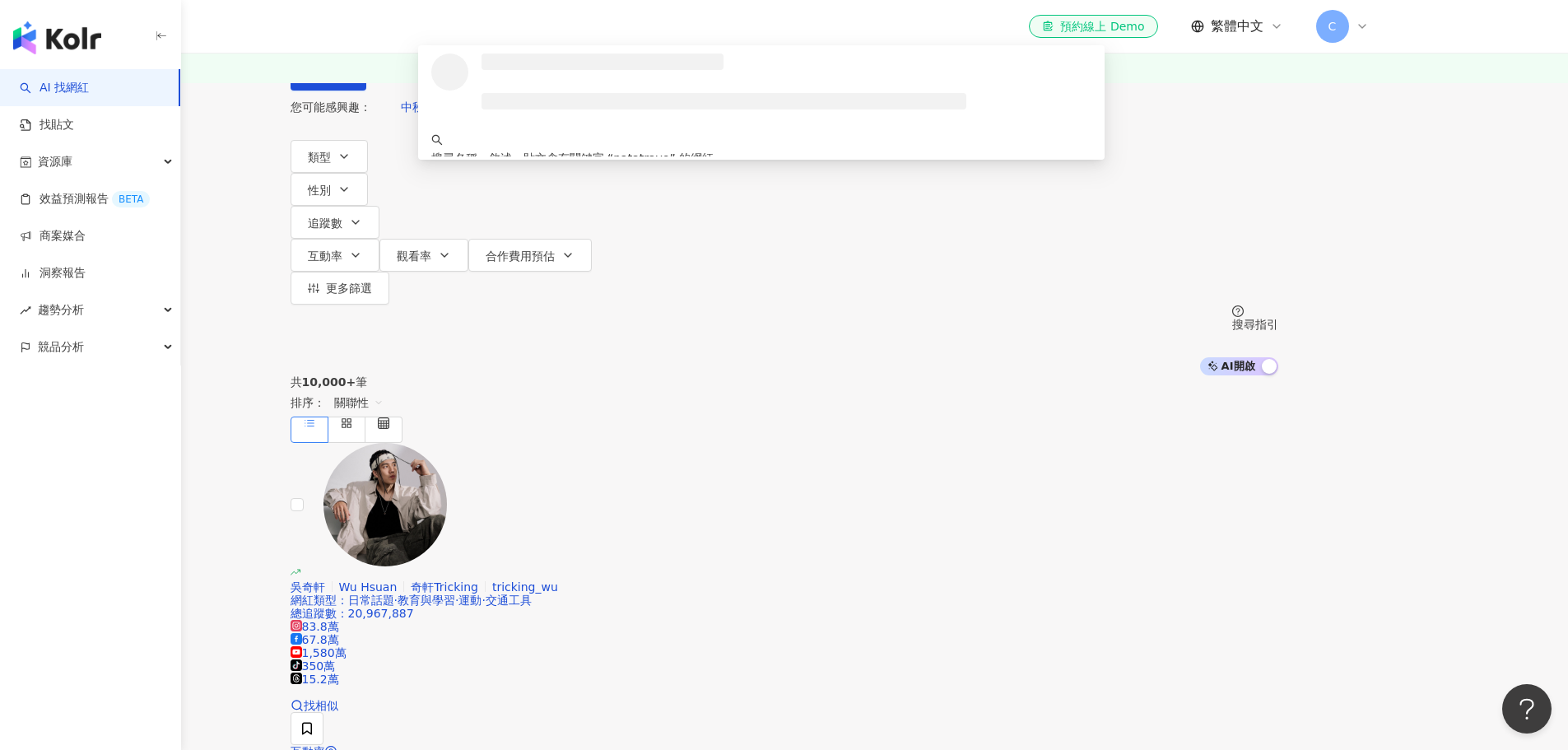
type input "**********"
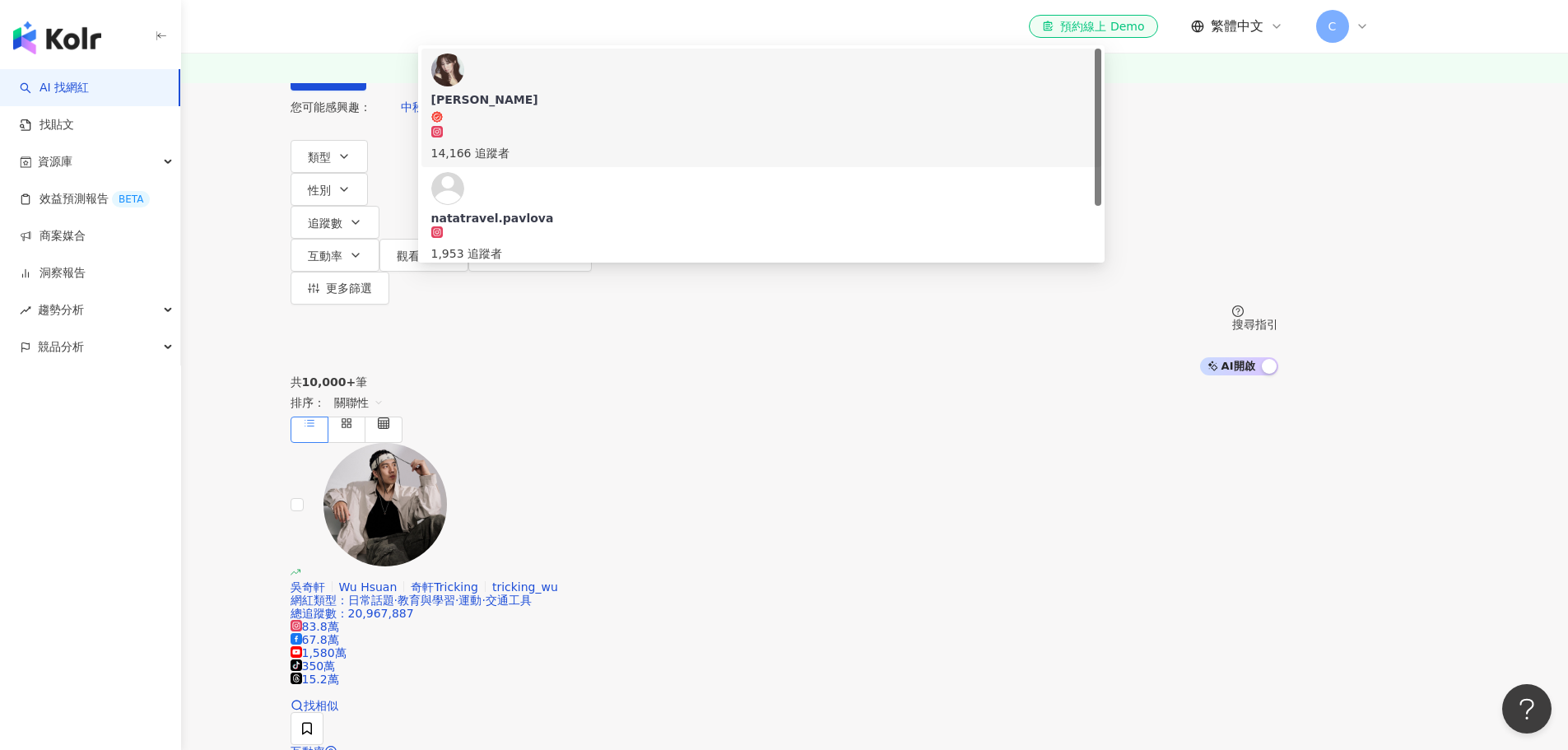
click at [621, 162] on div "14,166 追蹤者" at bounding box center [761, 152] width 661 height 18
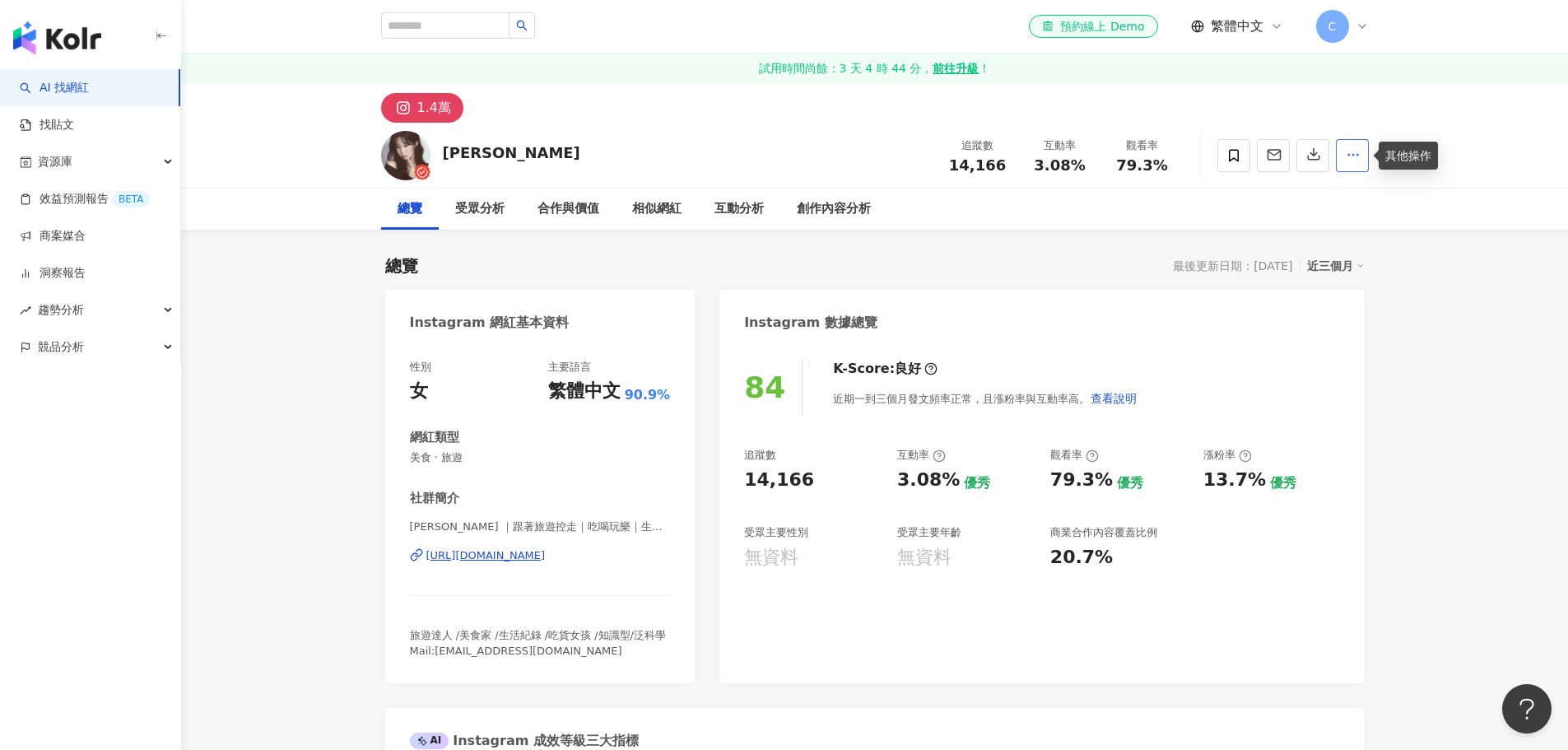
click at [1355, 160] on icon "button" at bounding box center [1353, 155] width 15 height 15
click at [1272, 154] on polyline "button" at bounding box center [1273, 153] width 12 height 4
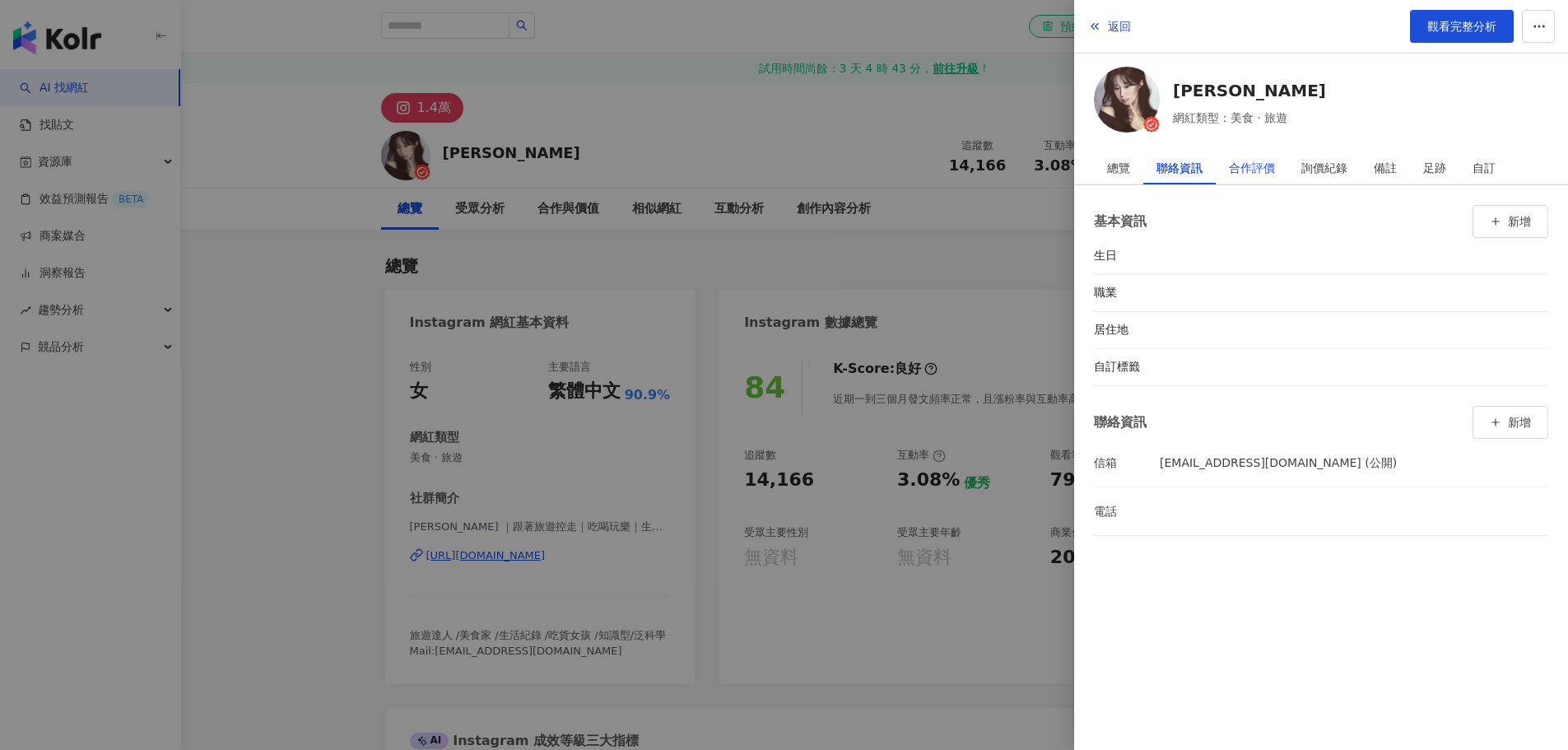
click at [1260, 166] on div "合作評價" at bounding box center [1252, 168] width 46 height 33
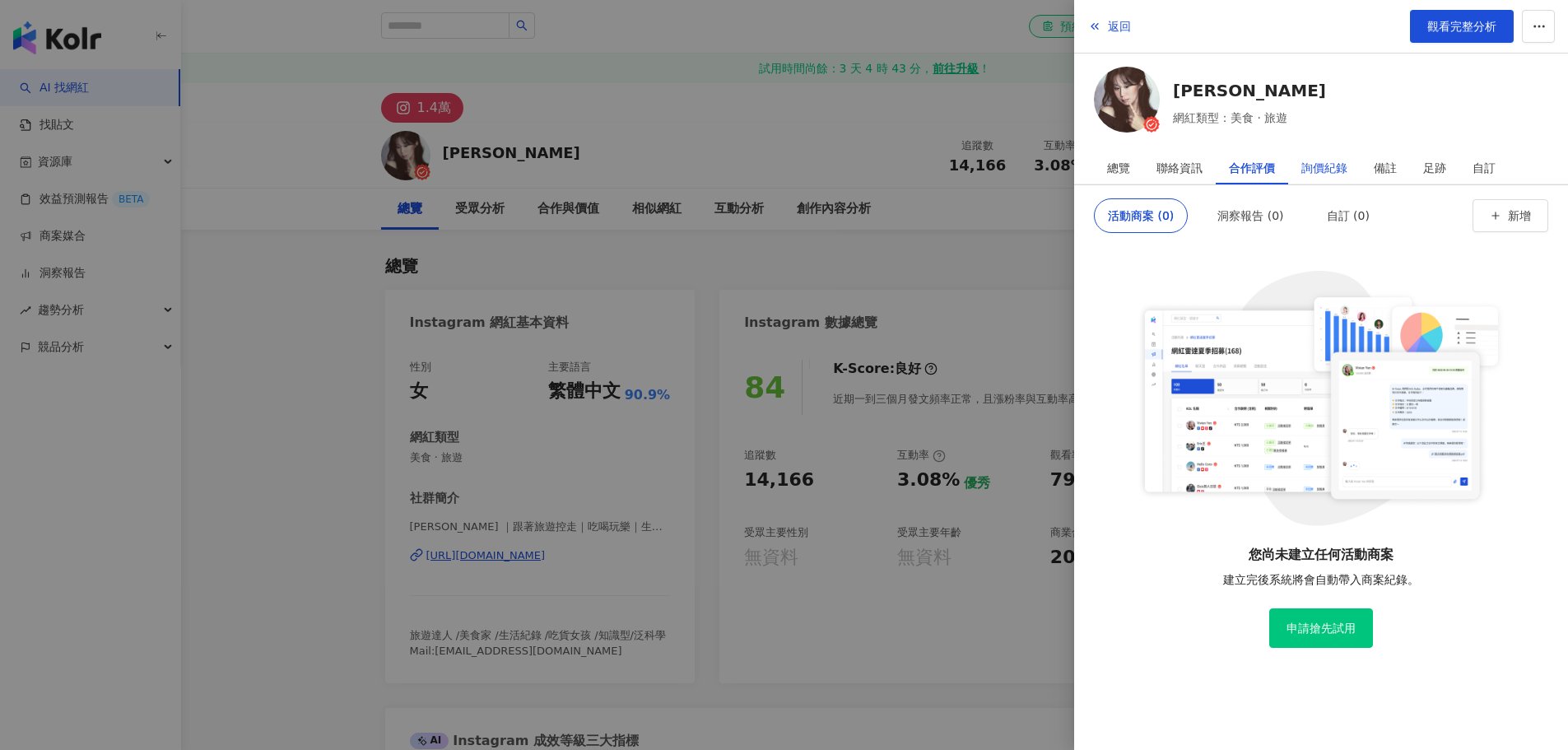
click at [1333, 168] on div "詢價紀錄" at bounding box center [1324, 168] width 46 height 33
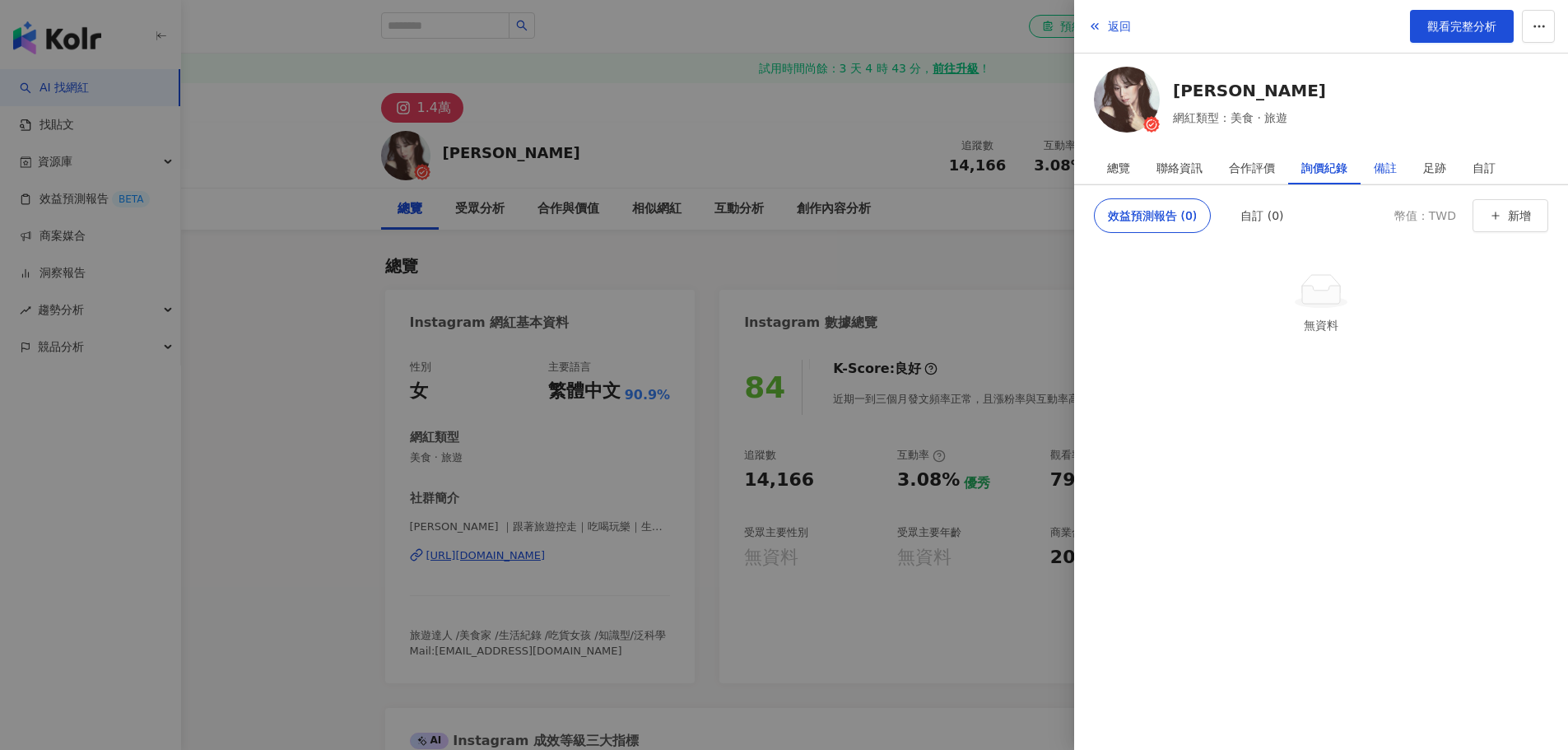
click at [1386, 168] on div "備註" at bounding box center [1385, 168] width 23 height 33
click at [1434, 165] on div "足跡" at bounding box center [1434, 168] width 23 height 33
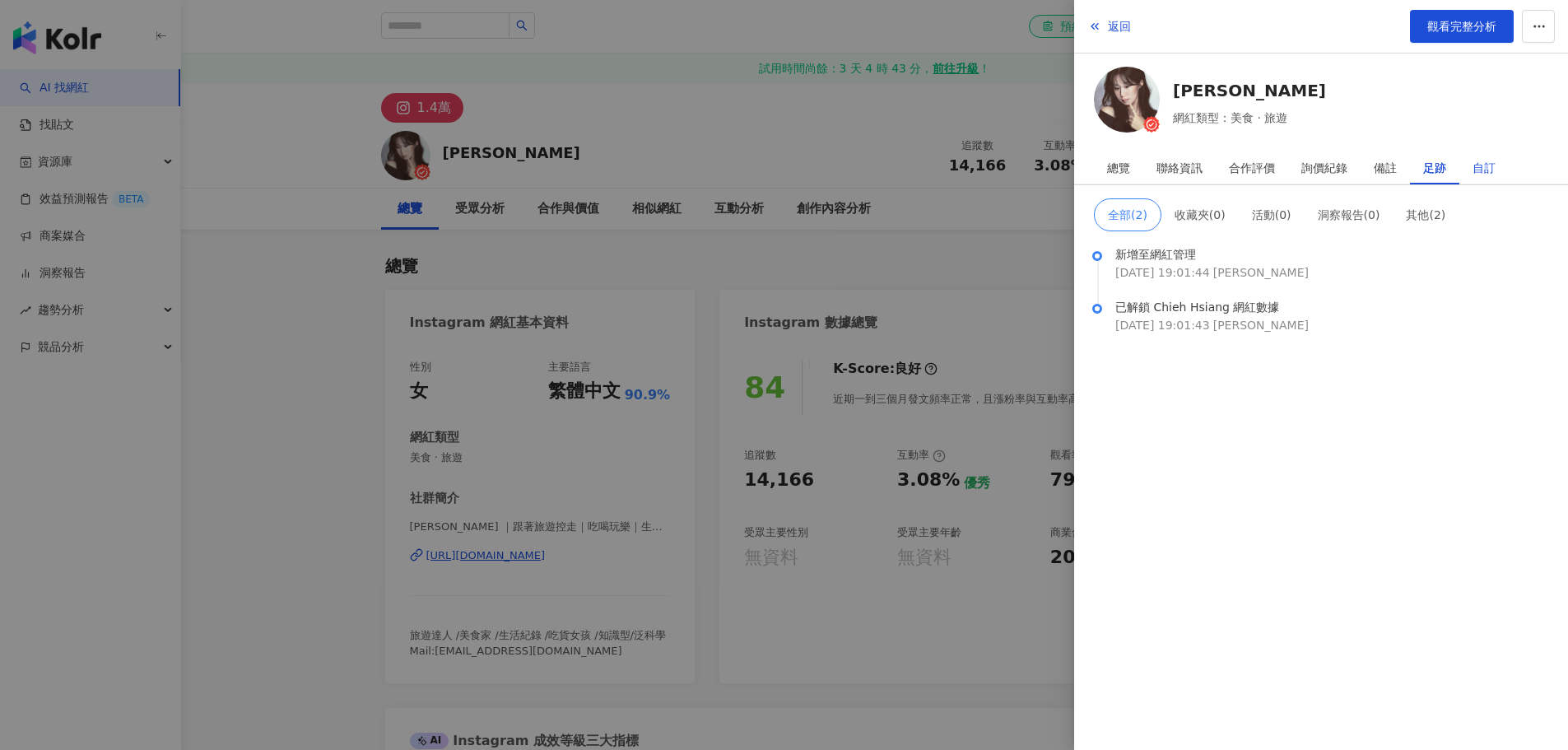
click at [1482, 168] on div "自訂" at bounding box center [1484, 168] width 23 height 33
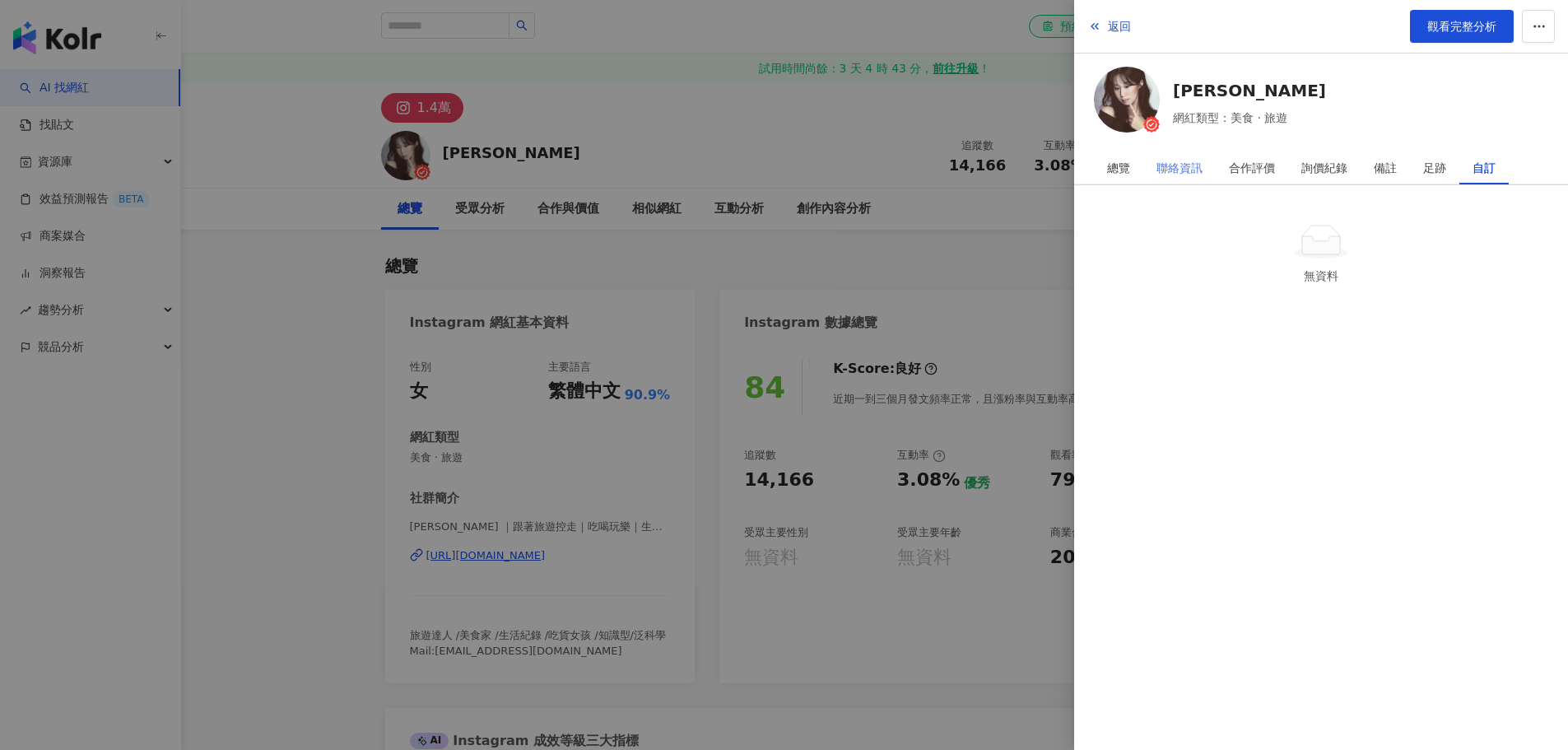
click at [1153, 171] on div "聯絡資訊" at bounding box center [1179, 168] width 72 height 33
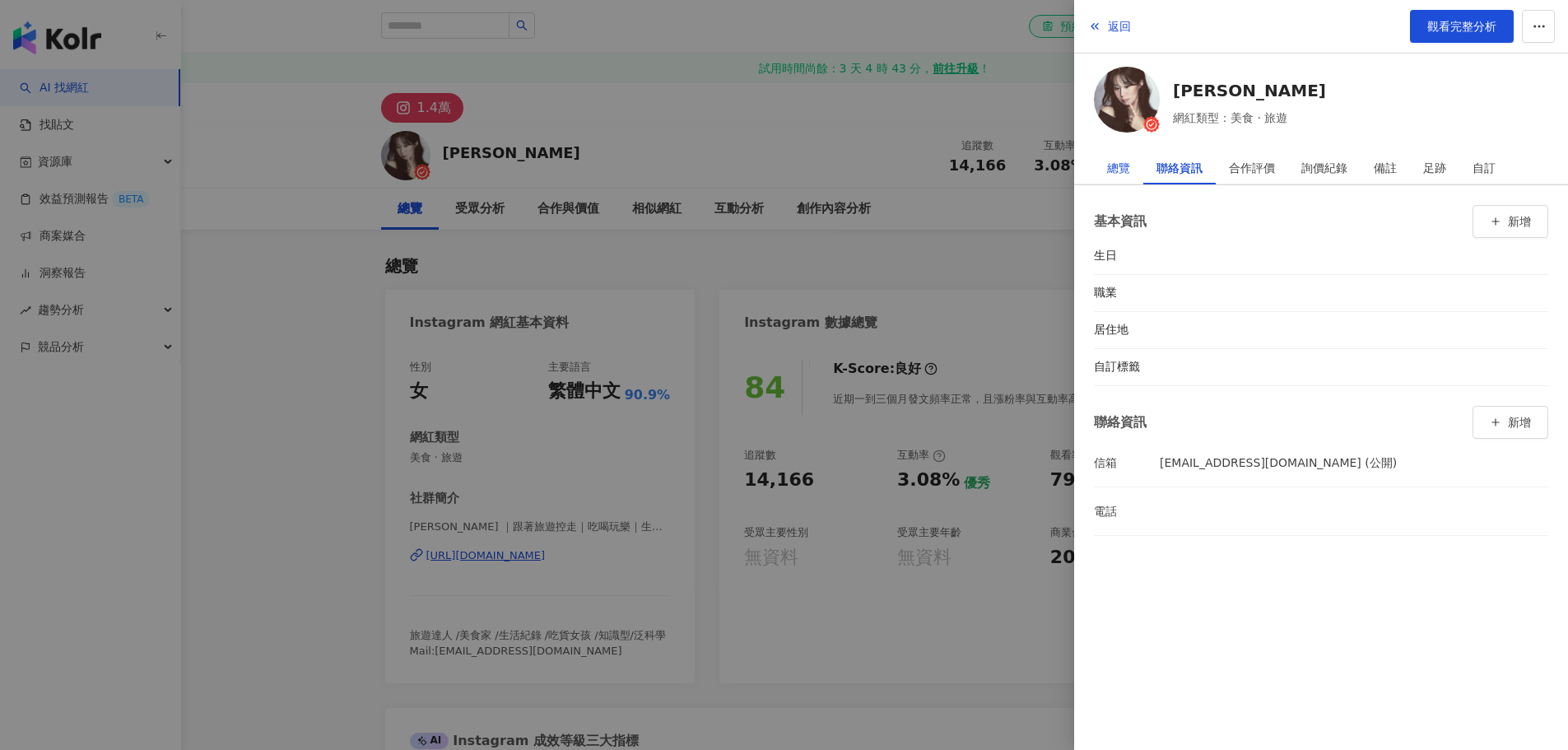
click at [1124, 167] on div "總覽" at bounding box center [1119, 168] width 23 height 33
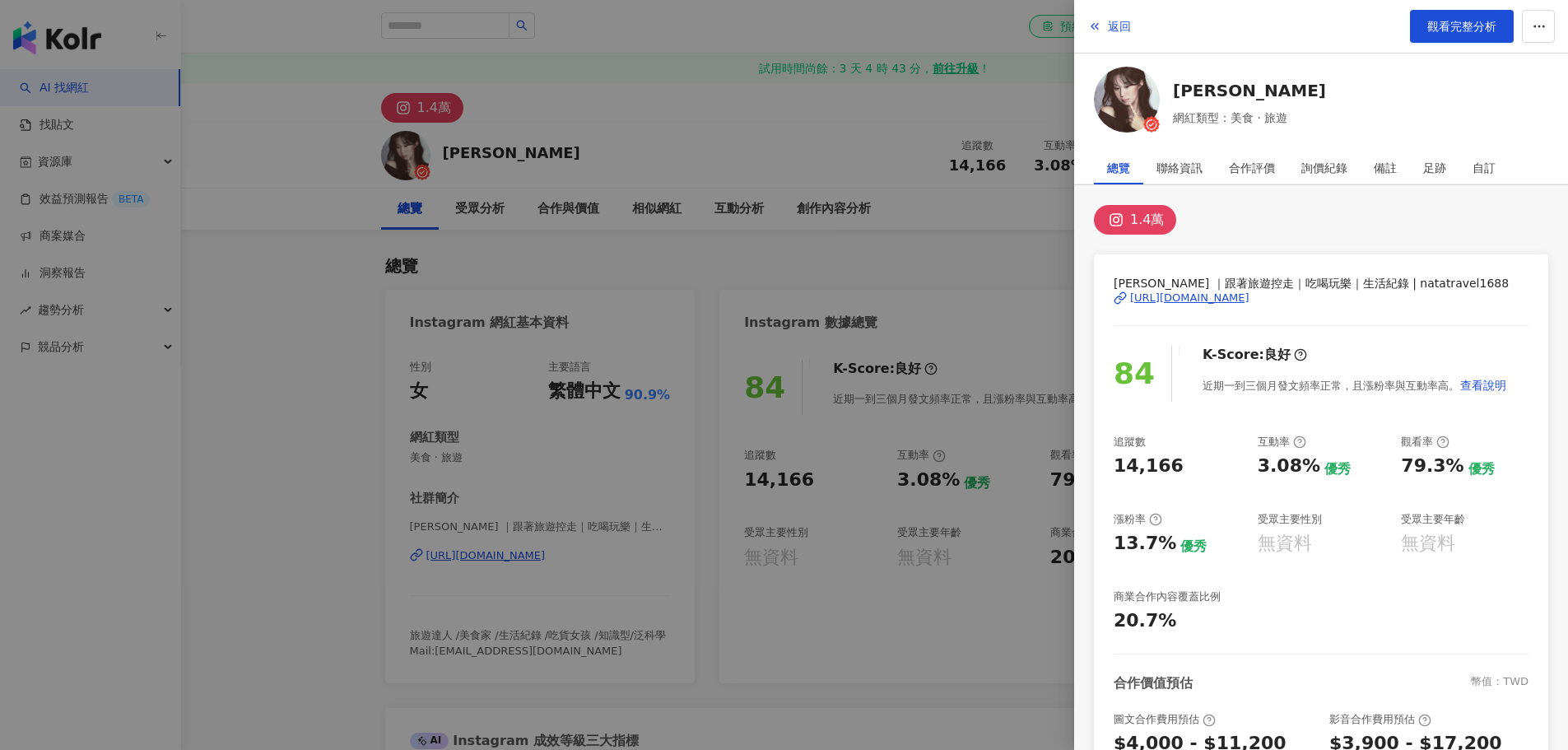
click at [870, 274] on div at bounding box center [784, 375] width 1568 height 750
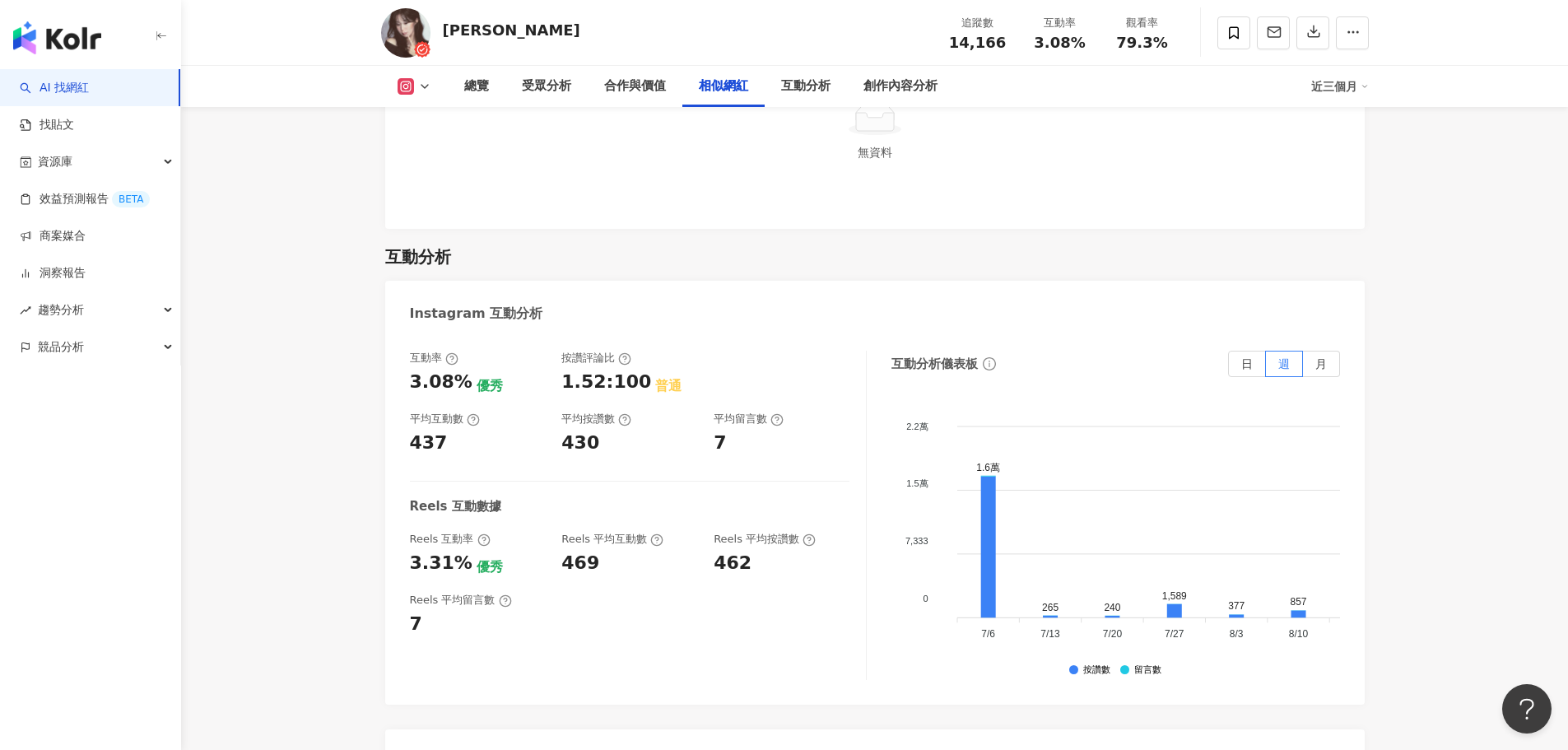
scroll to position [2881, 0]
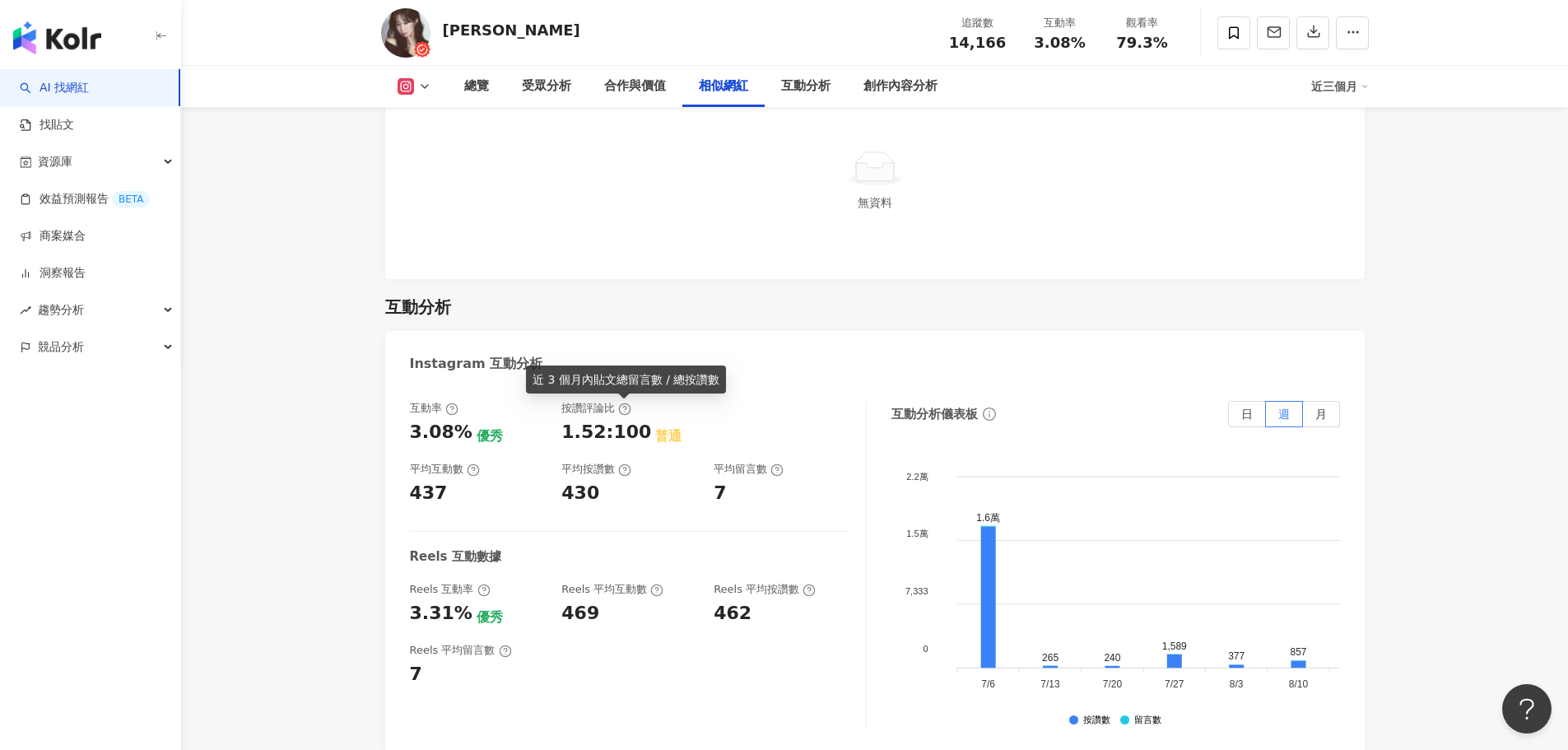
click at [621, 407] on icon at bounding box center [625, 409] width 13 height 13
click at [622, 407] on icon at bounding box center [625, 409] width 13 height 13
